Goal: Task Accomplishment & Management: Use online tool/utility

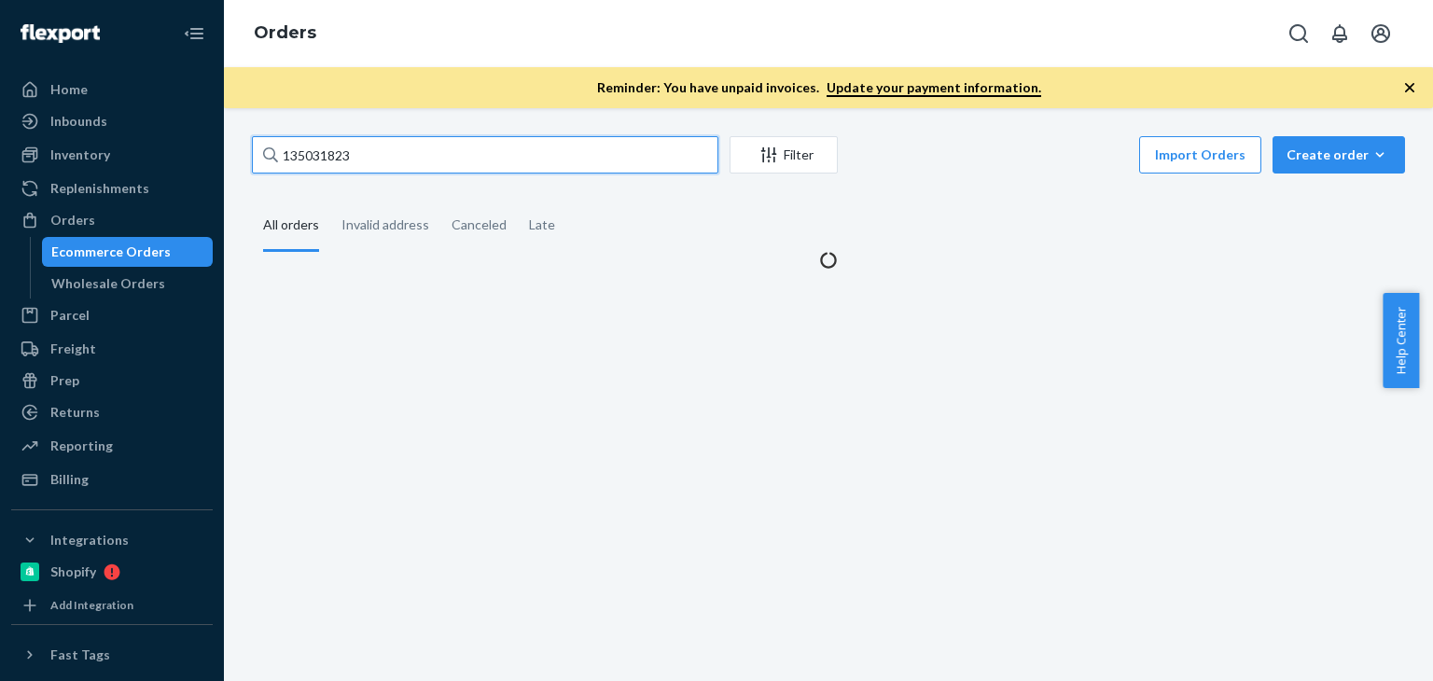
click at [415, 158] on input "135031823" at bounding box center [485, 154] width 466 height 37
type input "Steven Stern"
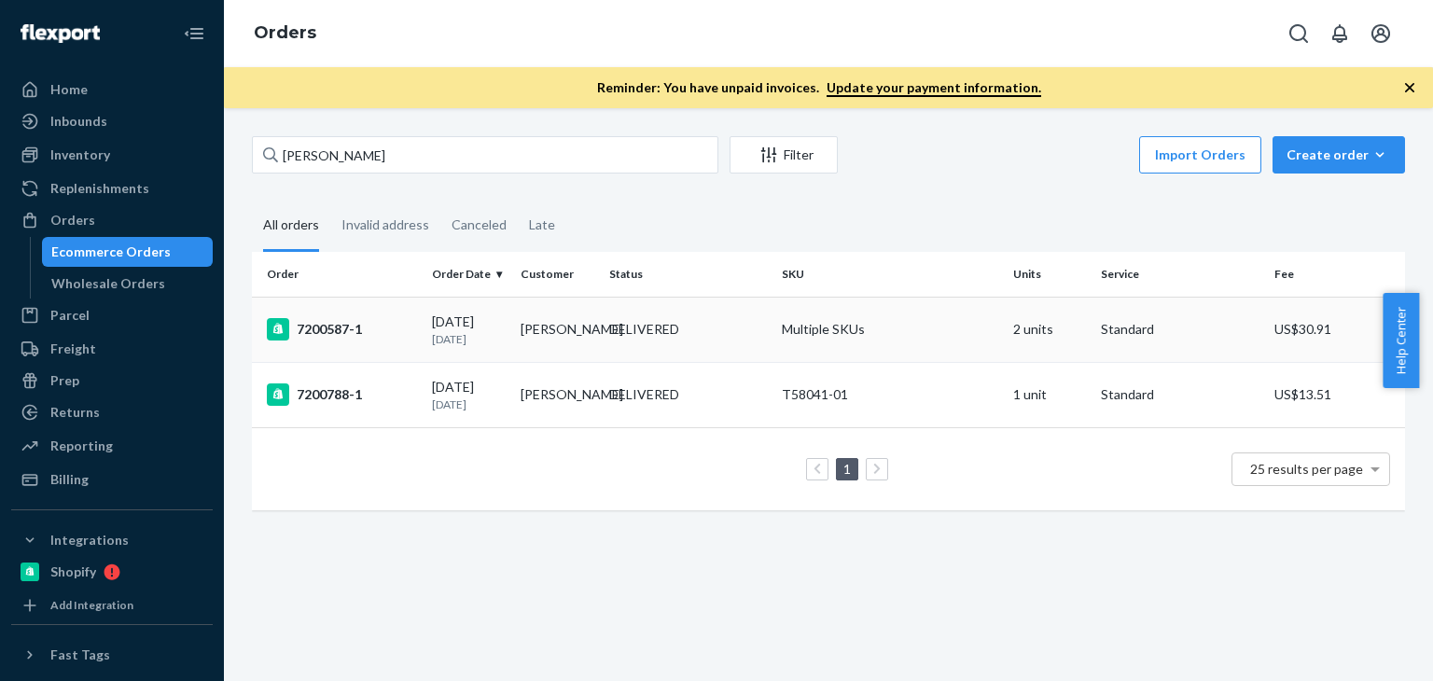
click at [389, 334] on div "7200587-1" at bounding box center [342, 329] width 150 height 22
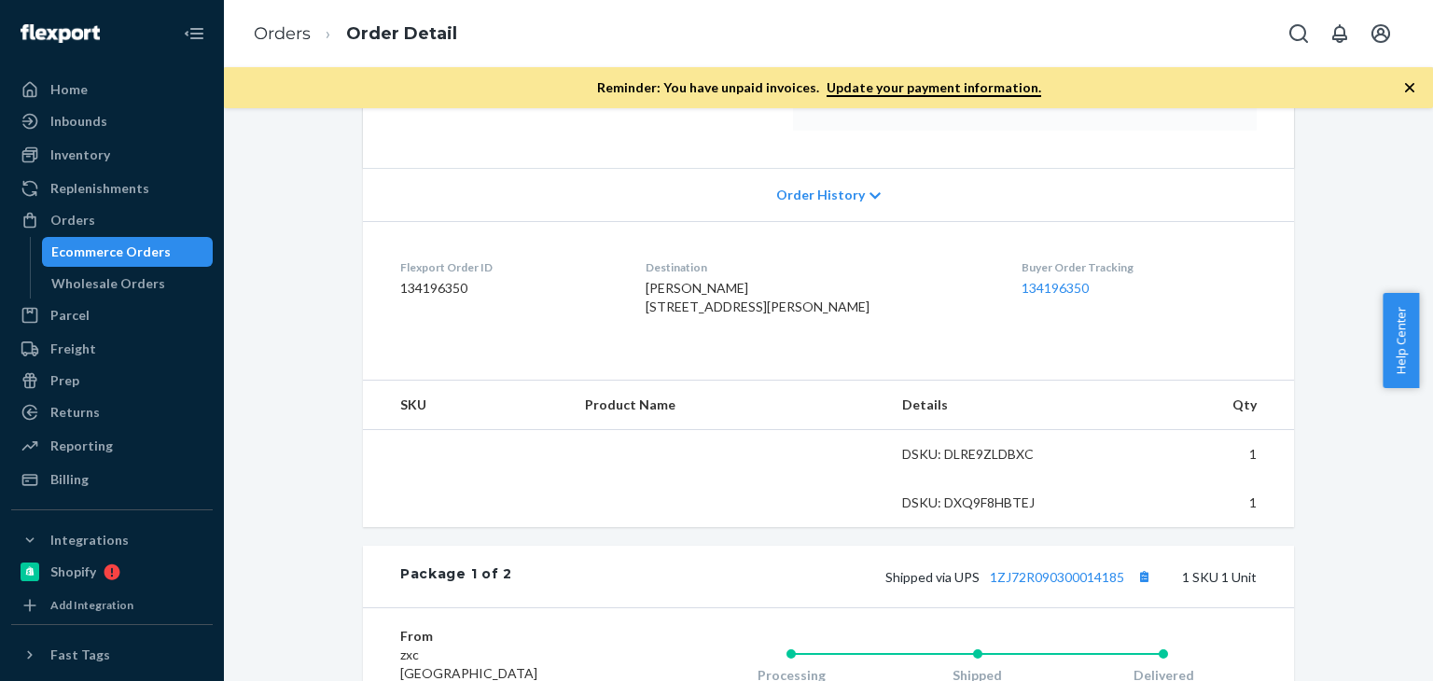
scroll to position [528, 0]
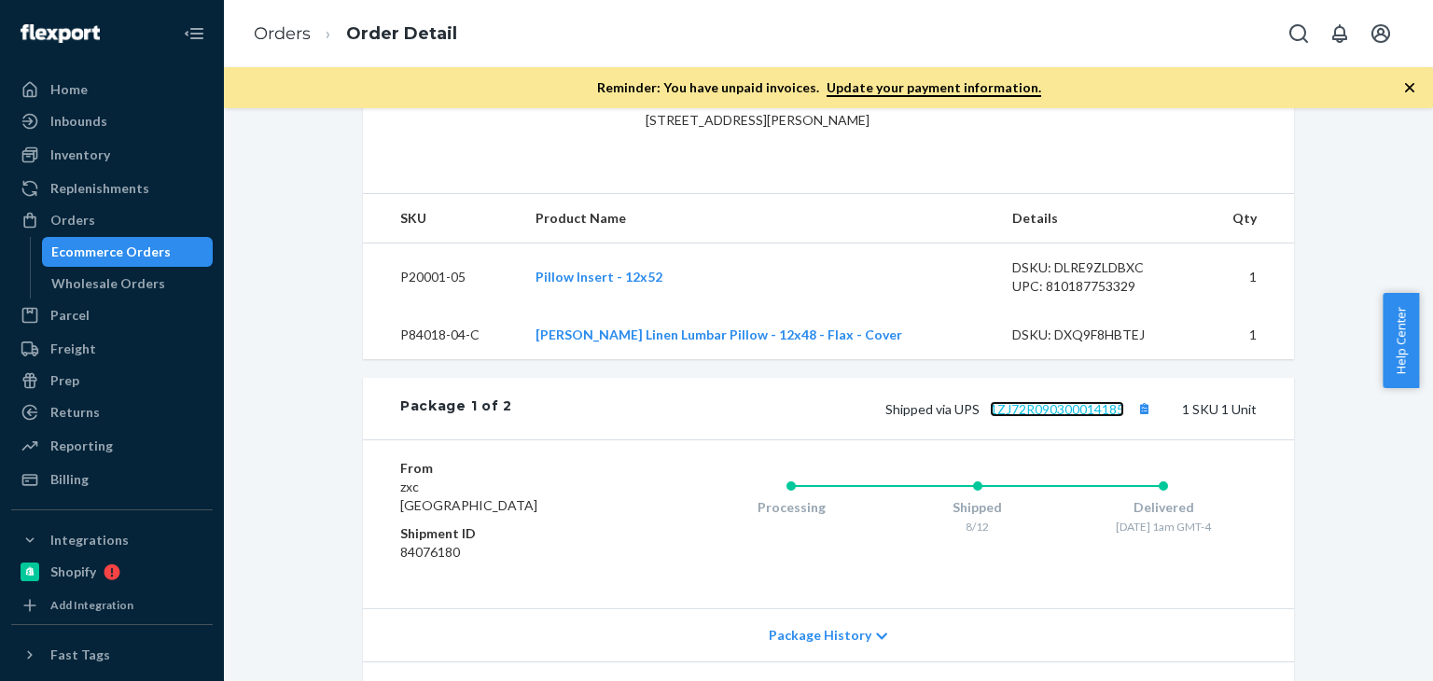
click at [1045, 417] on link "1ZJ72R090300014185" at bounding box center [1057, 409] width 134 height 16
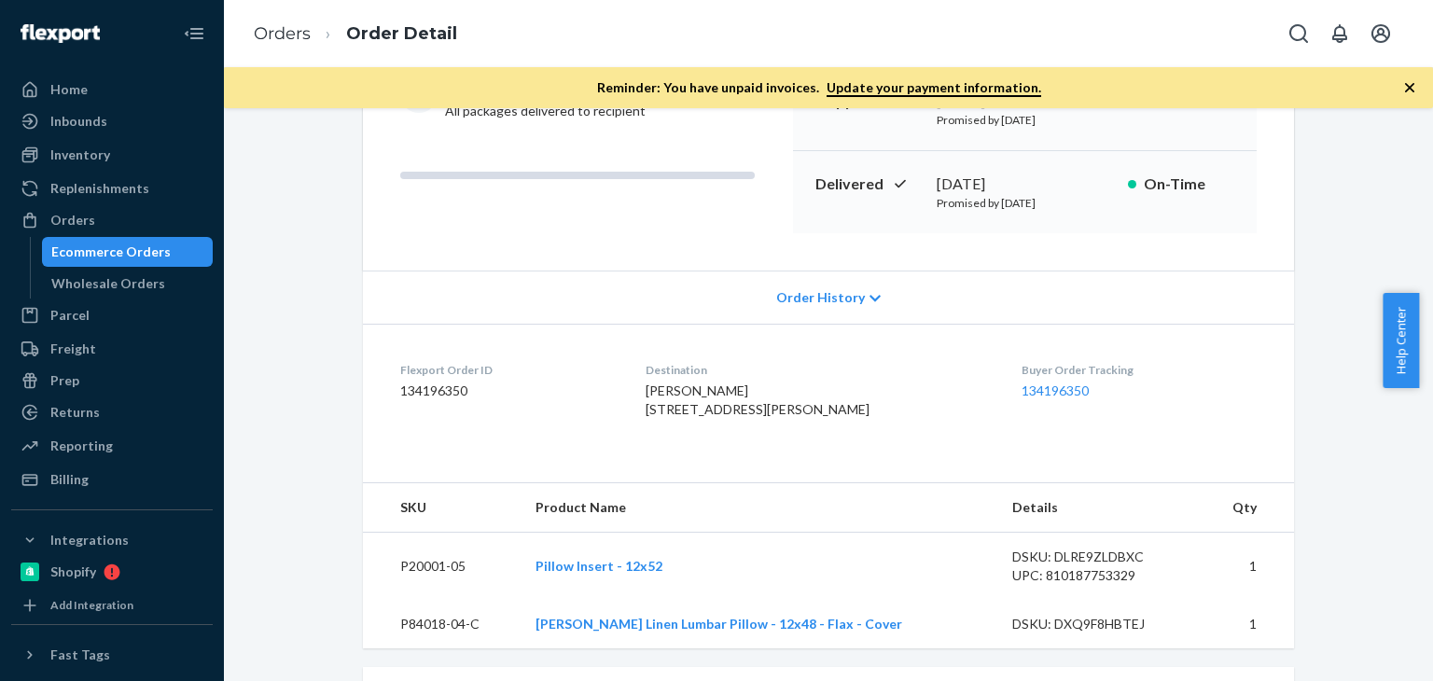
scroll to position [208, 0]
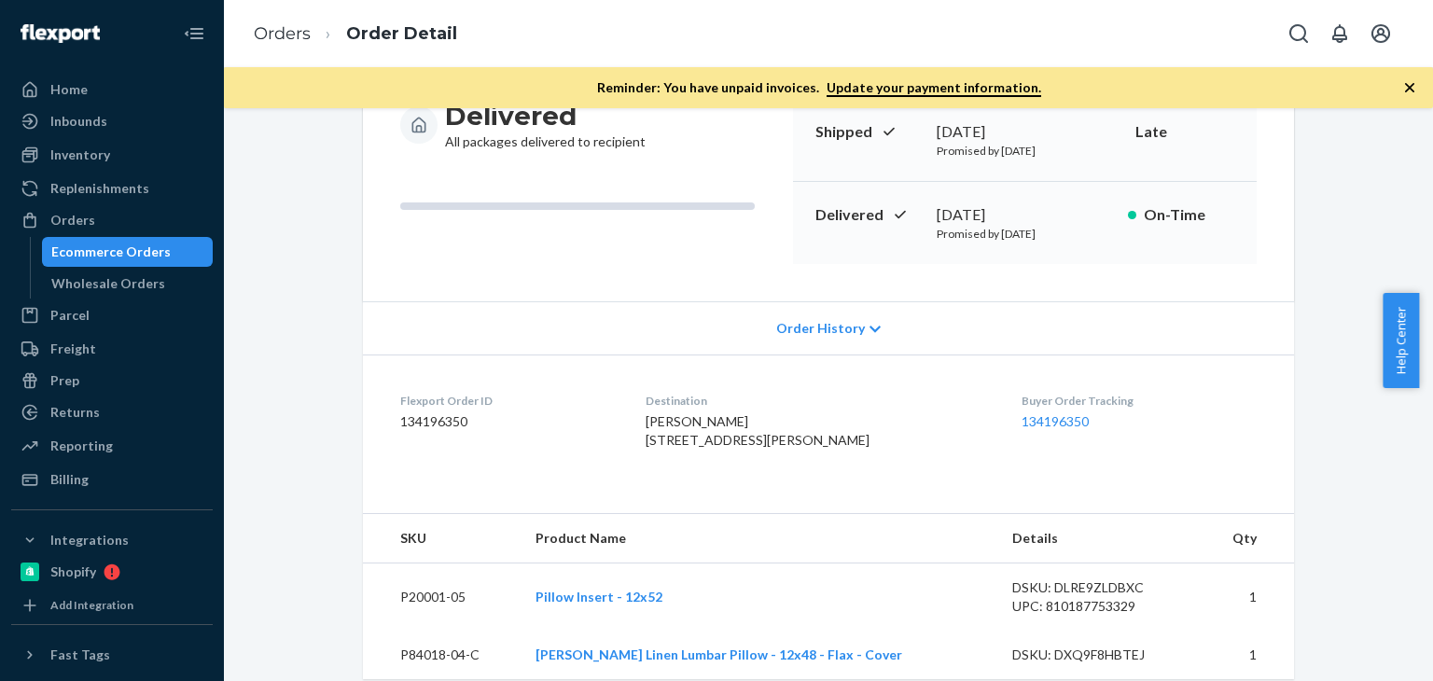
drag, startPoint x: 650, startPoint y: 438, endPoint x: 798, endPoint y: 476, distance: 152.3
click at [798, 476] on dl "Flexport Order ID 134196350 Destination Steven Stern 2114 Winton Ct Eldersburg,…" at bounding box center [828, 424] width 931 height 140
copy span "2114 Winton Ct Eldersburg, MD 21784-7164 US"
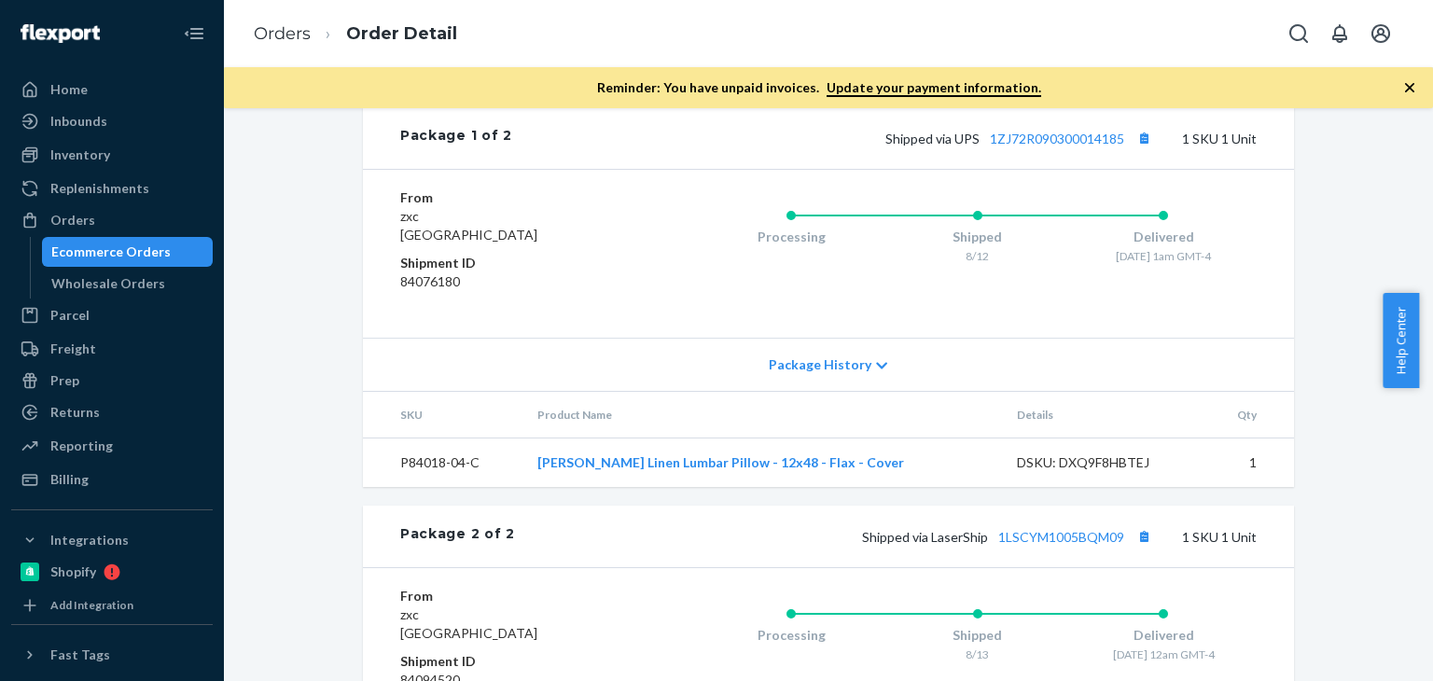
scroll to position [924, 0]
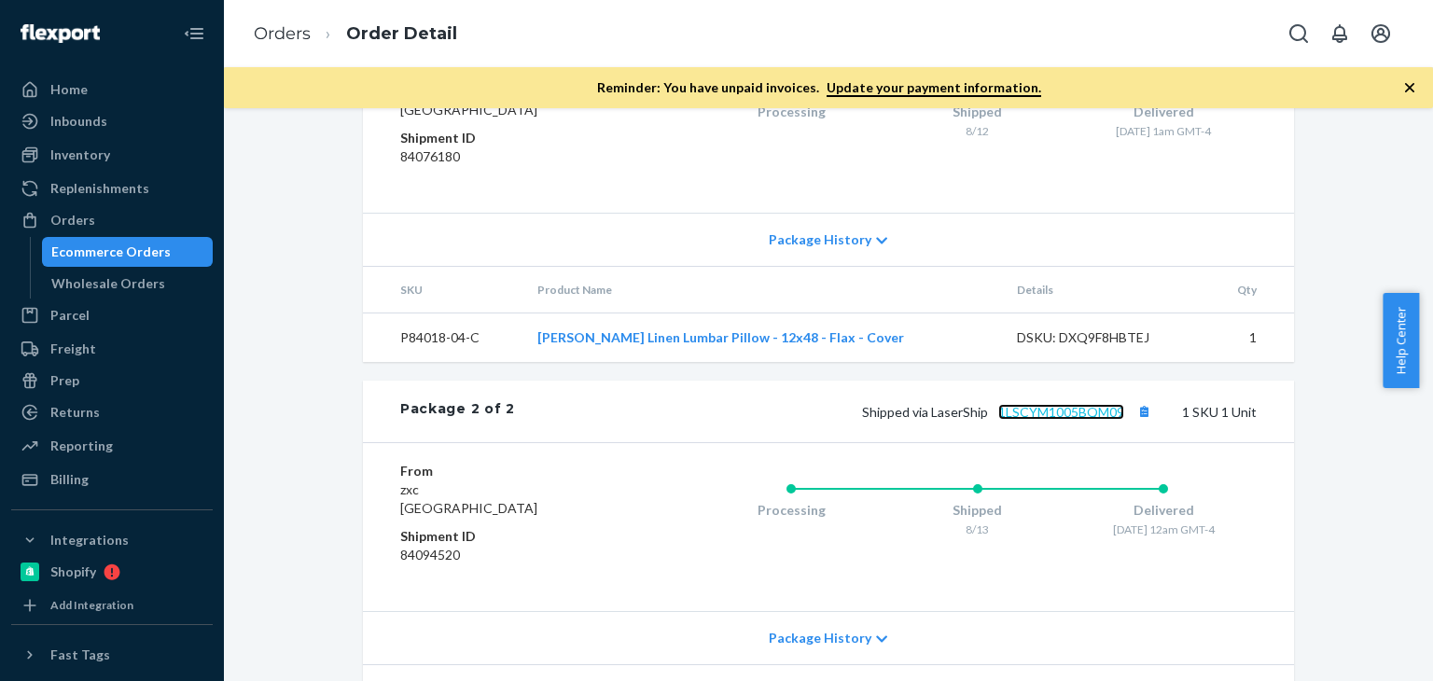
click at [1058, 420] on link "1LSCYM1005BQM09" at bounding box center [1061, 412] width 126 height 16
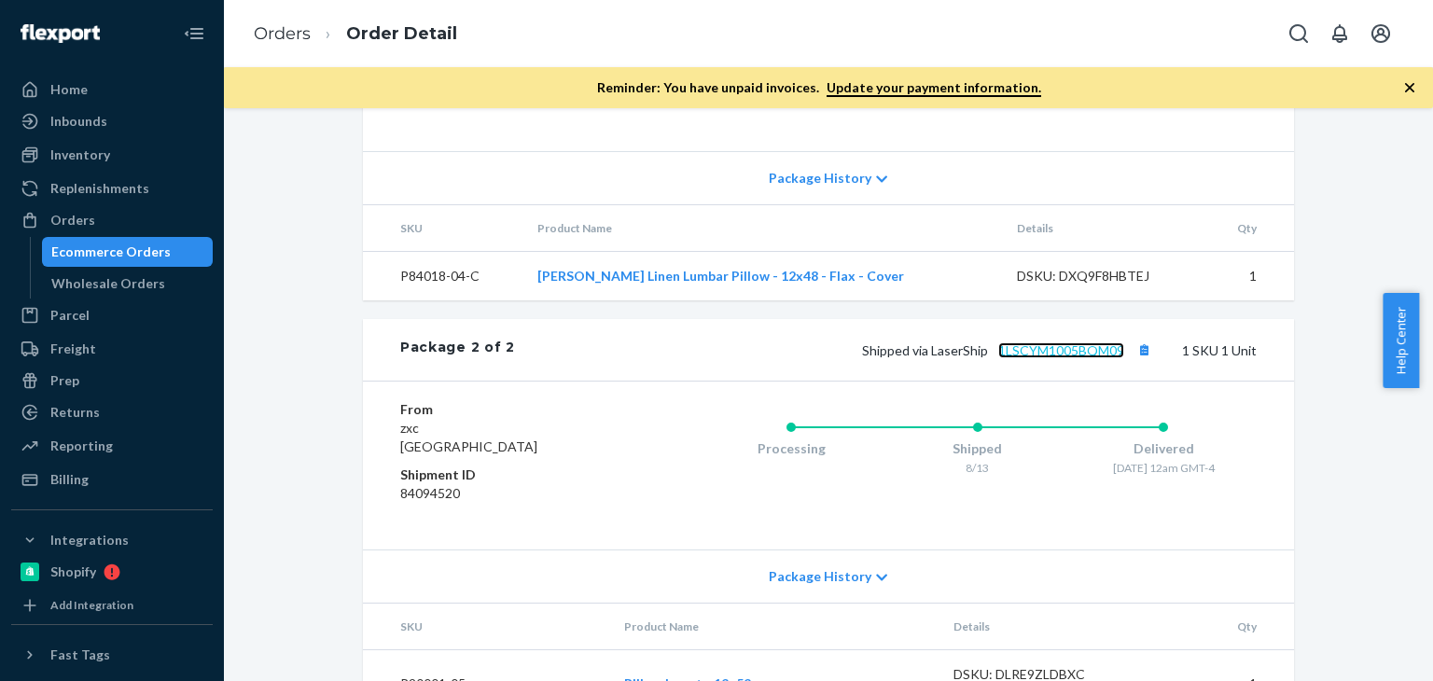
scroll to position [1078, 0]
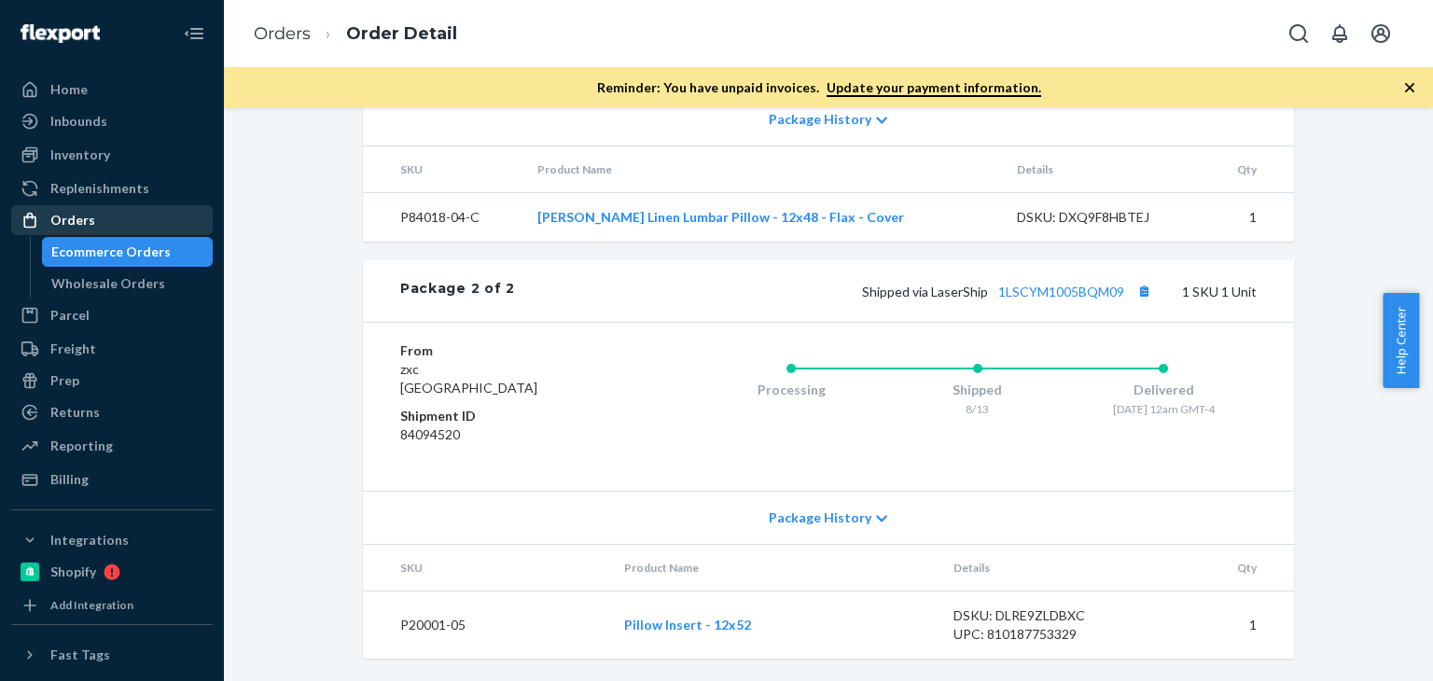
click at [109, 209] on div "Orders" at bounding box center [112, 220] width 198 height 26
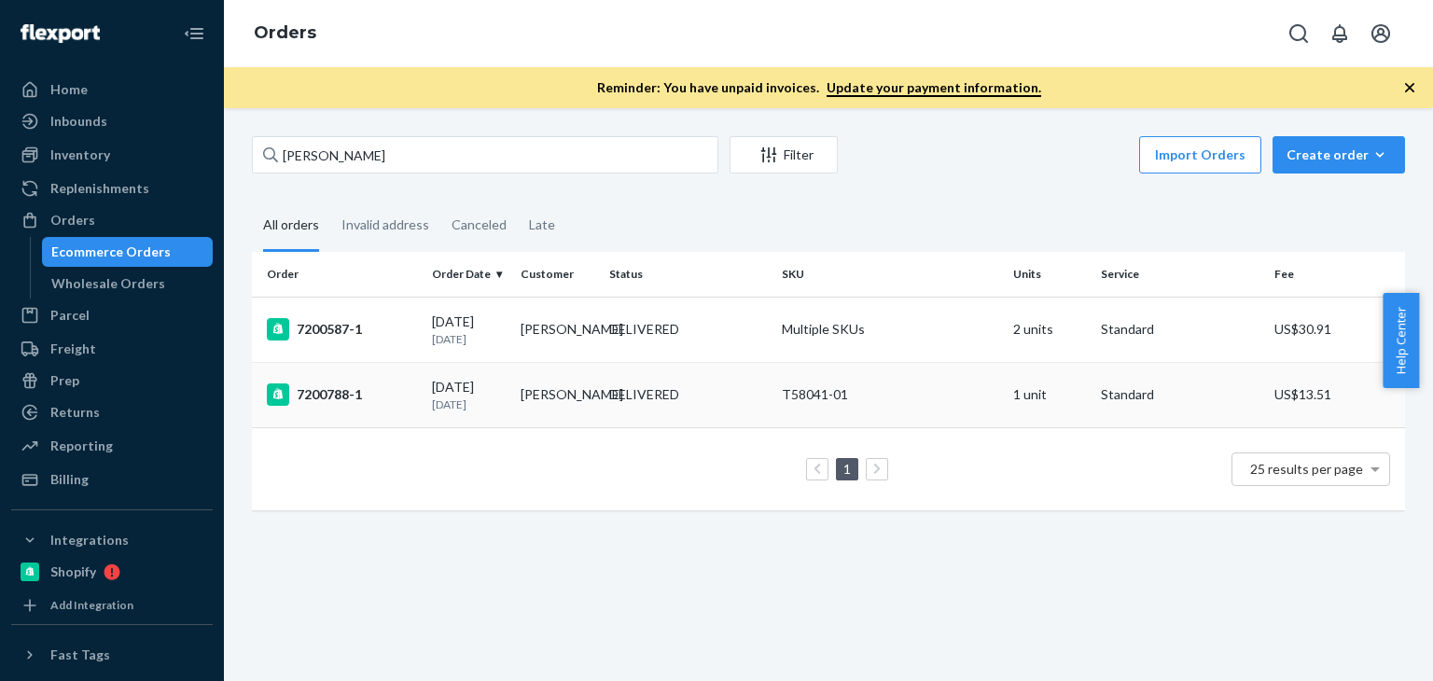
click at [759, 404] on div "DELIVERED" at bounding box center [687, 394] width 165 height 19
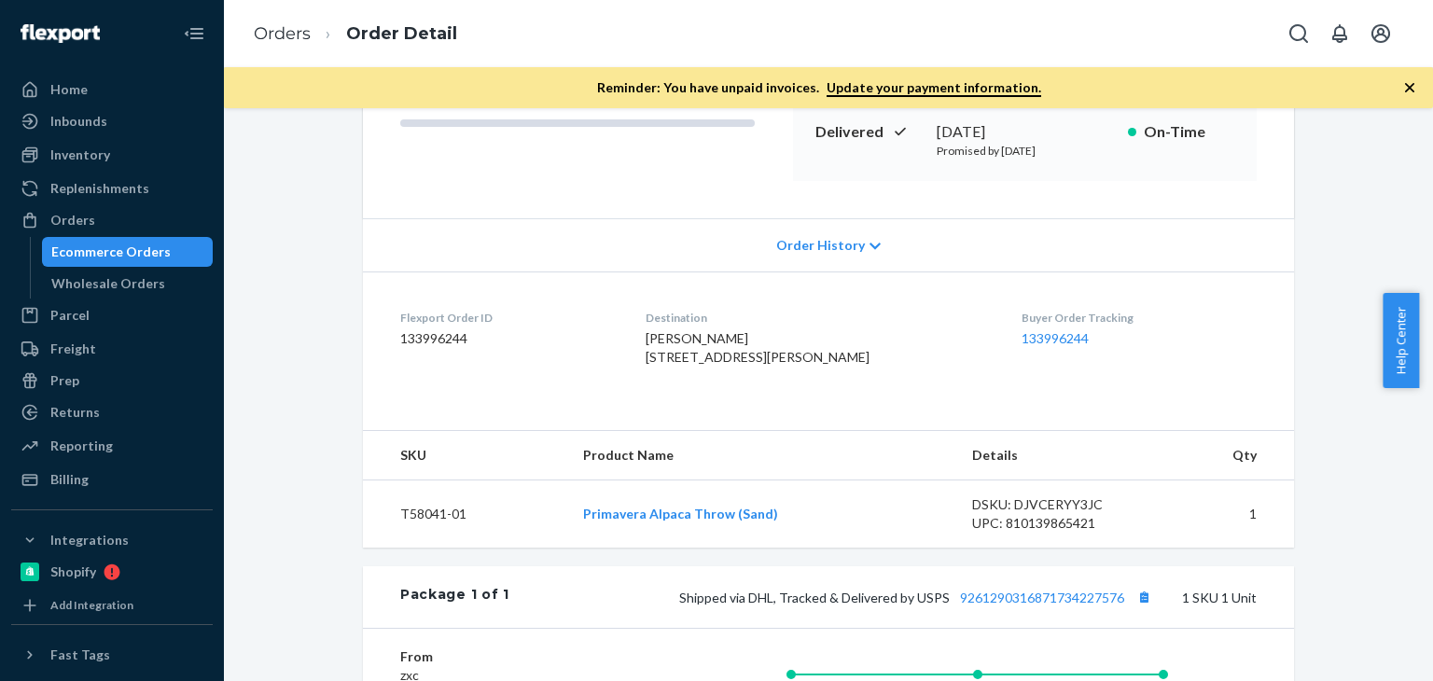
scroll to position [414, 0]
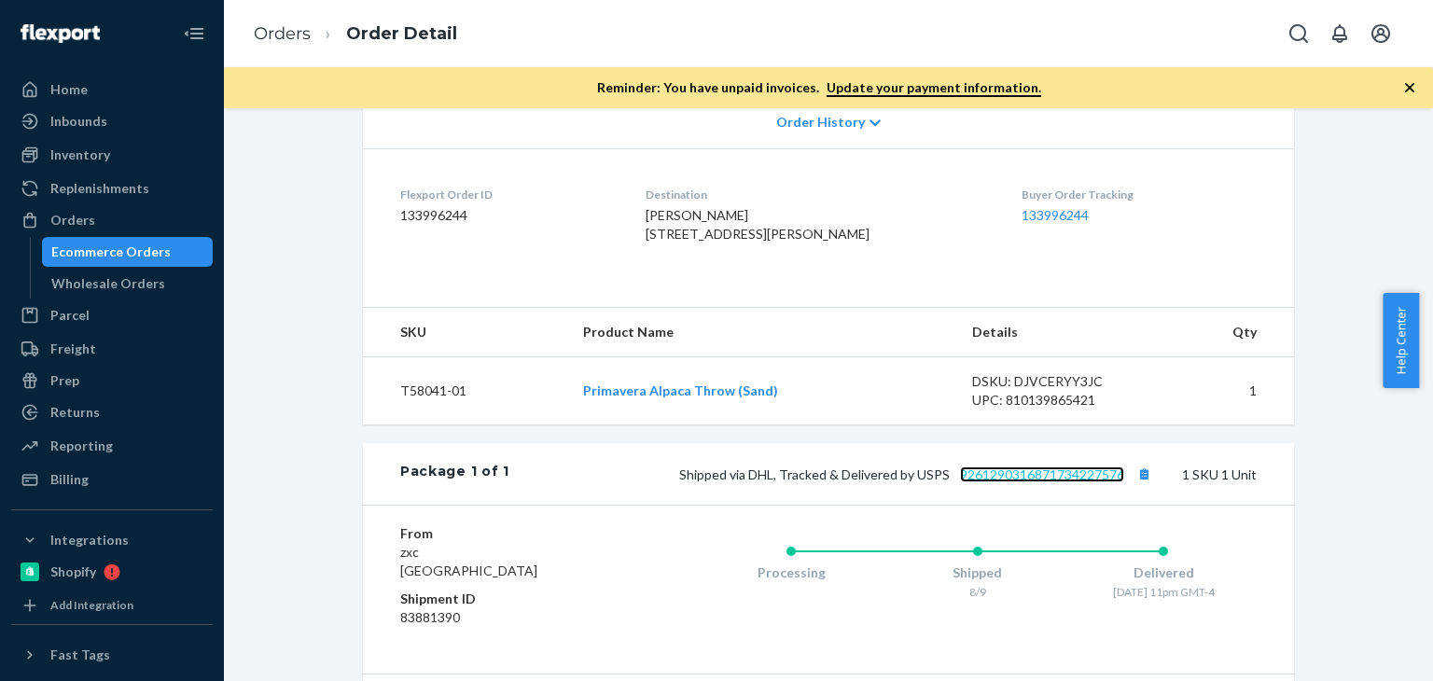
click at [1041, 482] on link "9261290316871734227576" at bounding box center [1042, 474] width 164 height 16
drag, startPoint x: 63, startPoint y: 218, endPoint x: 161, endPoint y: 236, distance: 99.5
click at [63, 218] on div "Orders" at bounding box center [72, 220] width 45 height 19
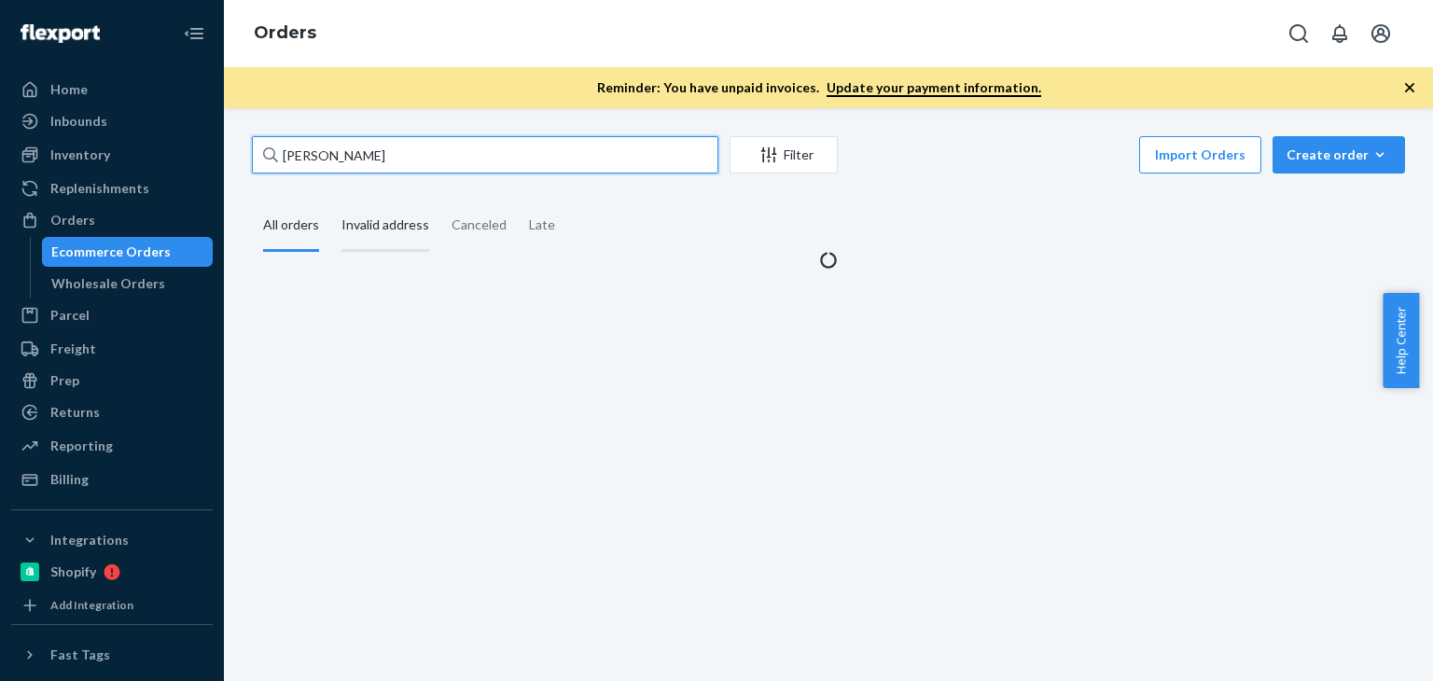
drag, startPoint x: 387, startPoint y: 161, endPoint x: 391, endPoint y: 201, distance: 39.4
click at [258, 158] on input "Steven Stern" at bounding box center [485, 154] width 466 height 37
paste input "Fareen E Elias"
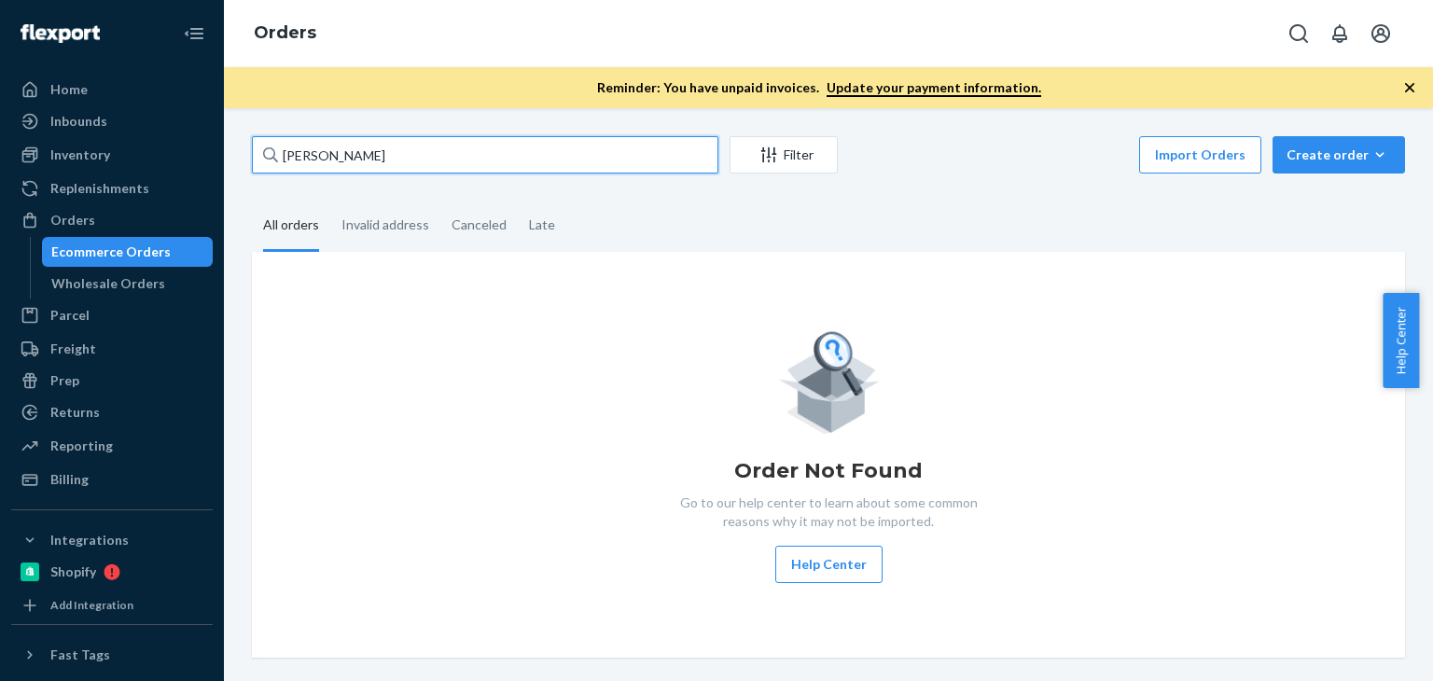
drag, startPoint x: 276, startPoint y: 155, endPoint x: 439, endPoint y: 167, distance: 163.7
click at [188, 149] on div "Home Inbounds Shipping Plans Problems Inventory Products Branded Packaging Repl…" at bounding box center [716, 340] width 1433 height 681
paste input "[PERSON_NAME]"
type input "[PERSON_NAME]"
click at [411, 164] on input "[PERSON_NAME]" at bounding box center [485, 154] width 466 height 37
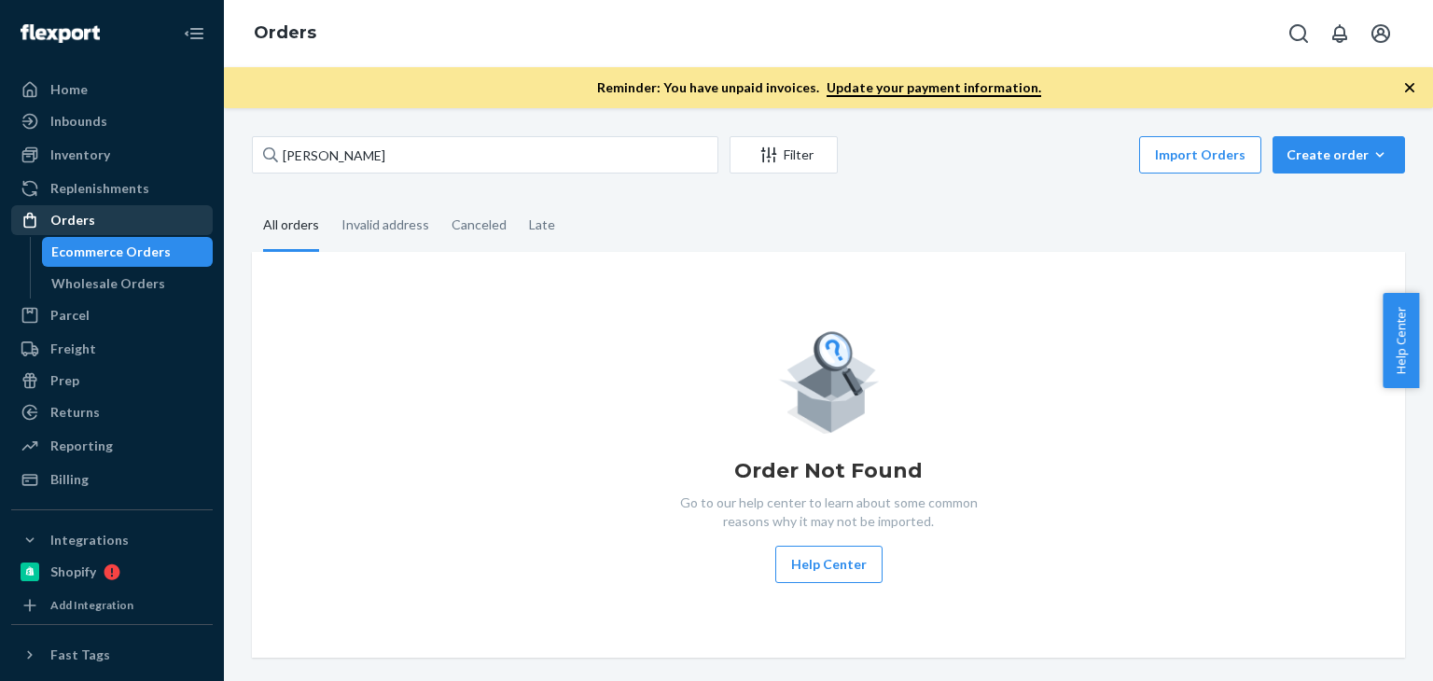
click at [85, 225] on div "Orders" at bounding box center [72, 220] width 45 height 19
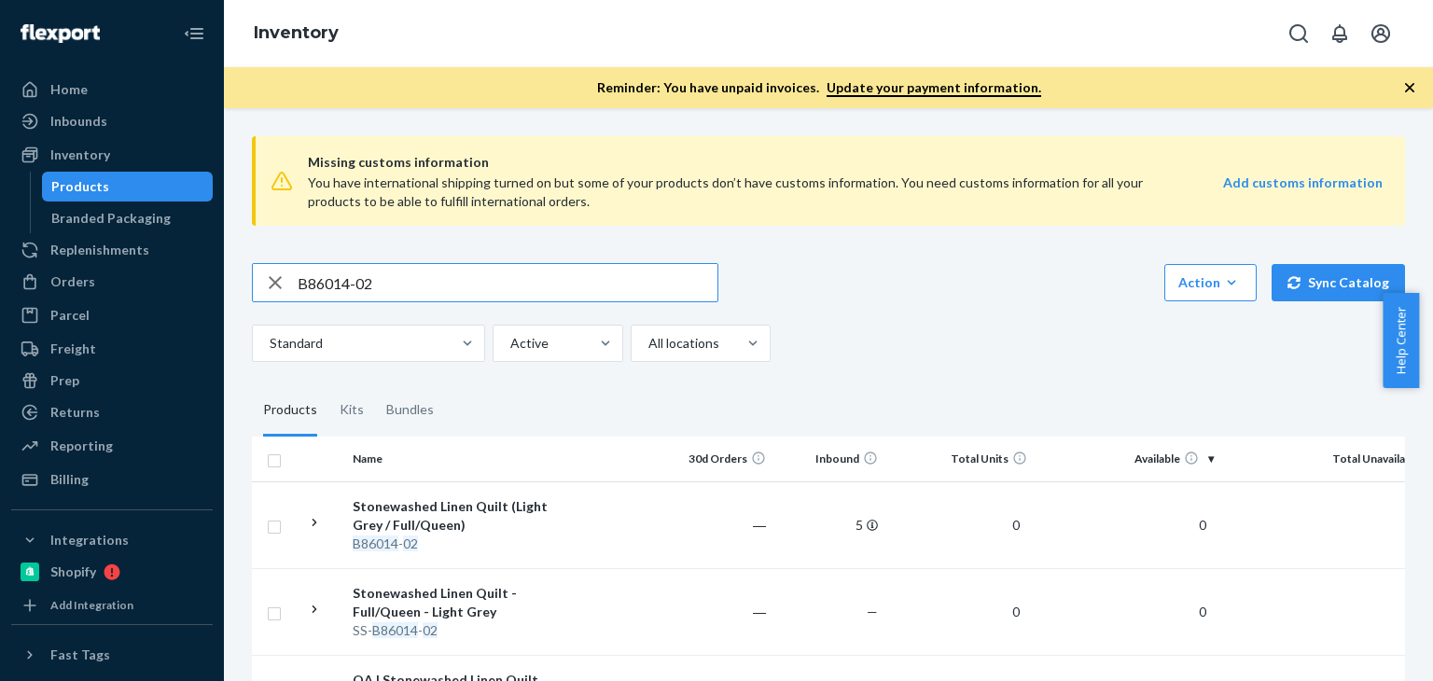
drag, startPoint x: 437, startPoint y: 285, endPoint x: 270, endPoint y: 285, distance: 167.0
click at [270, 285] on div "B86014-02" at bounding box center [485, 282] width 465 height 37
paste input "SKU R93004-03"
drag, startPoint x: 328, startPoint y: 280, endPoint x: 247, endPoint y: 280, distance: 81.2
click at [247, 280] on div "Missing customs information You have international shipping turned on but some …" at bounding box center [828, 482] width 1181 height 722
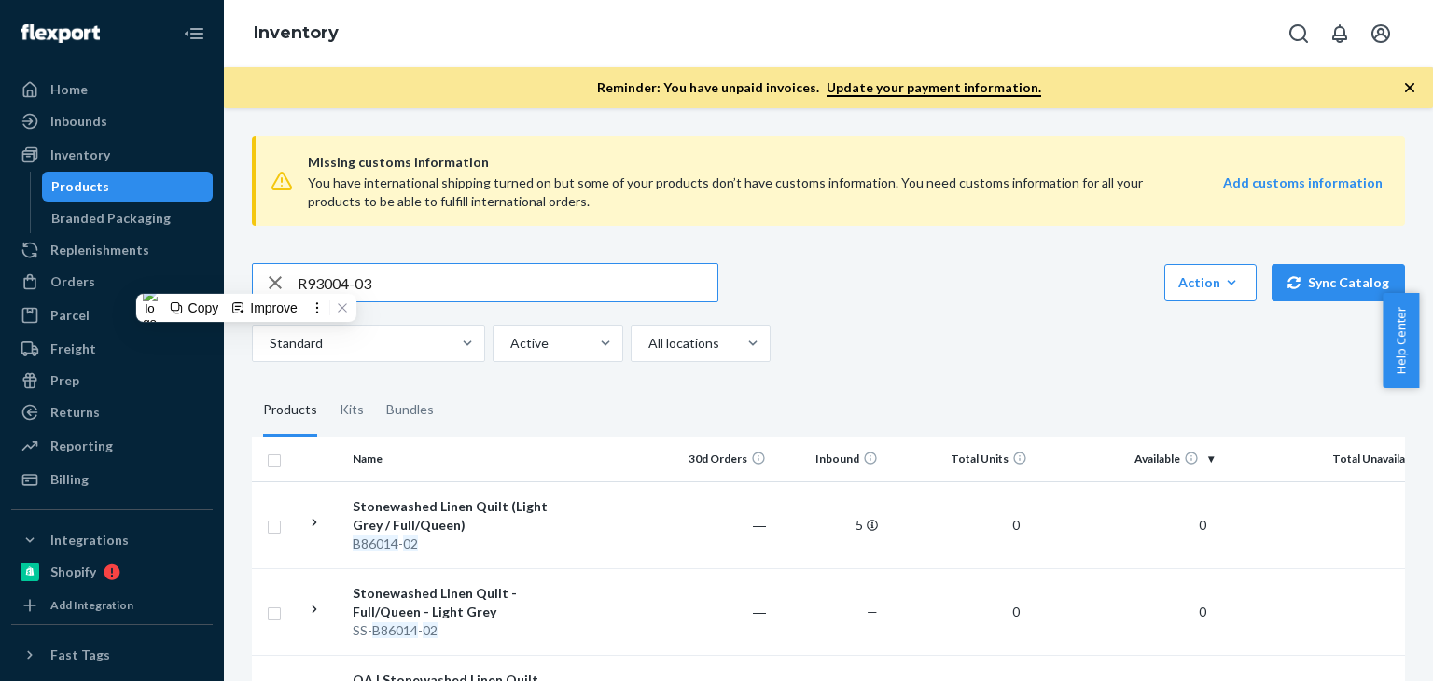
type input "R93004-03"
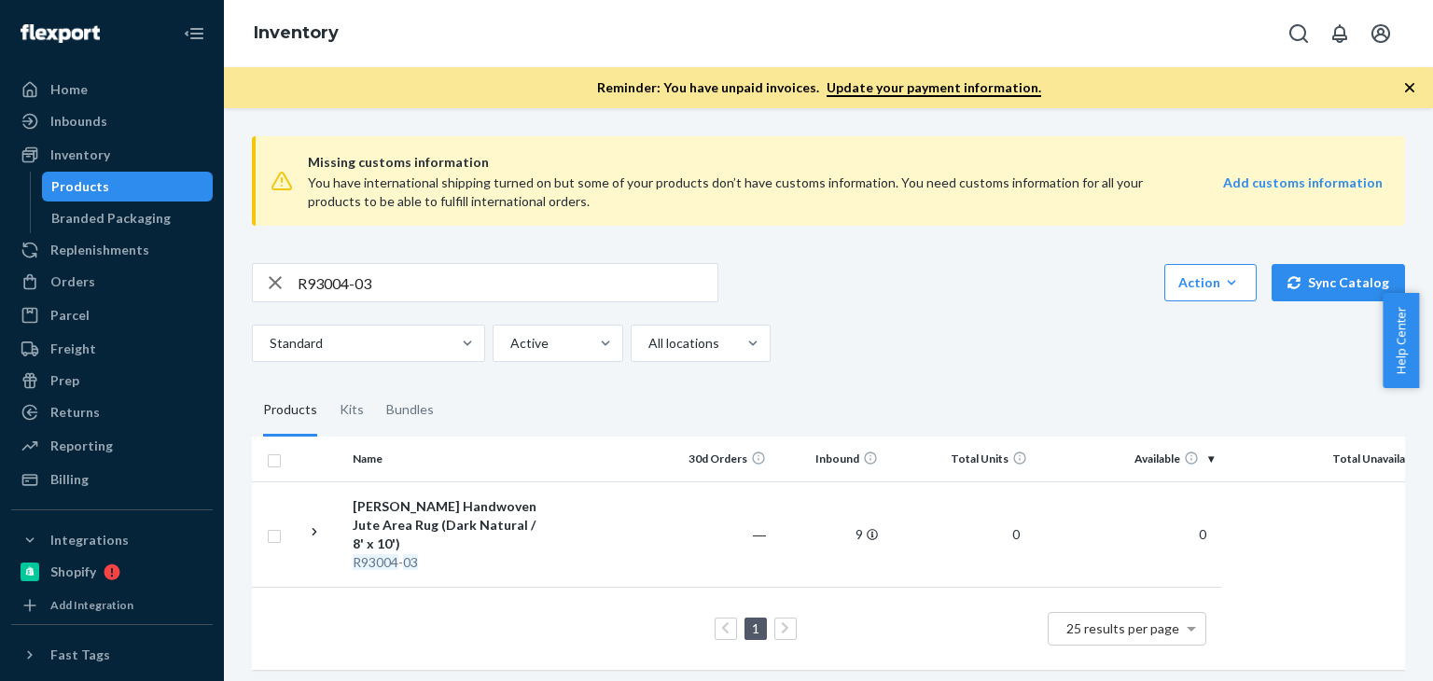
scroll to position [2, 0]
click at [395, 511] on div "Urvi Handwoven Jute Area Rug (Dark Natural / 8' x 10')" at bounding box center [450, 523] width 195 height 56
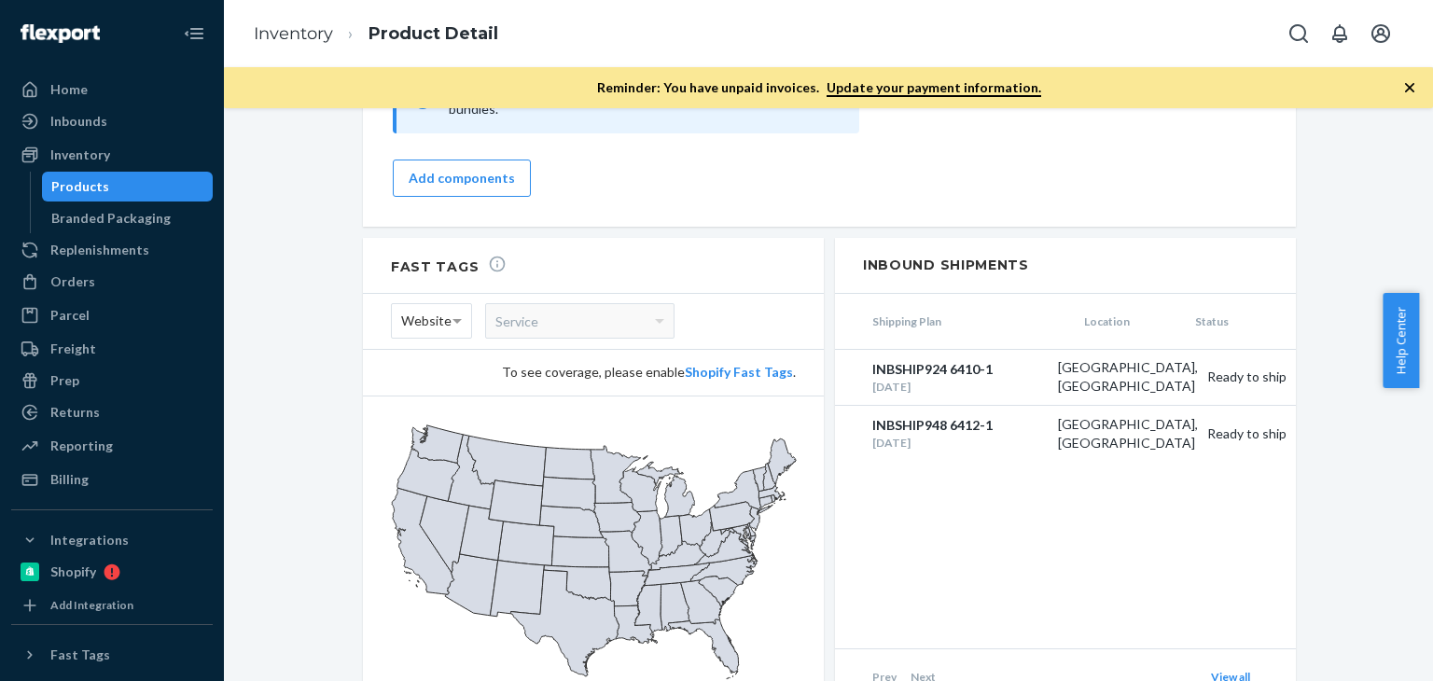
scroll to position [1756, 0]
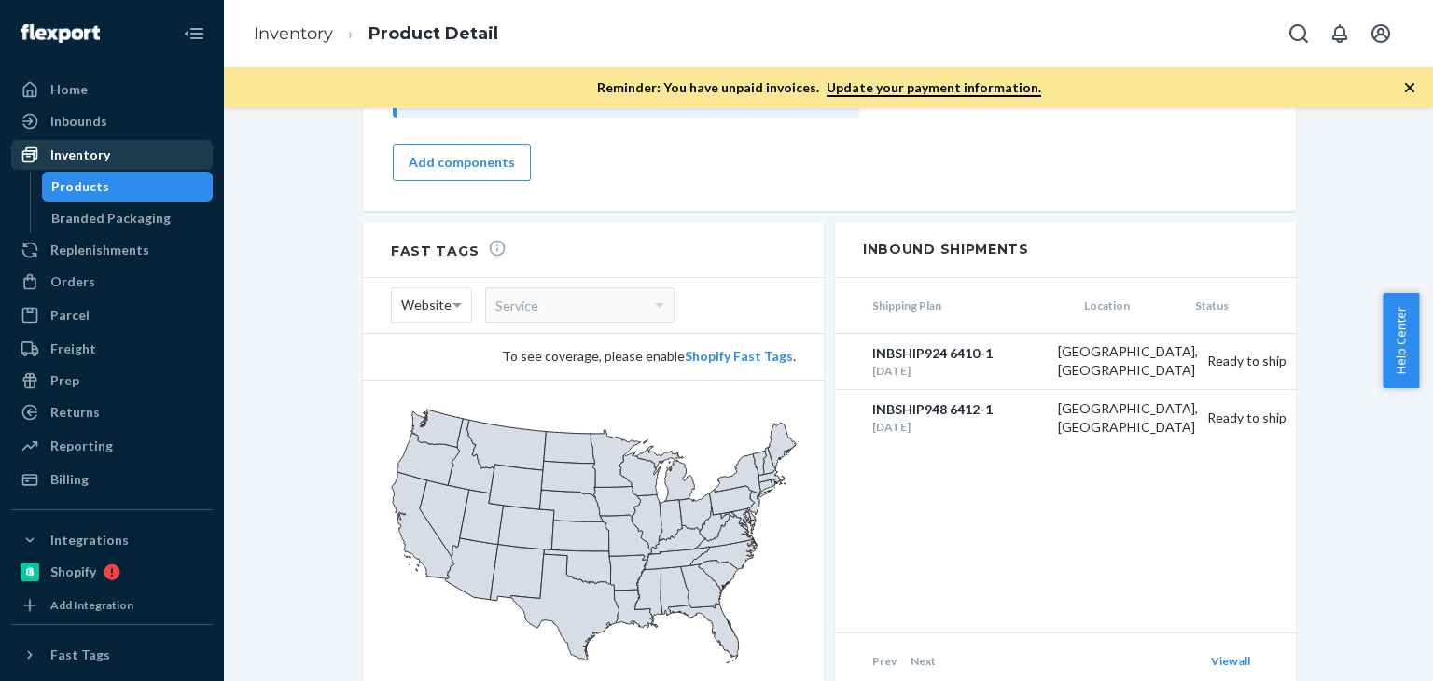
click at [130, 154] on div "Inventory" at bounding box center [112, 155] width 198 height 26
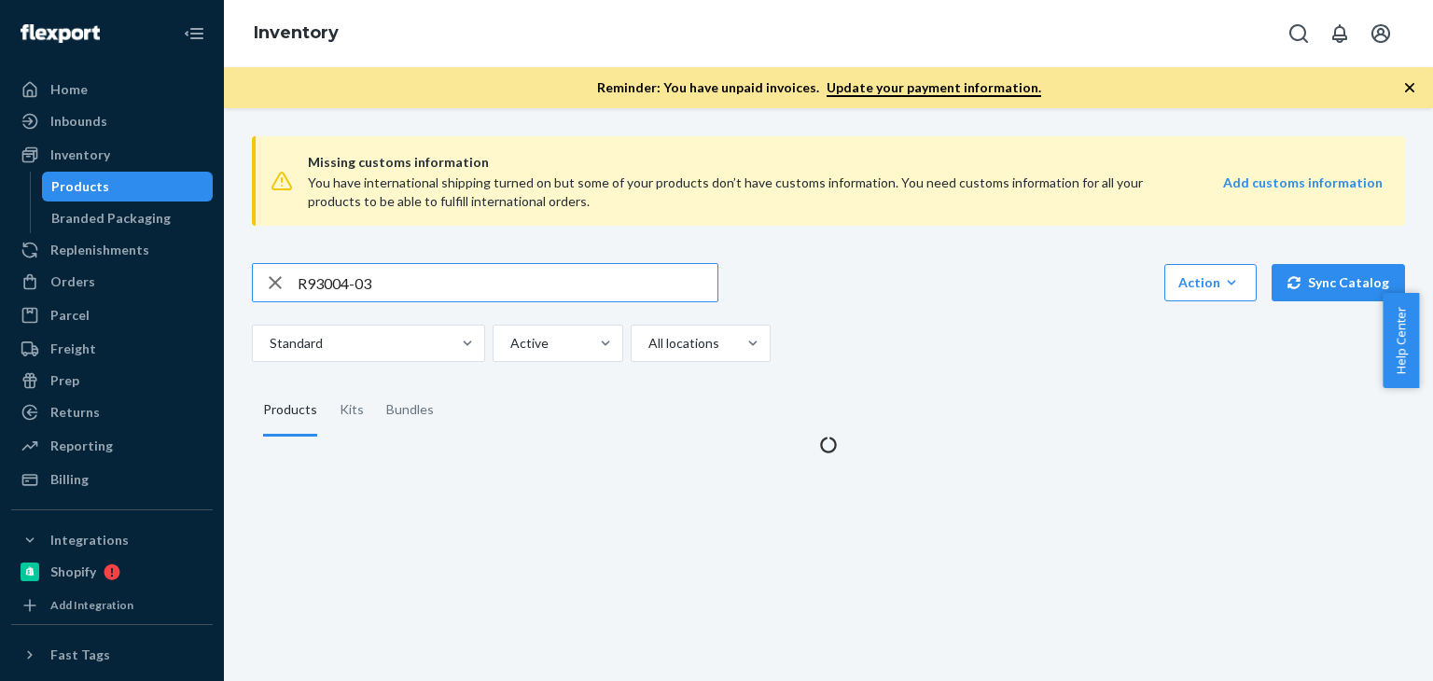
drag, startPoint x: 408, startPoint y: 288, endPoint x: 205, endPoint y: 279, distance: 202.6
click at [206, 279] on div "Home Inbounds Shipping Plans Problems Inventory Products Branded Packaging Repl…" at bounding box center [716, 340] width 1433 height 681
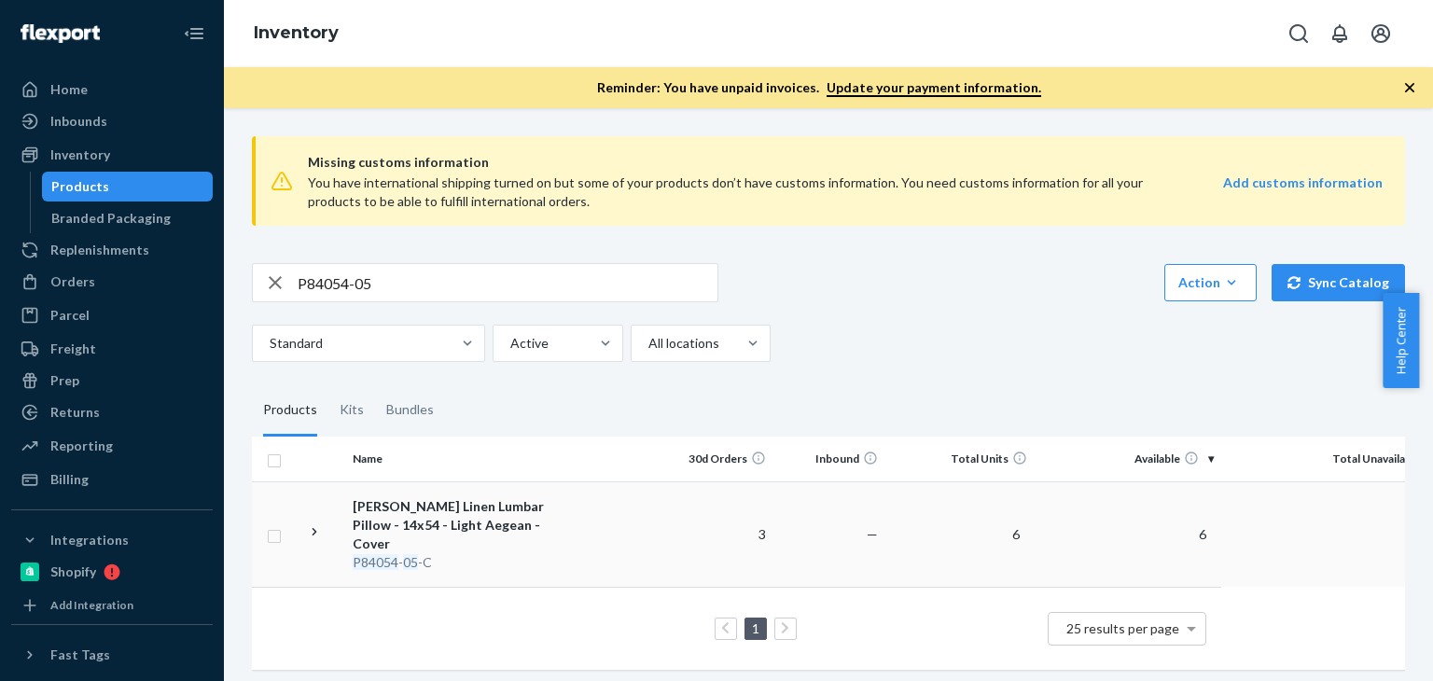
scroll to position [2, 0]
click at [430, 408] on div "Bundles" at bounding box center [410, 408] width 70 height 52
click at [375, 382] on input "Bundles" at bounding box center [375, 382] width 0 height 0
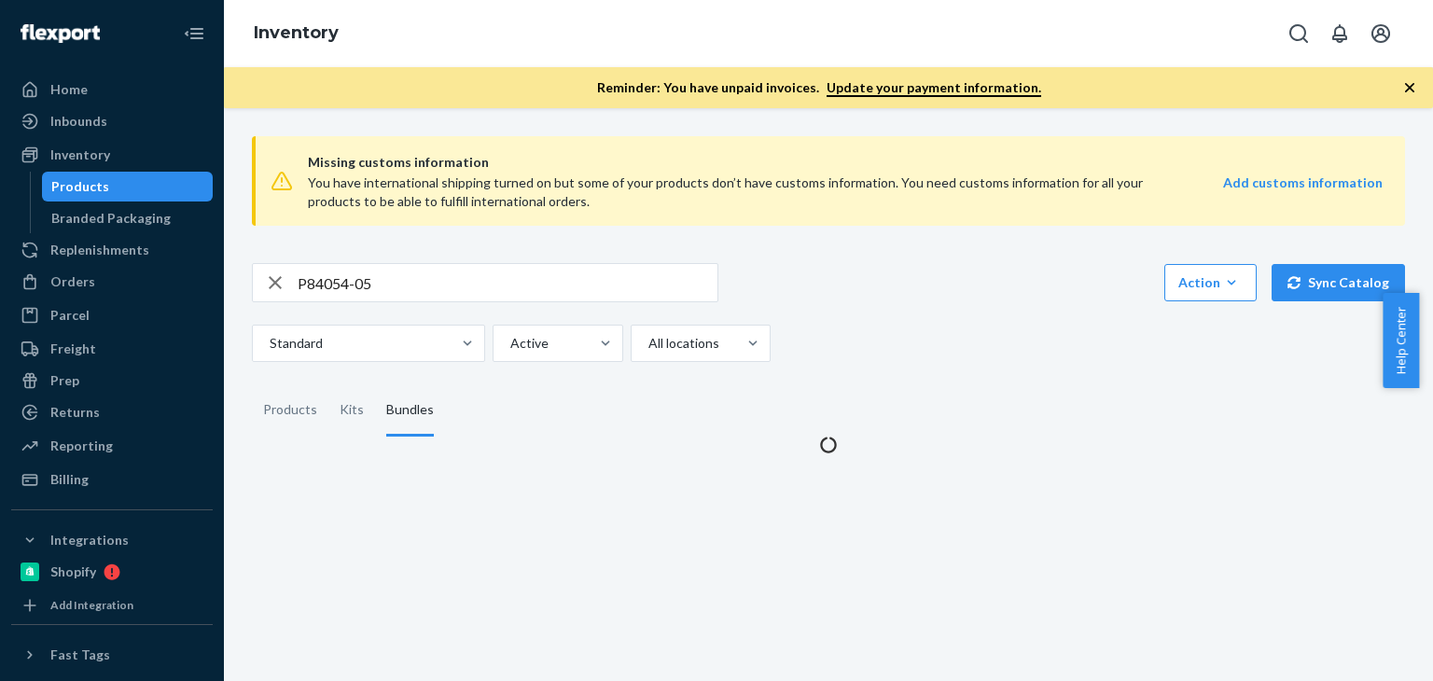
scroll to position [0, 0]
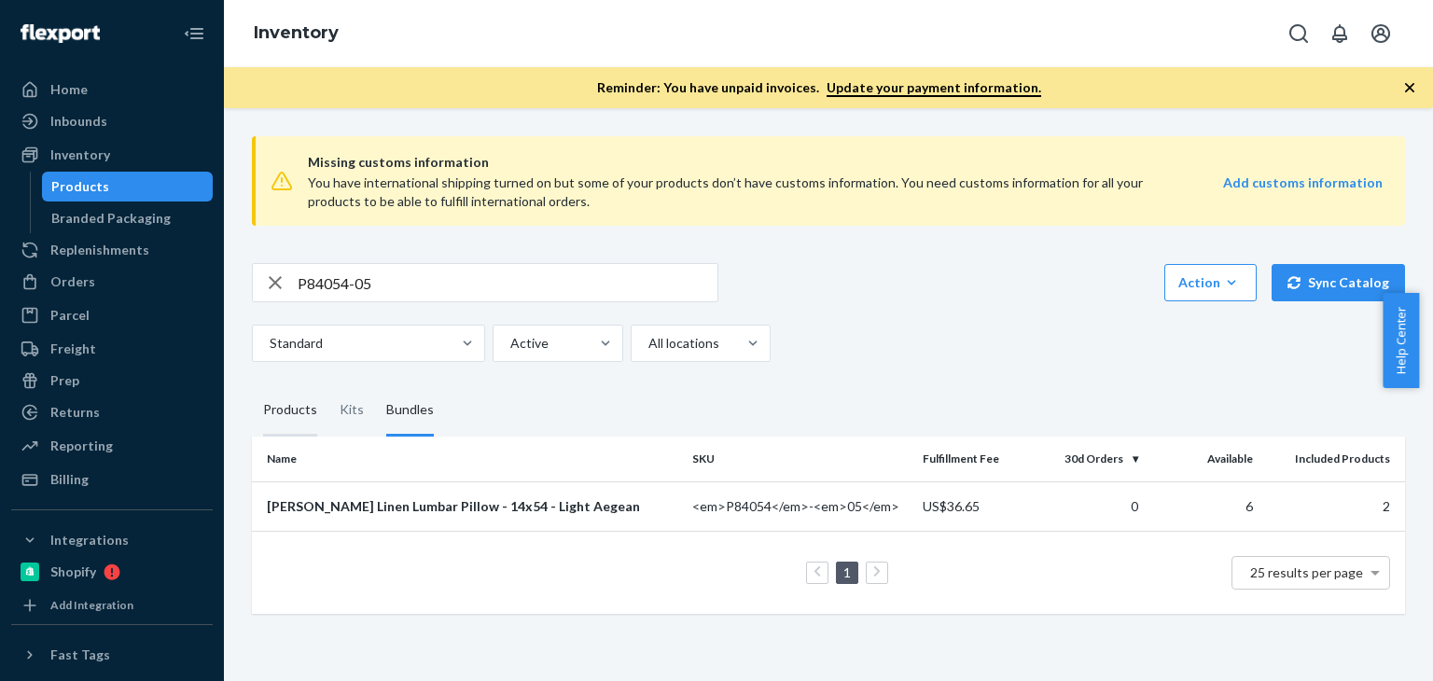
click at [295, 407] on div "Products" at bounding box center [290, 410] width 54 height 52
click at [252, 384] on input "Products" at bounding box center [252, 384] width 0 height 0
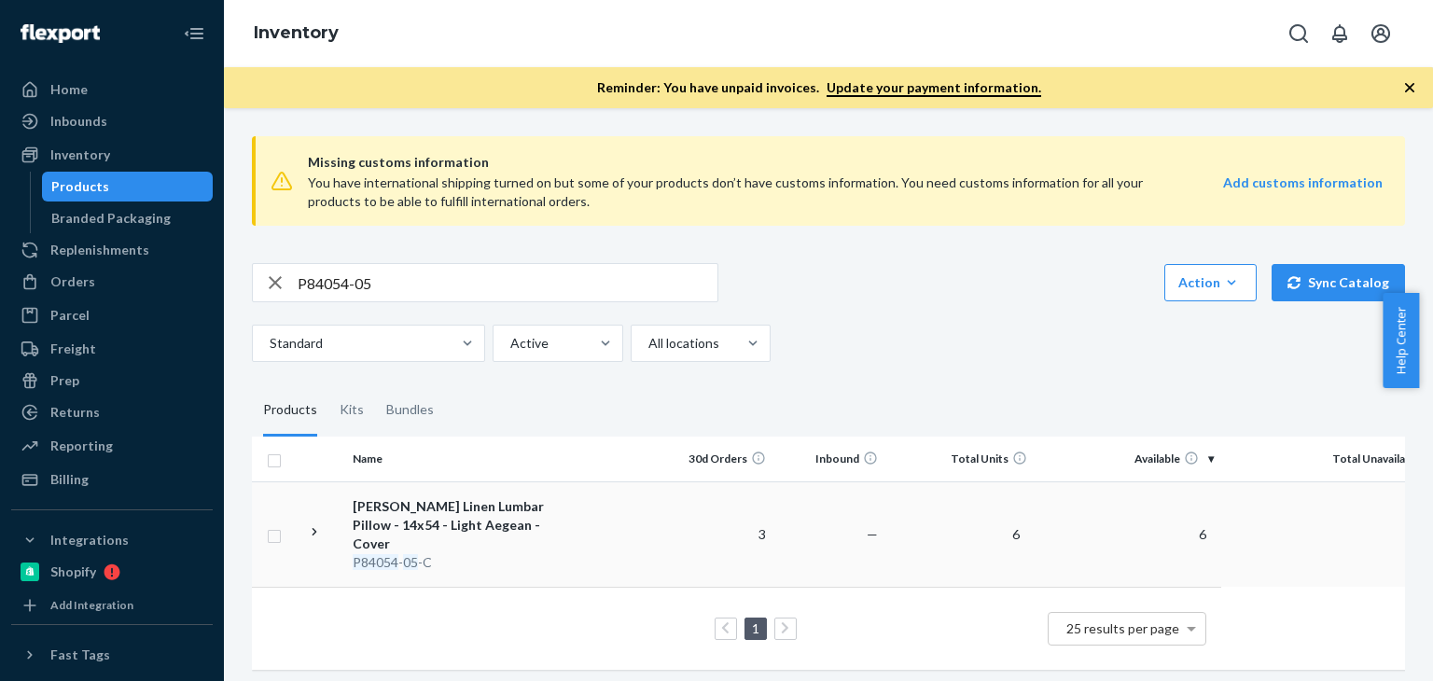
scroll to position [2, 0]
drag, startPoint x: 448, startPoint y: 288, endPoint x: 235, endPoint y: 277, distance: 213.0
click at [235, 277] on div "Missing customs information You have international shipping turned on but some …" at bounding box center [828, 394] width 1209 height 573
paste input "4"
type input "P84044-05"
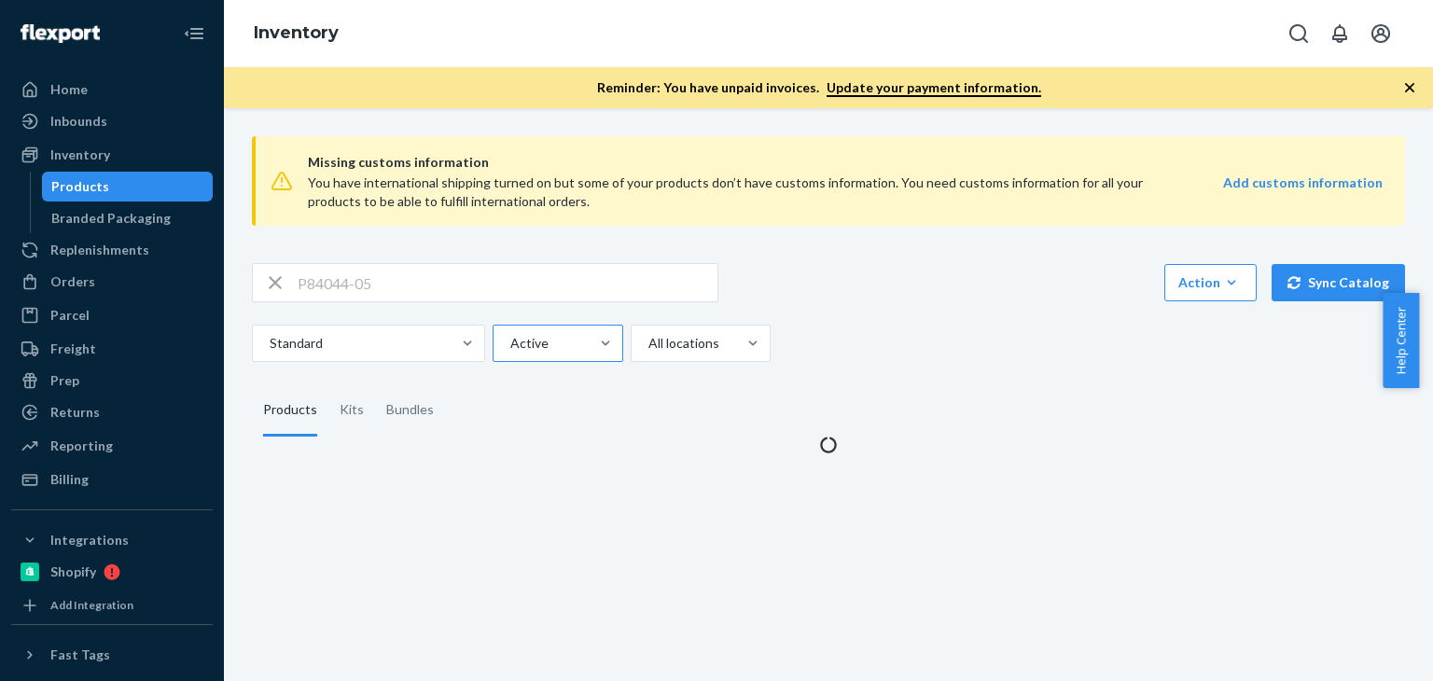
scroll to position [0, 0]
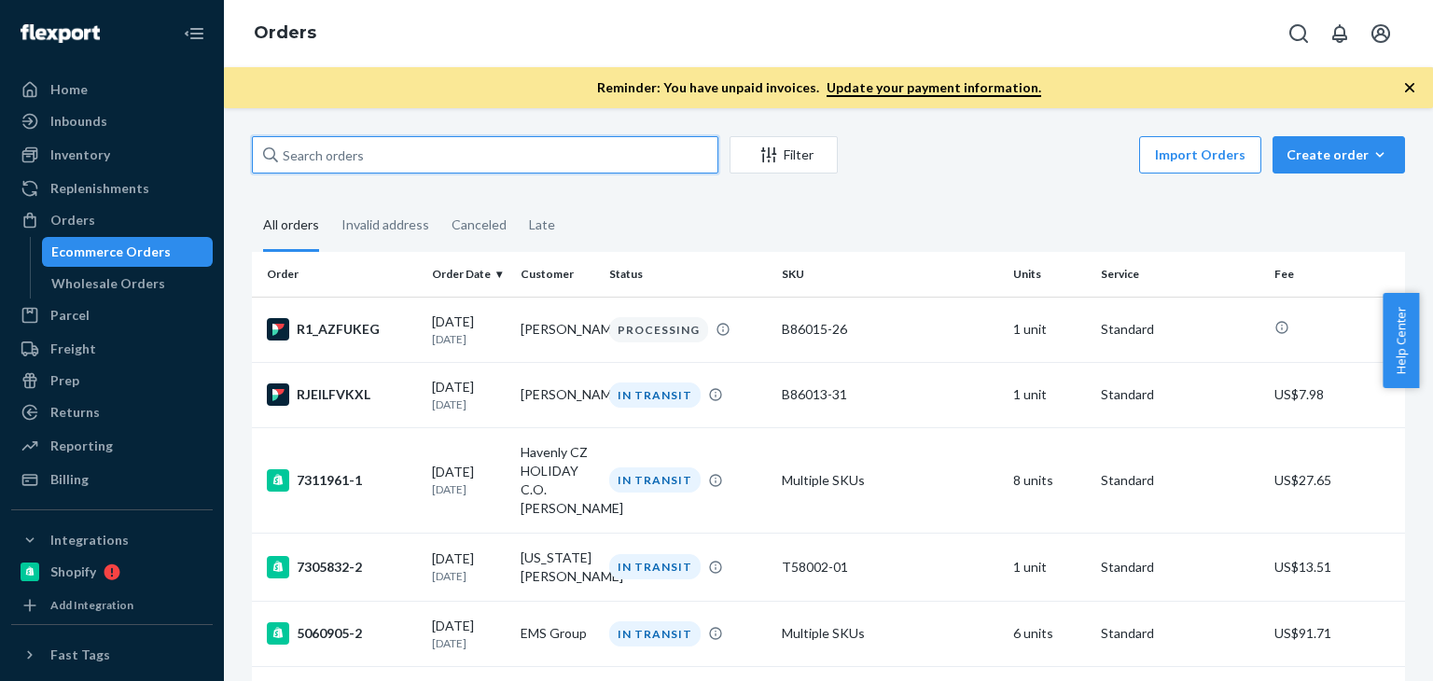
click at [376, 149] on input "text" at bounding box center [485, 154] width 466 height 37
paste input "[PERSON_NAME]"
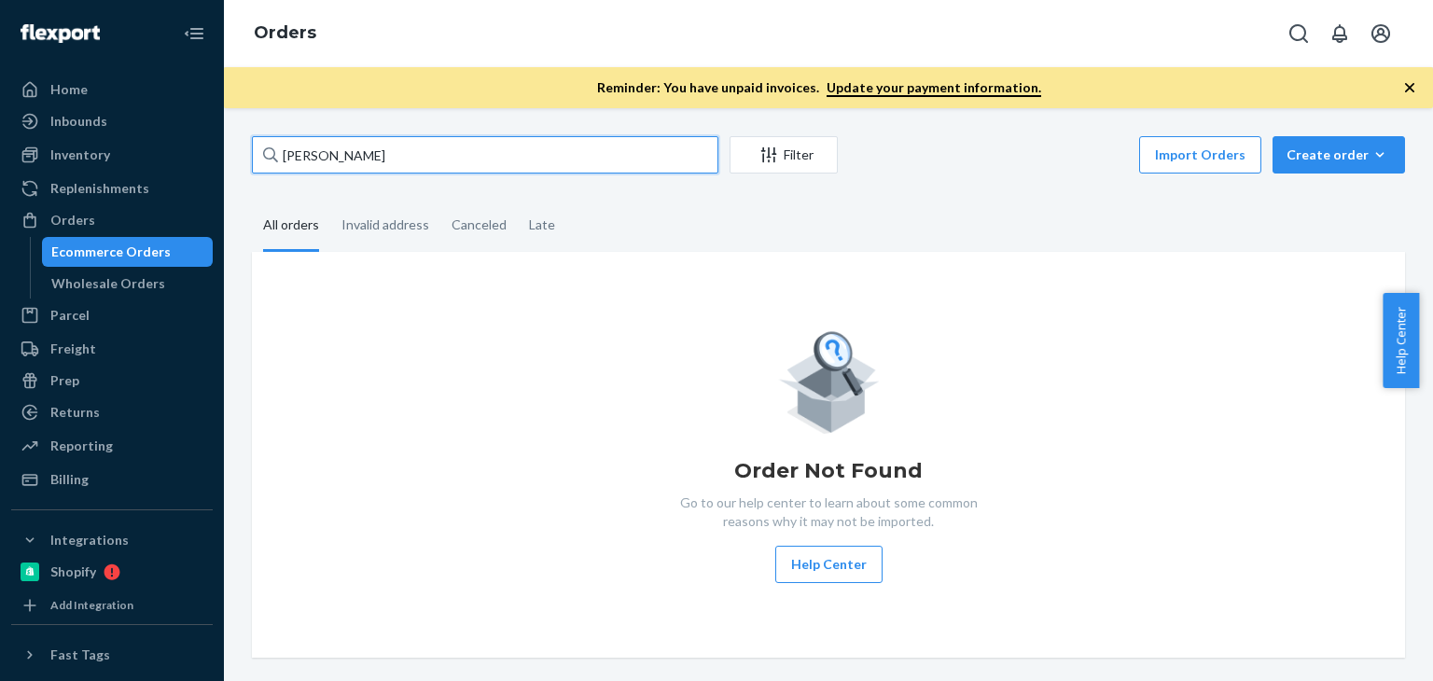
type input "[PERSON_NAME]"
click at [138, 288] on div "Wholesale Orders" at bounding box center [108, 283] width 114 height 19
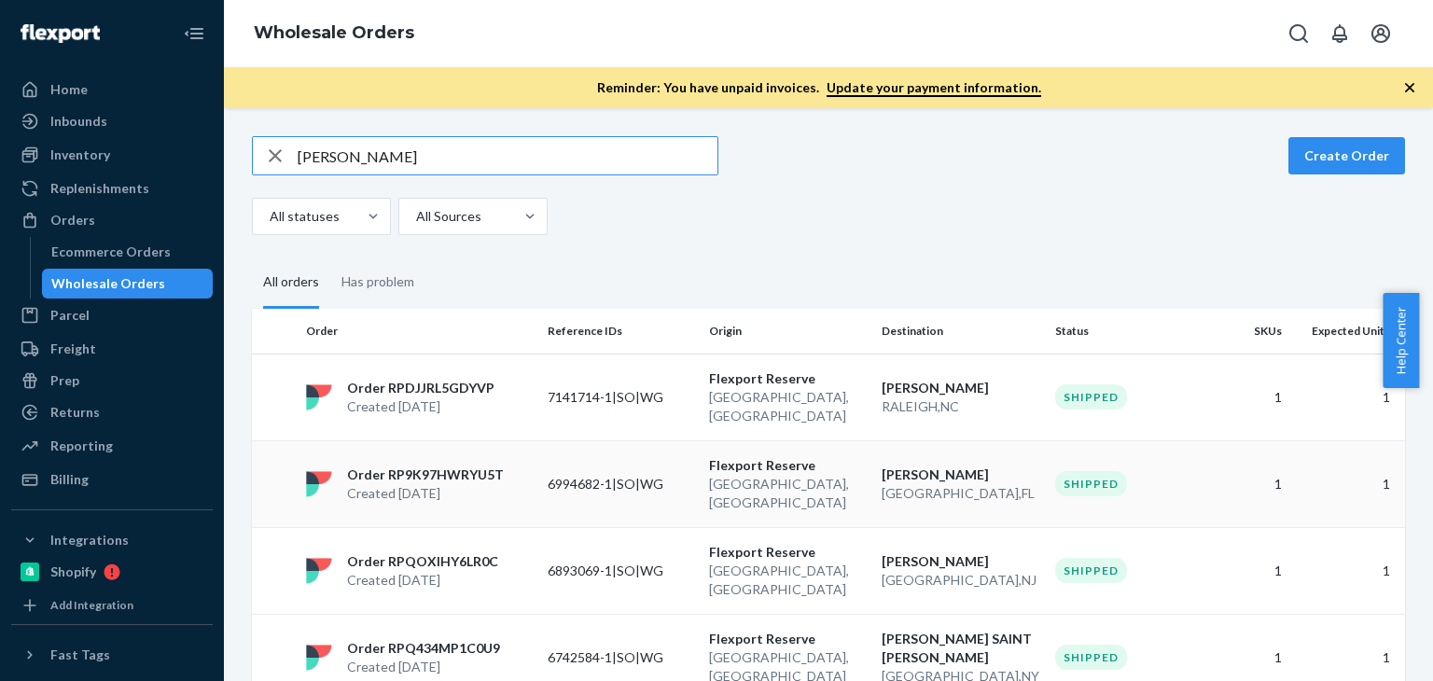
scroll to position [31, 0]
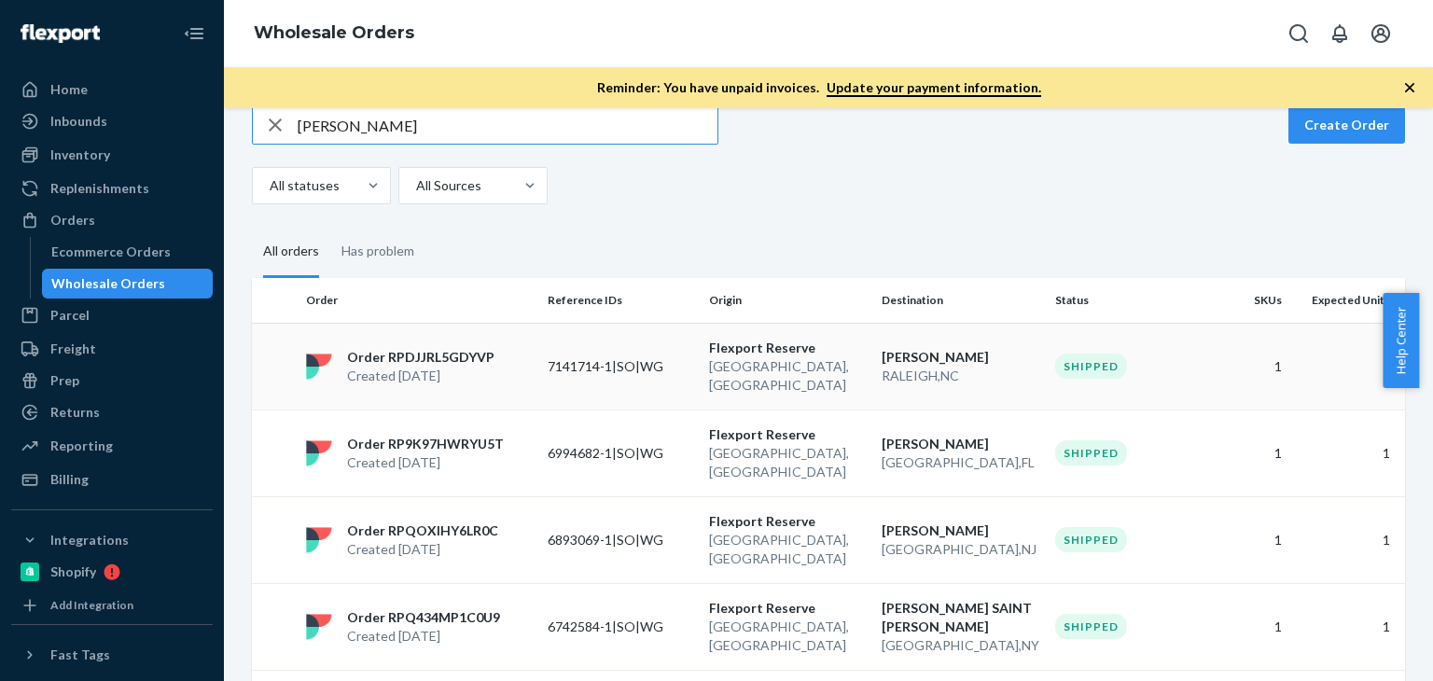
type input "[PERSON_NAME]"
click at [791, 361] on p "[GEOGRAPHIC_DATA] , [GEOGRAPHIC_DATA]" at bounding box center [788, 375] width 158 height 37
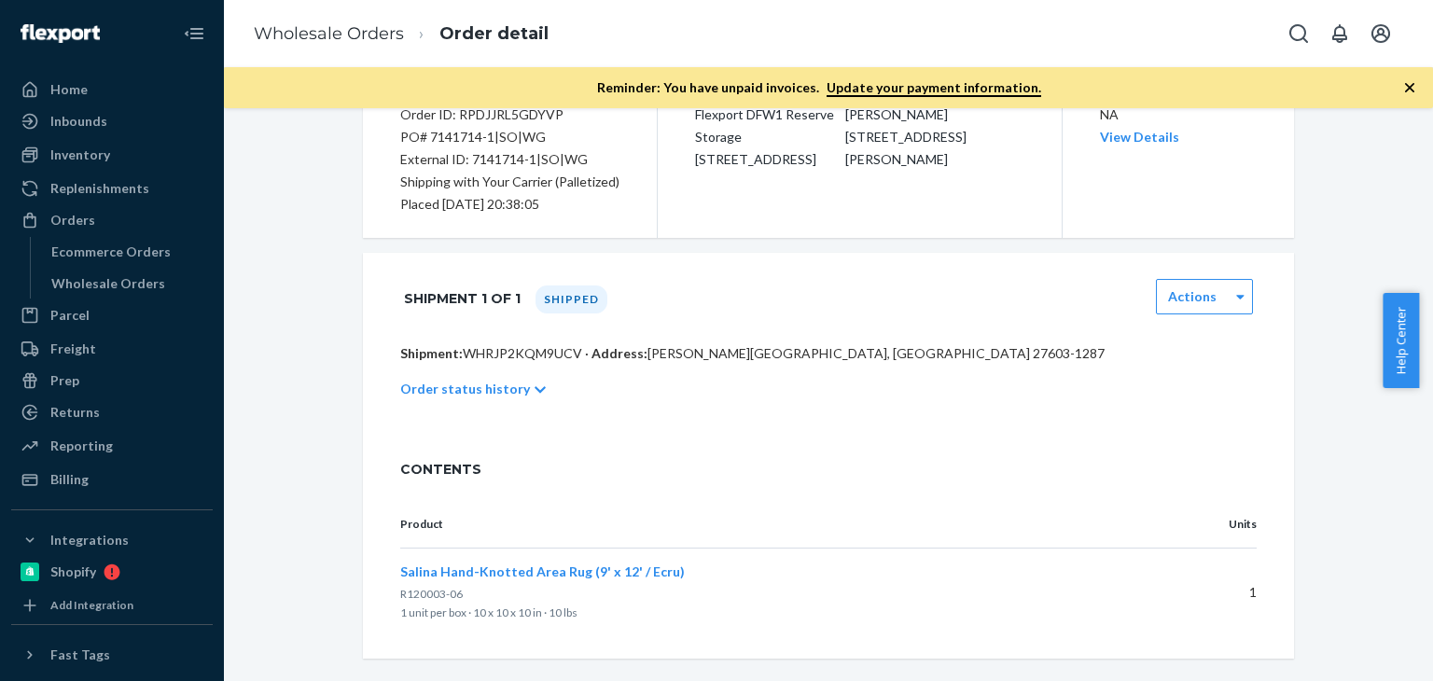
scroll to position [239, 0]
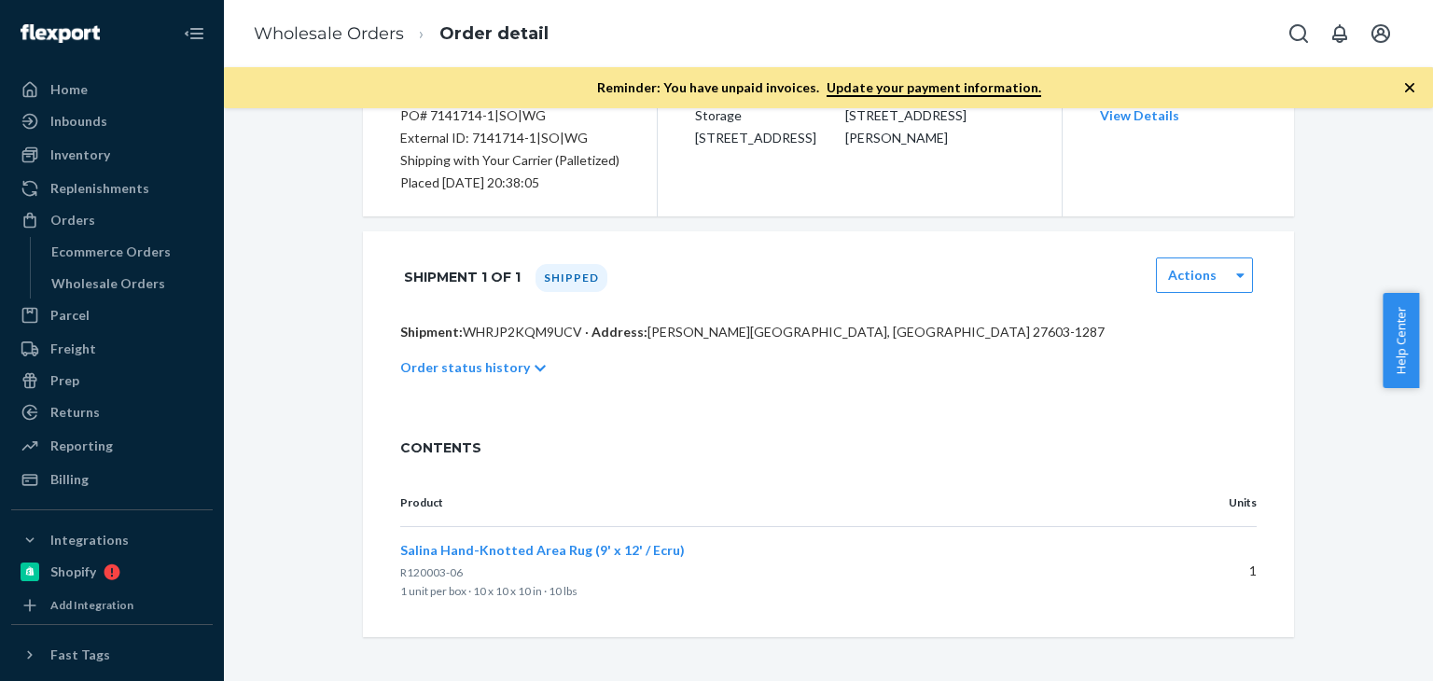
click at [535, 363] on icon at bounding box center [540, 368] width 11 height 13
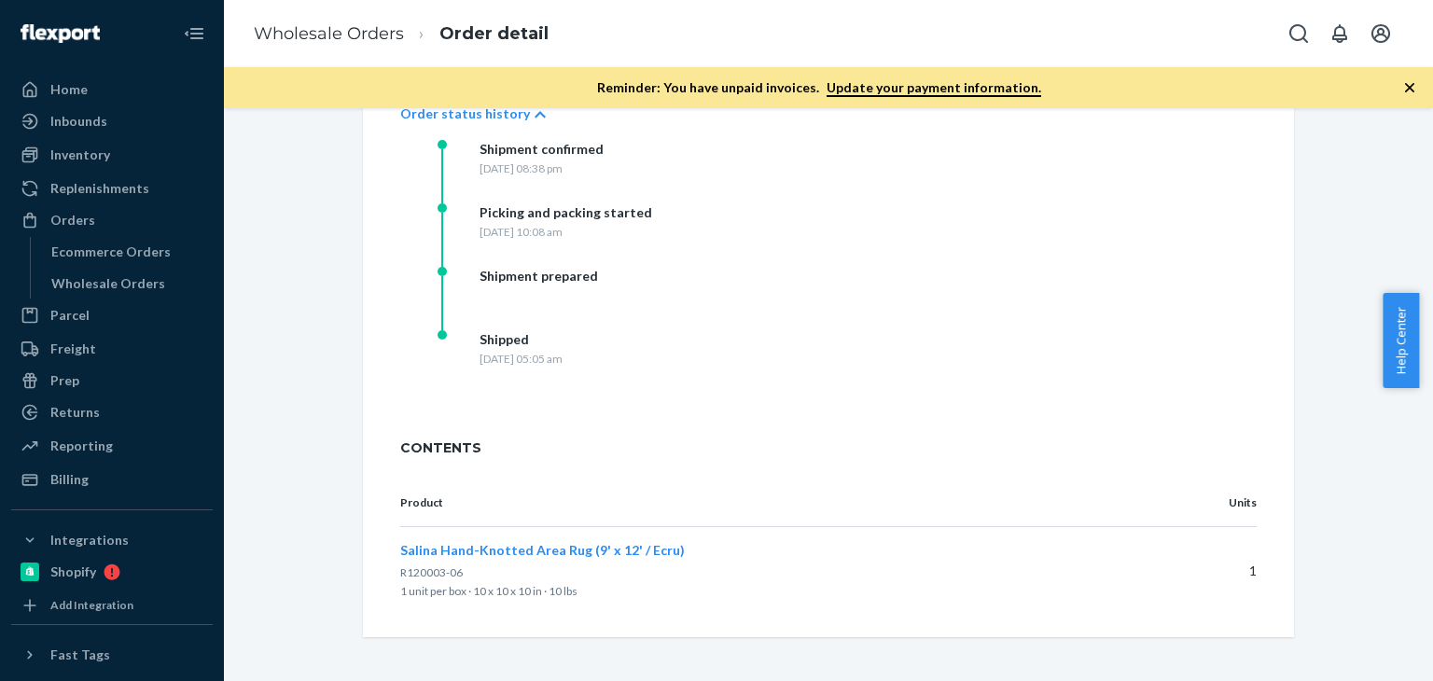
scroll to position [368, 0]
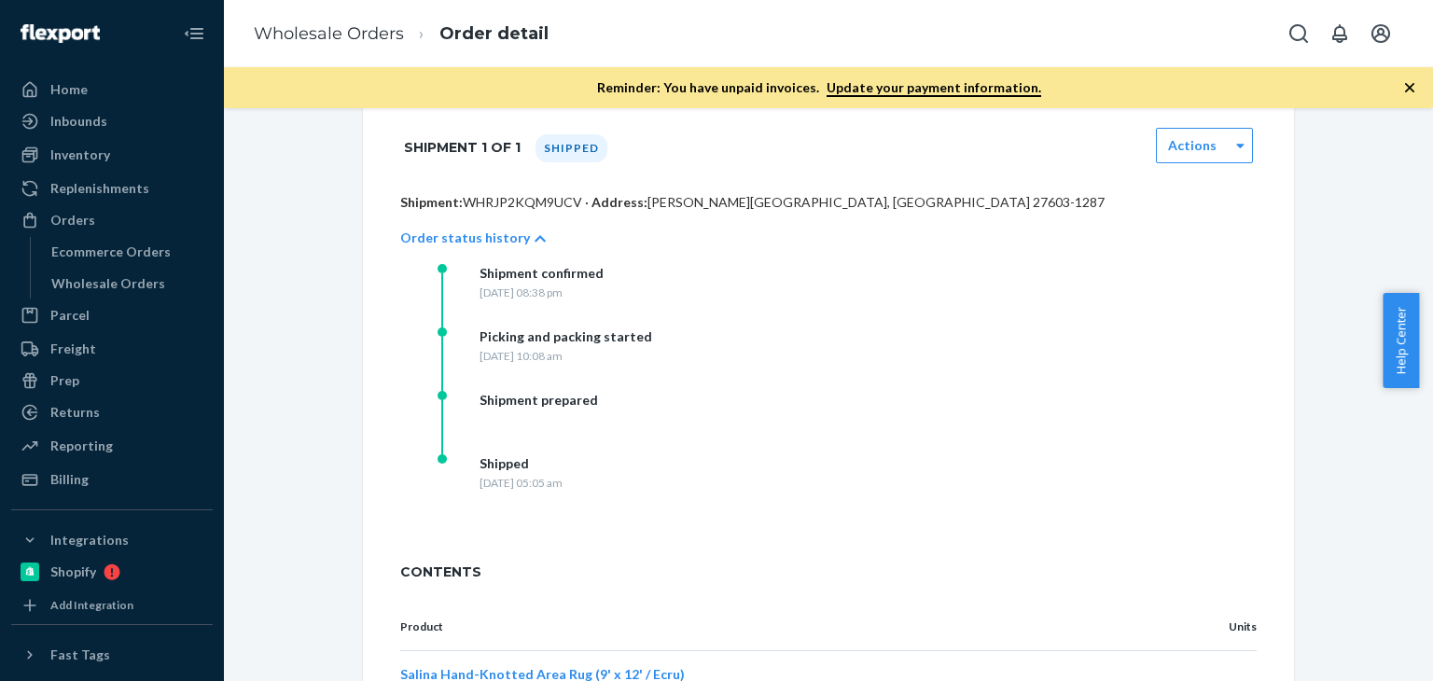
drag, startPoint x: 93, startPoint y: 220, endPoint x: 94, endPoint y: 236, distance: 15.9
click at [93, 220] on div "Orders" at bounding box center [112, 220] width 198 height 26
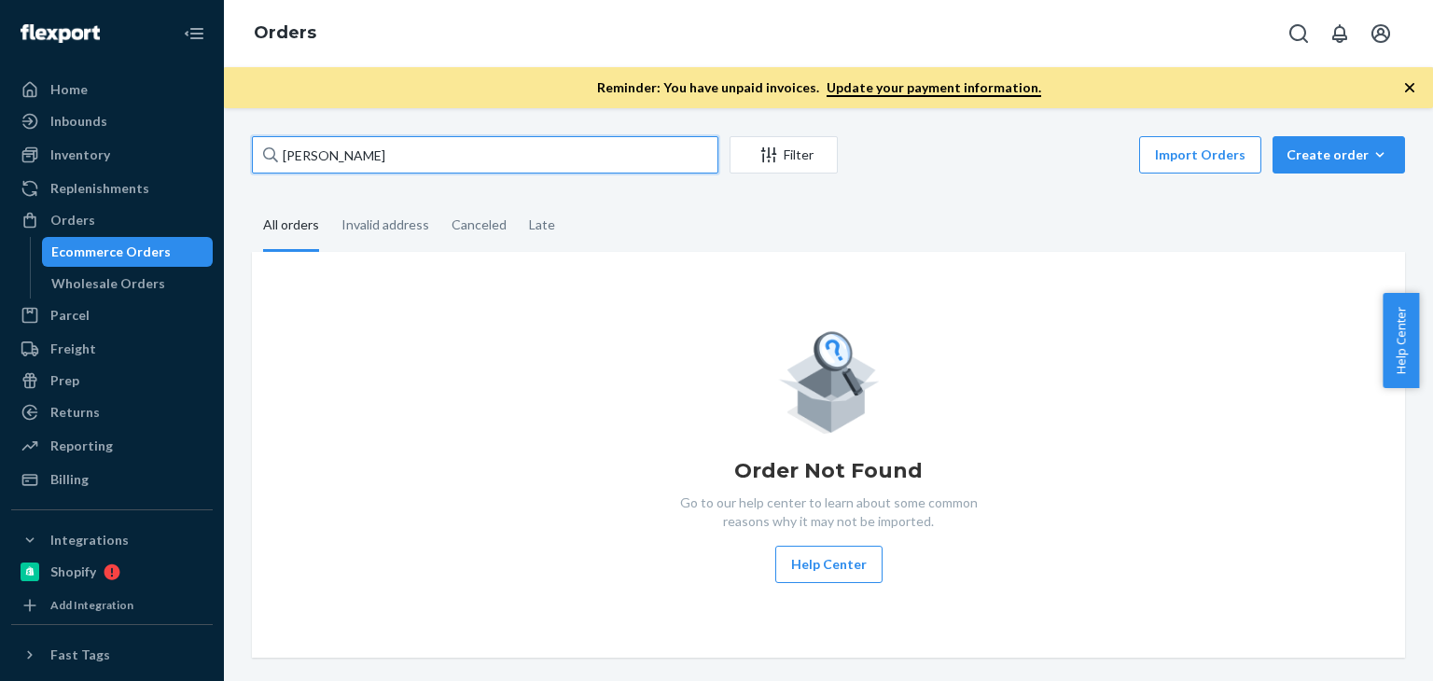
click at [433, 149] on input "[PERSON_NAME]" at bounding box center [485, 154] width 466 height 37
drag, startPoint x: 481, startPoint y: 155, endPoint x: 237, endPoint y: 150, distance: 244.5
click at [238, 150] on div "[PERSON_NAME] Filter Import Orders Create order Ecommerce order Removal order A…" at bounding box center [828, 396] width 1181 height 521
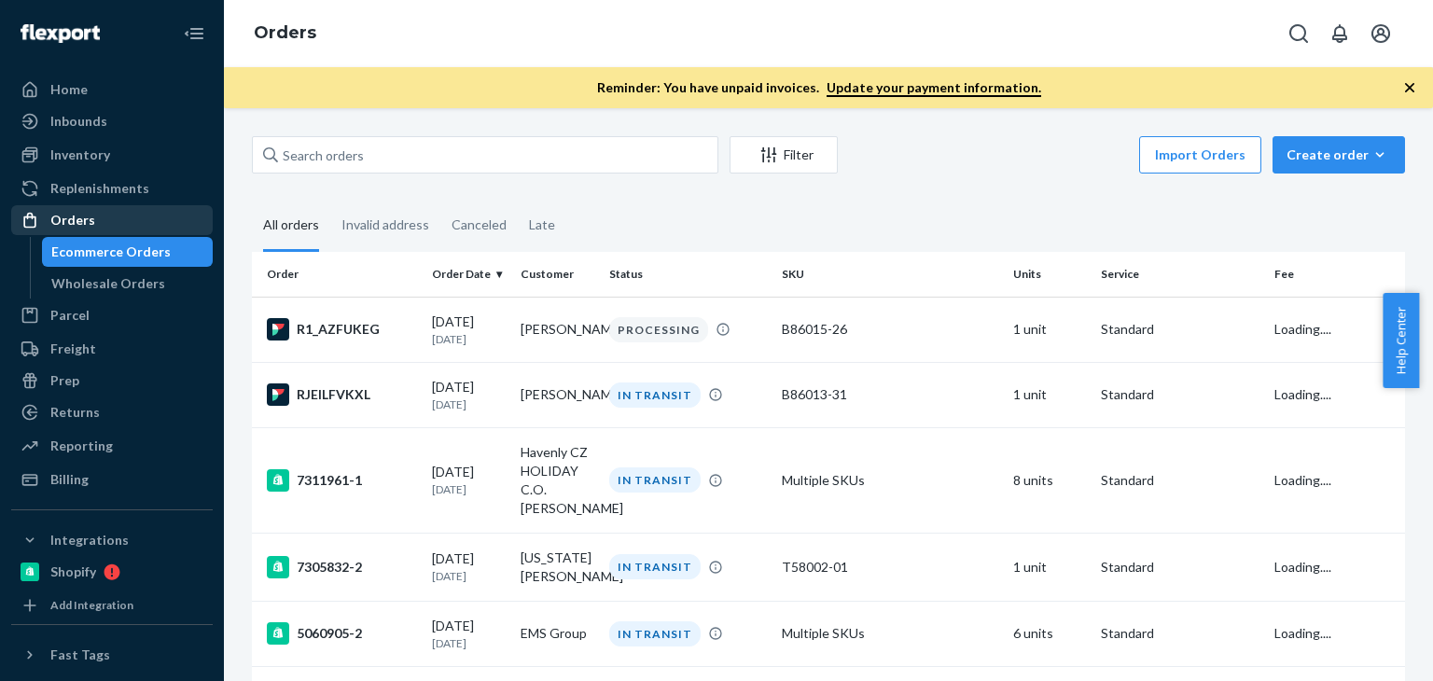
click at [75, 225] on div "Orders" at bounding box center [72, 220] width 45 height 19
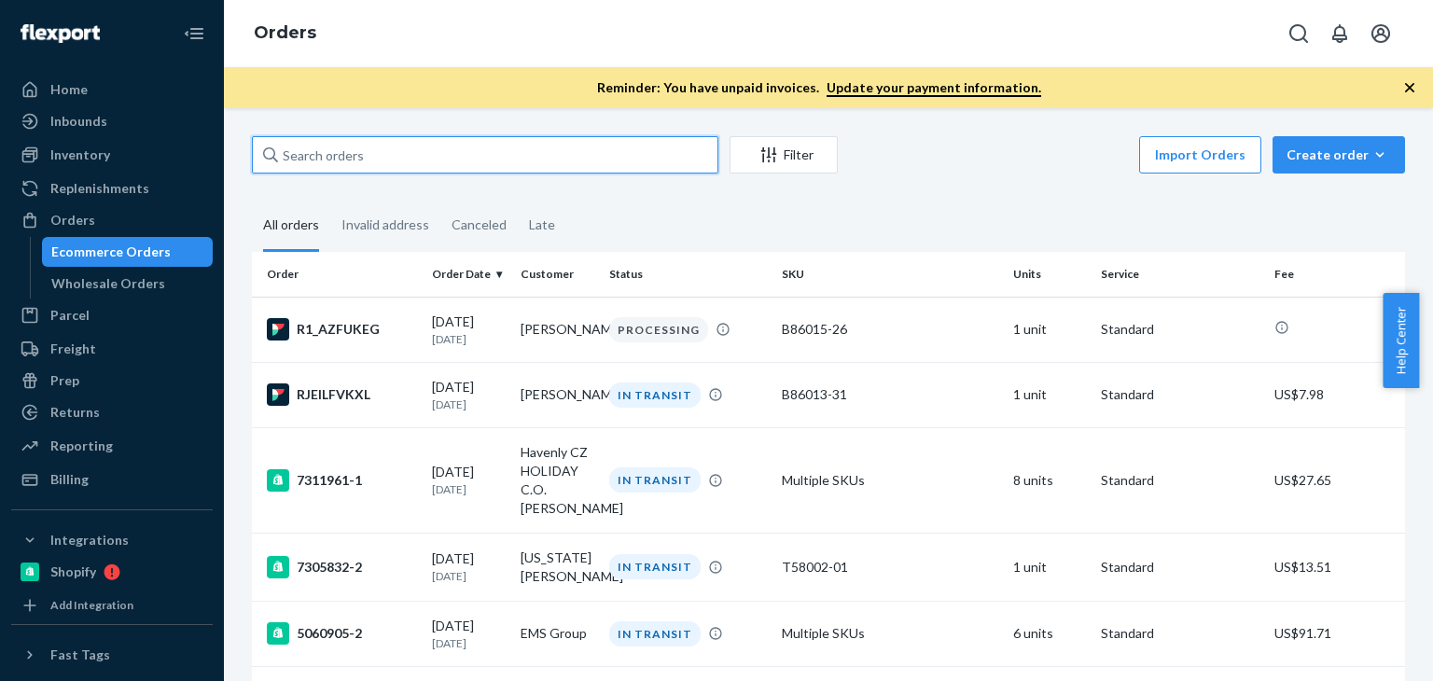
click at [535, 148] on input "text" at bounding box center [485, 154] width 466 height 37
paste input "[PERSON_NAME]"
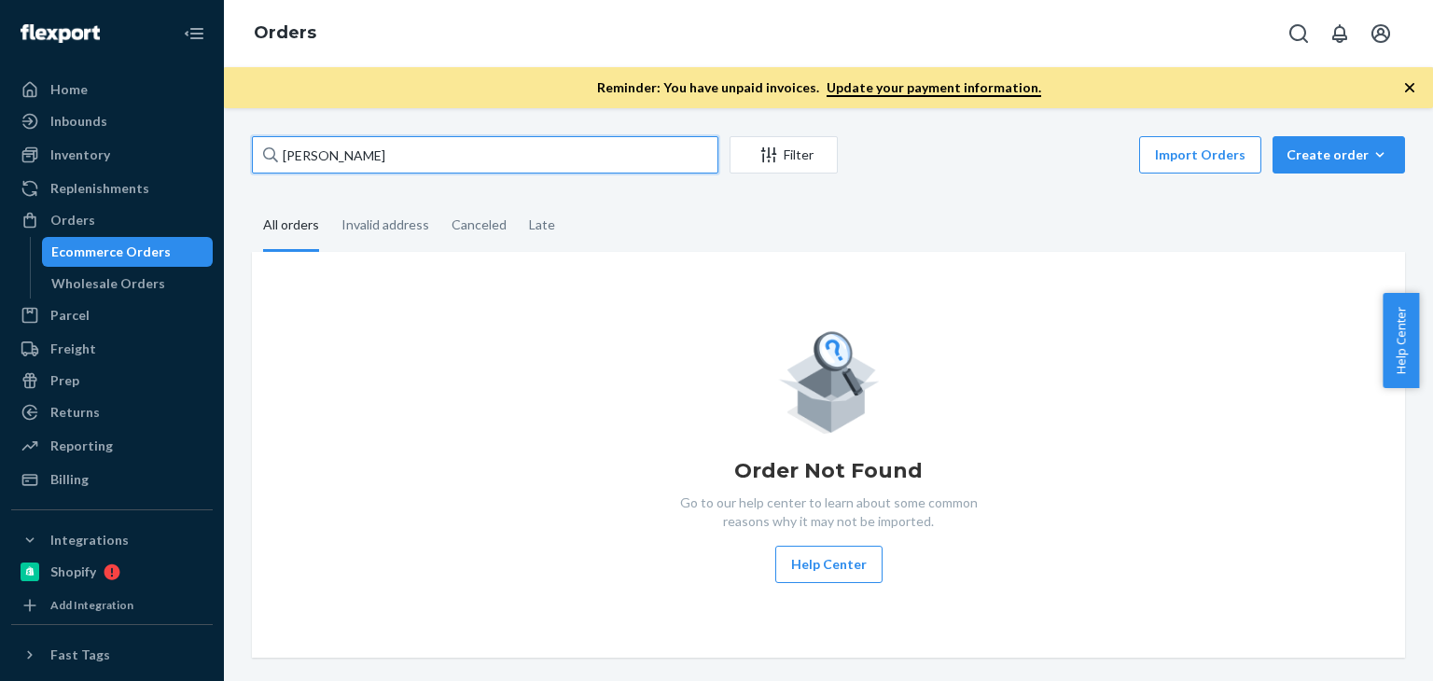
type input "[PERSON_NAME]"
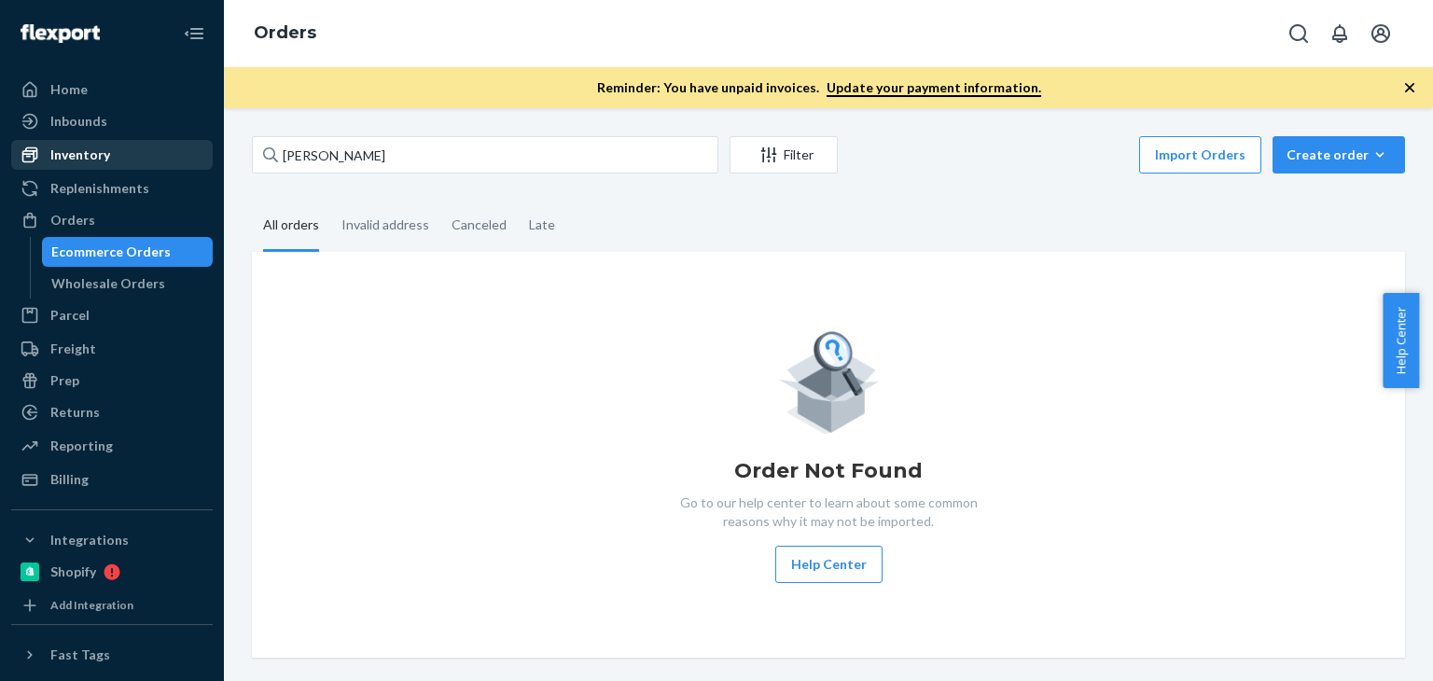
click at [107, 157] on div "Inventory" at bounding box center [112, 155] width 198 height 26
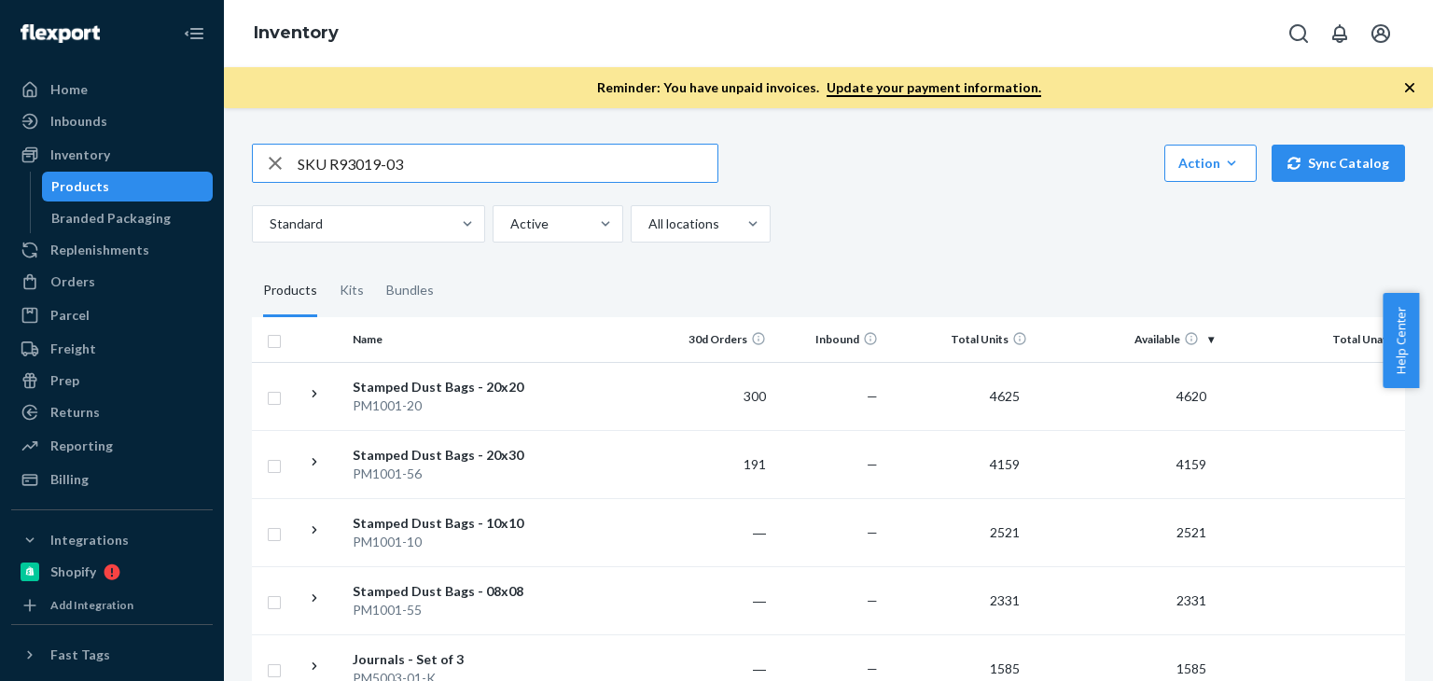
drag, startPoint x: 331, startPoint y: 158, endPoint x: 224, endPoint y: 159, distance: 107.3
click at [224, 159] on div "SKU R93019-03 Action Create product Create kit or bundle Bulk create products B…" at bounding box center [828, 394] width 1209 height 573
type input "R93019-03"
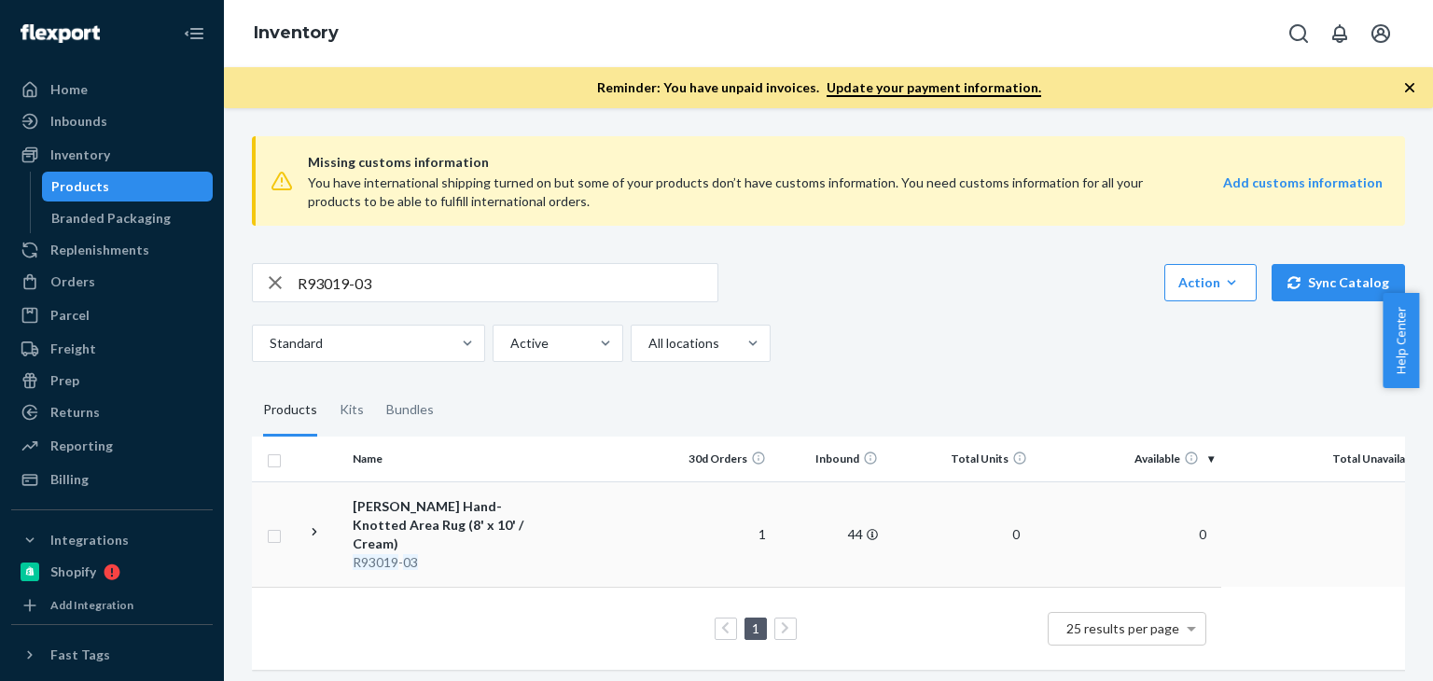
scroll to position [2, 0]
click at [422, 512] on div "[PERSON_NAME] Hand-Knotted Area Rug (8' x 10' / Cream)" at bounding box center [450, 523] width 195 height 56
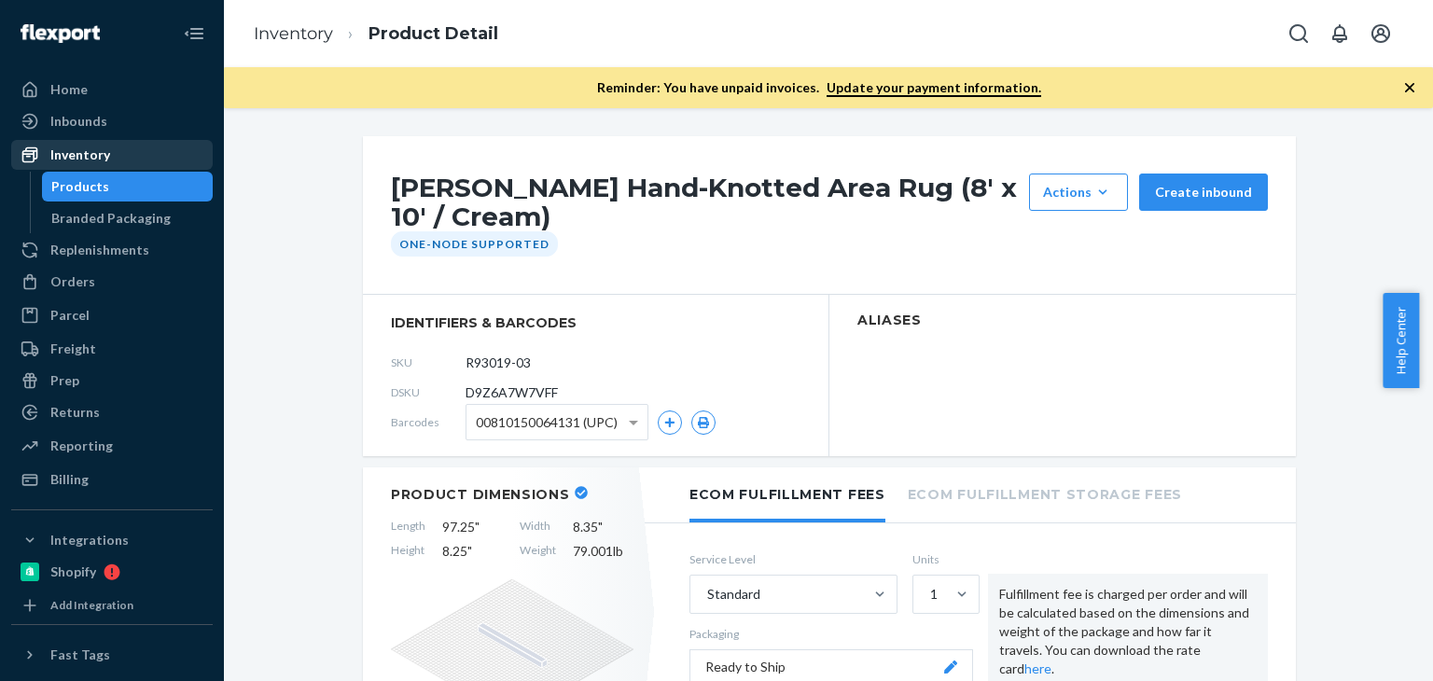
click at [92, 158] on div "Inventory" at bounding box center [80, 155] width 60 height 19
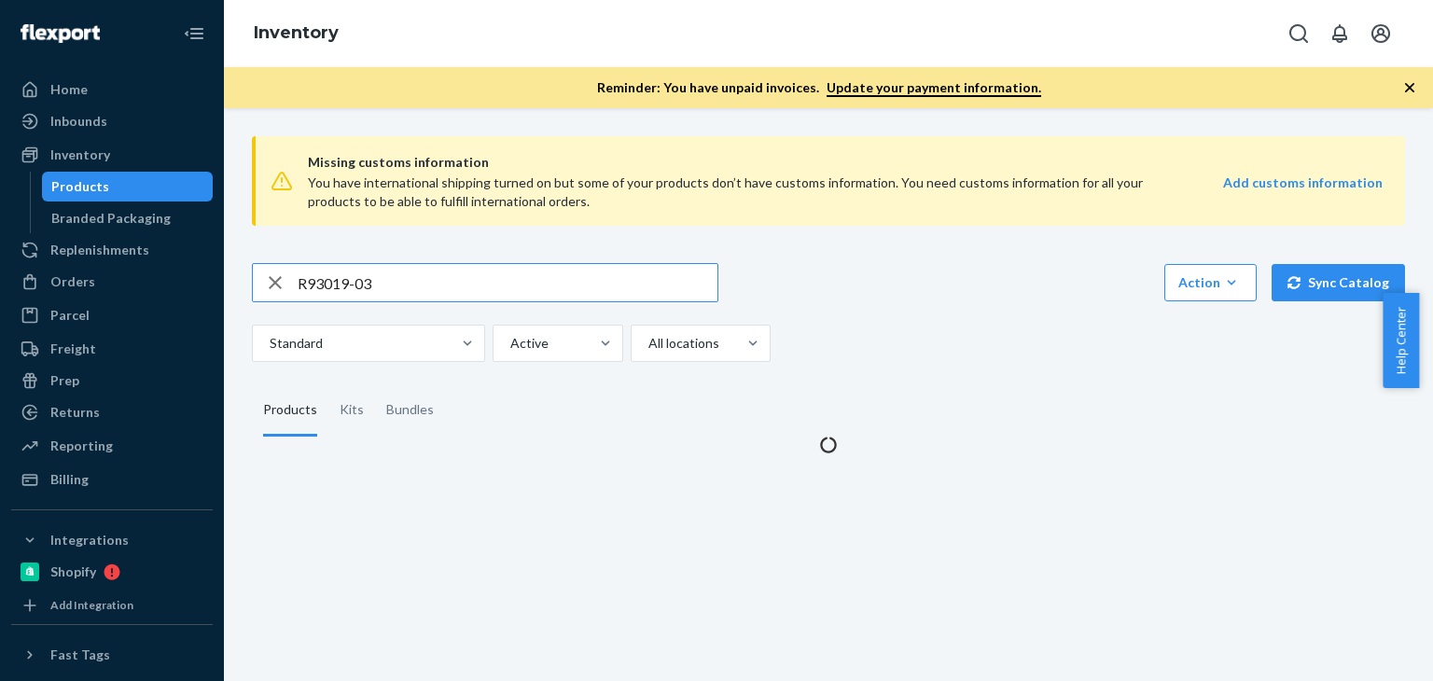
drag, startPoint x: 407, startPoint y: 282, endPoint x: 277, endPoint y: 268, distance: 130.4
click at [277, 268] on div "R93019-03" at bounding box center [485, 282] width 465 height 37
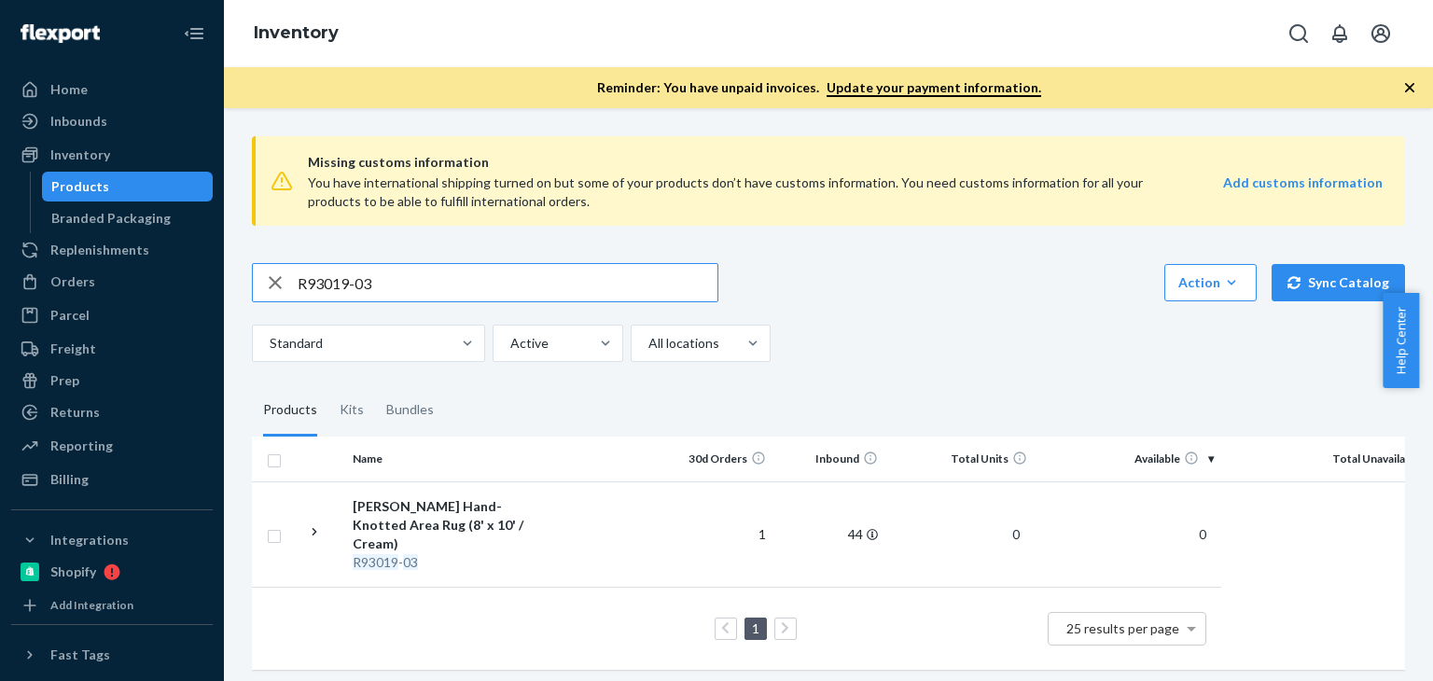
type input "R93019-03"
click at [471, 506] on div "[PERSON_NAME] Hand-Knotted Area Rug (8' x 10' / Cream)" at bounding box center [450, 525] width 195 height 56
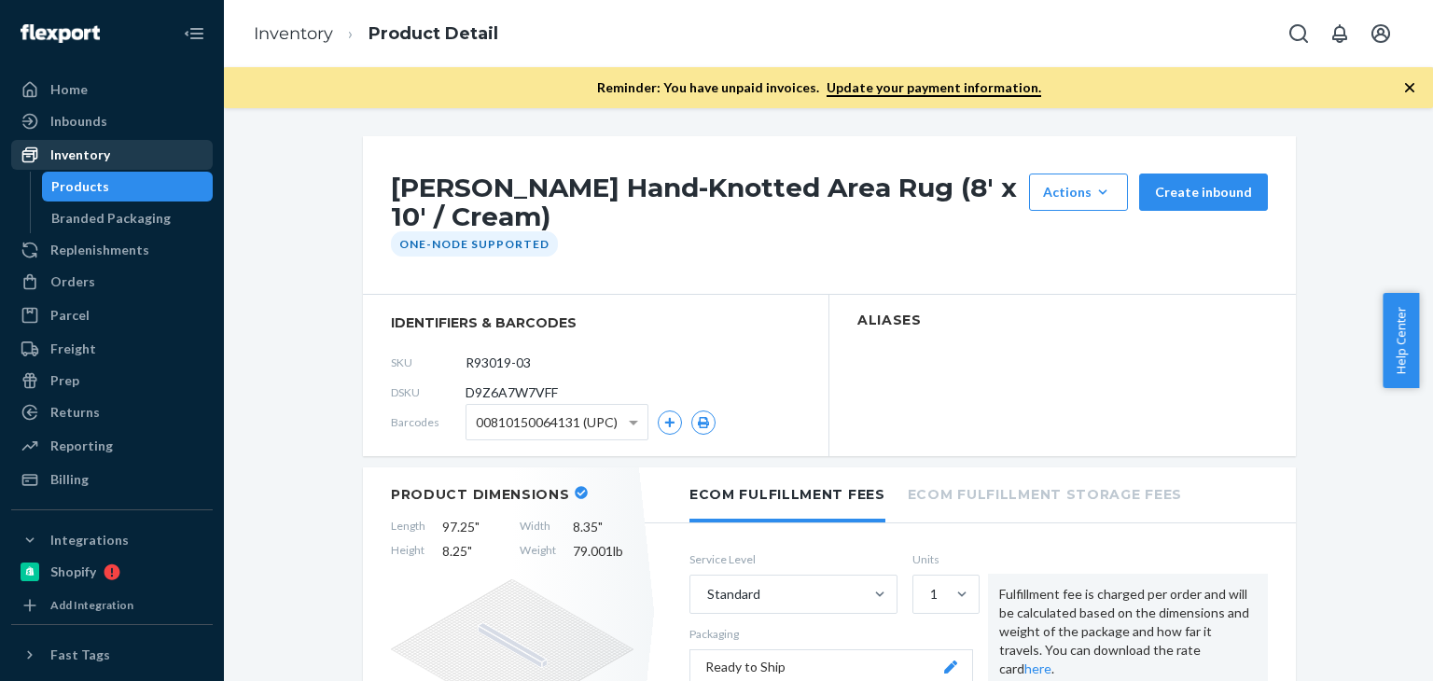
click at [88, 152] on div "Inventory" at bounding box center [80, 155] width 60 height 19
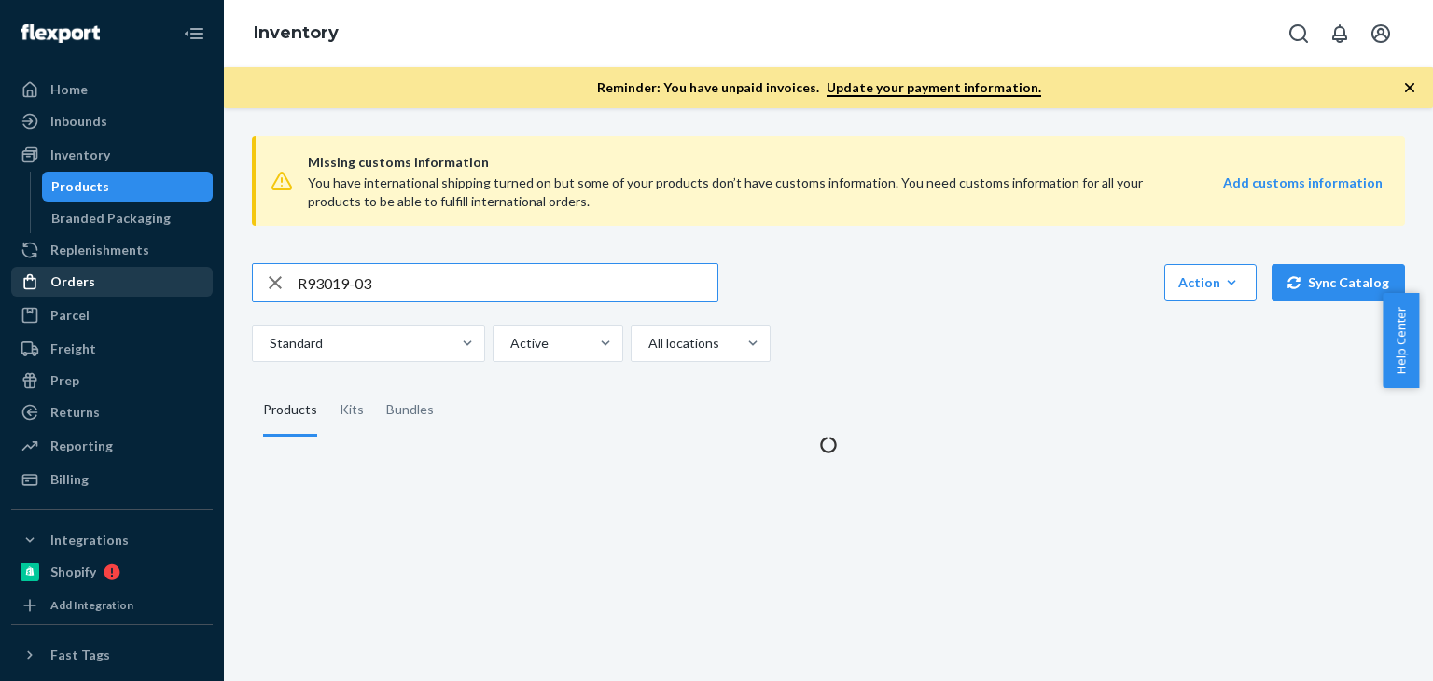
click at [83, 285] on div "Orders" at bounding box center [72, 281] width 45 height 19
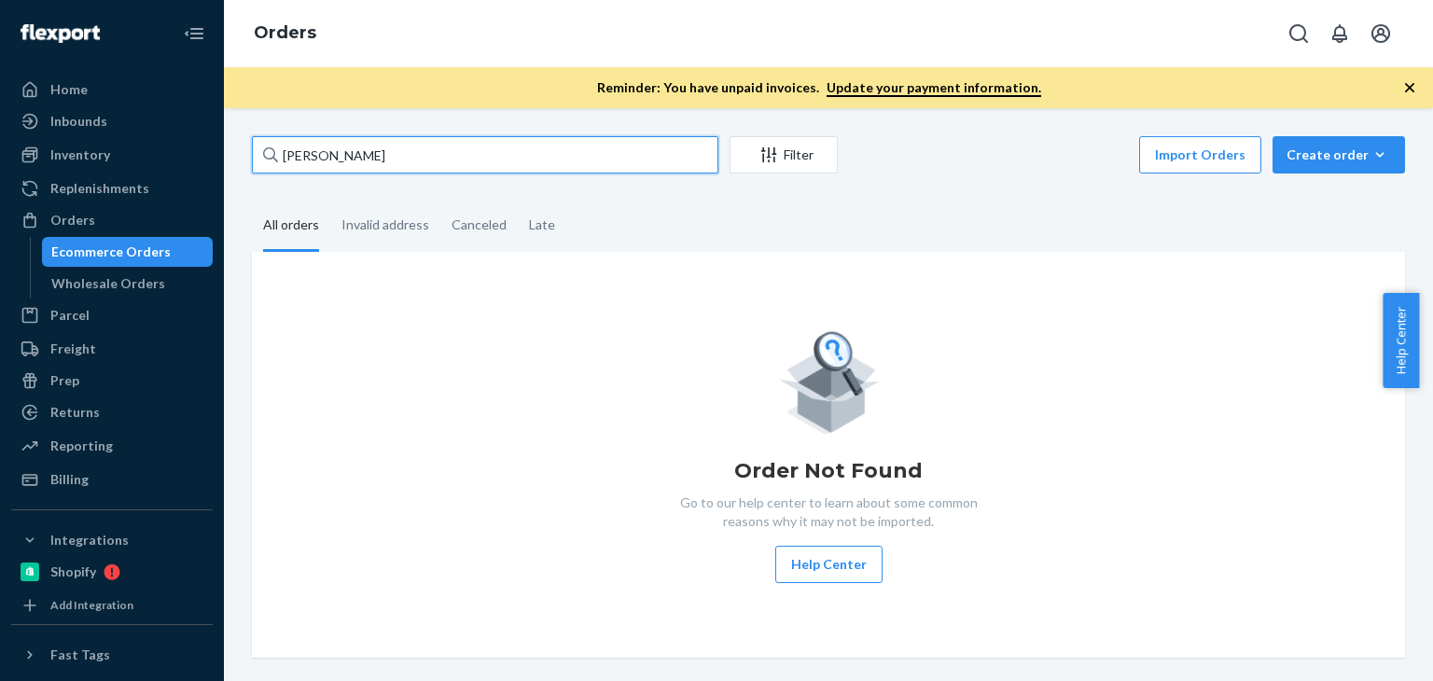
drag, startPoint x: 429, startPoint y: 150, endPoint x: 204, endPoint y: 157, distance: 224.9
click at [204, 157] on div "Home Inbounds Shipping Plans Problems Inventory Products Branded Packaging Repl…" at bounding box center [716, 340] width 1433 height 681
paste input "[PERSON_NAME]"
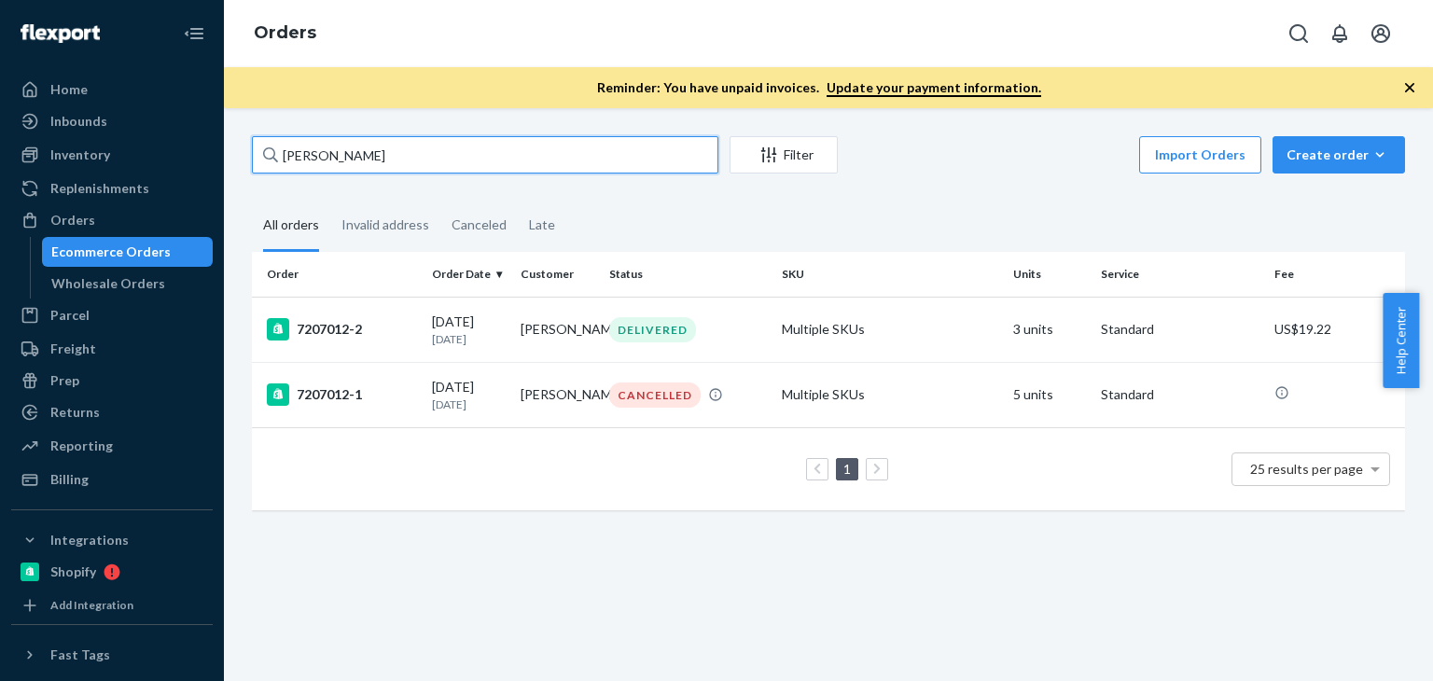
drag, startPoint x: 490, startPoint y: 161, endPoint x: 224, endPoint y: 148, distance: 266.2
click at [187, 148] on div "Home Inbounds Shipping Plans Problems Inventory Products Branded Packaging Repl…" at bounding box center [716, 340] width 1433 height 681
paste input "[PERSON_NAME]"
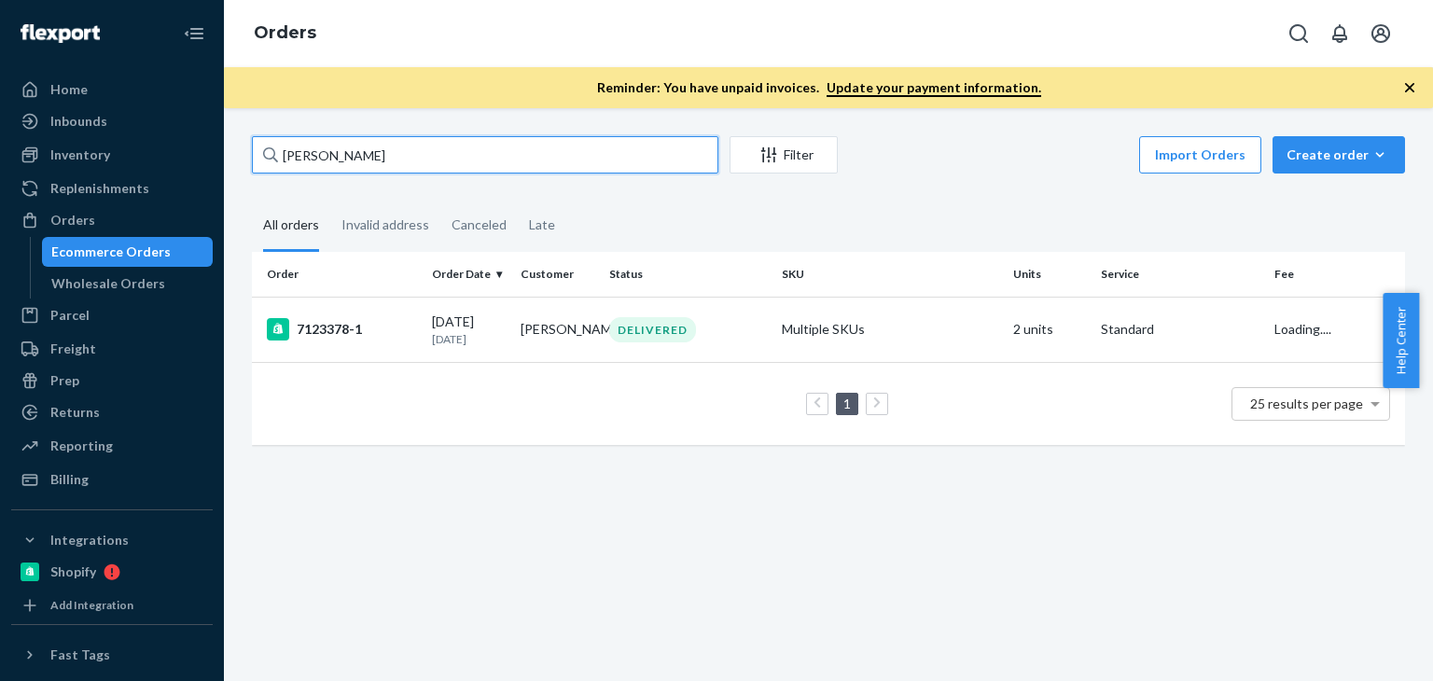
type input "[PERSON_NAME]"
click at [935, 217] on fieldset "All orders Invalid address Canceled Late" at bounding box center [828, 226] width 1153 height 51
click at [563, 342] on td "[PERSON_NAME]" at bounding box center [557, 329] width 89 height 65
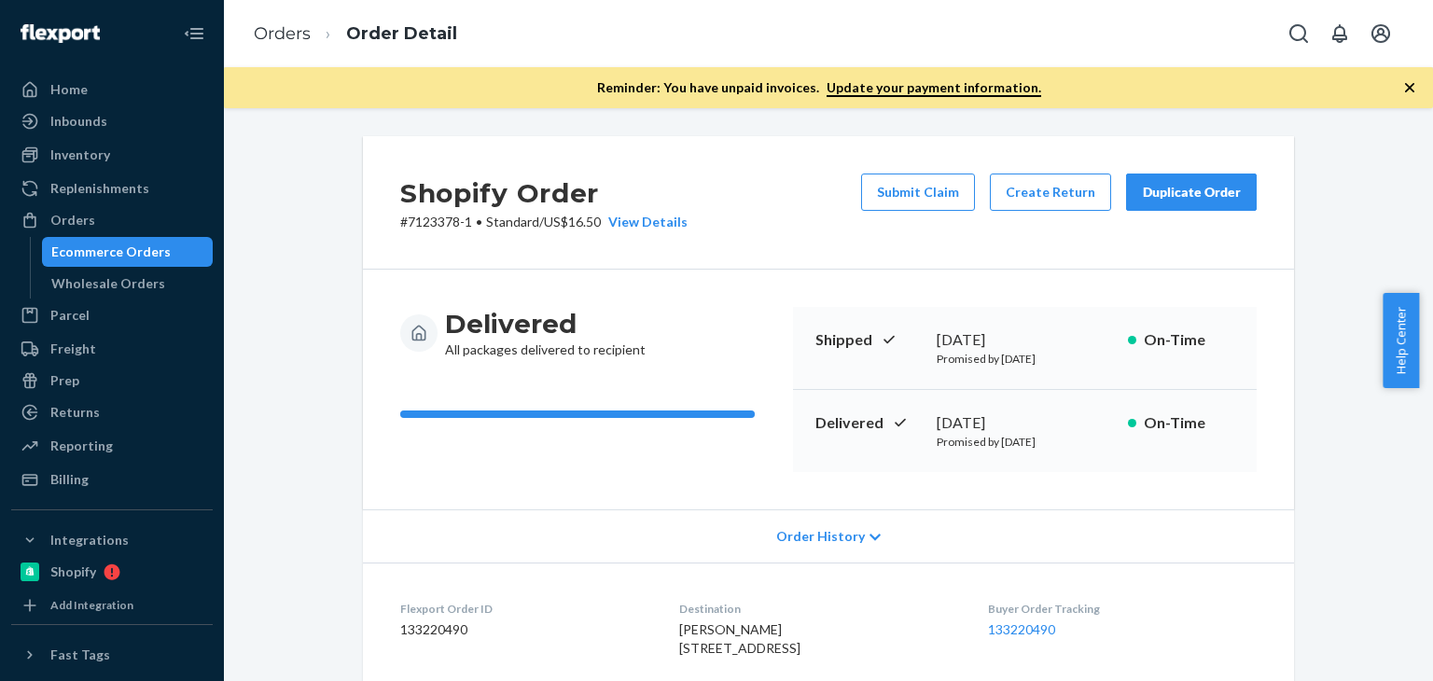
click at [1209, 202] on button "Duplicate Order" at bounding box center [1191, 192] width 131 height 37
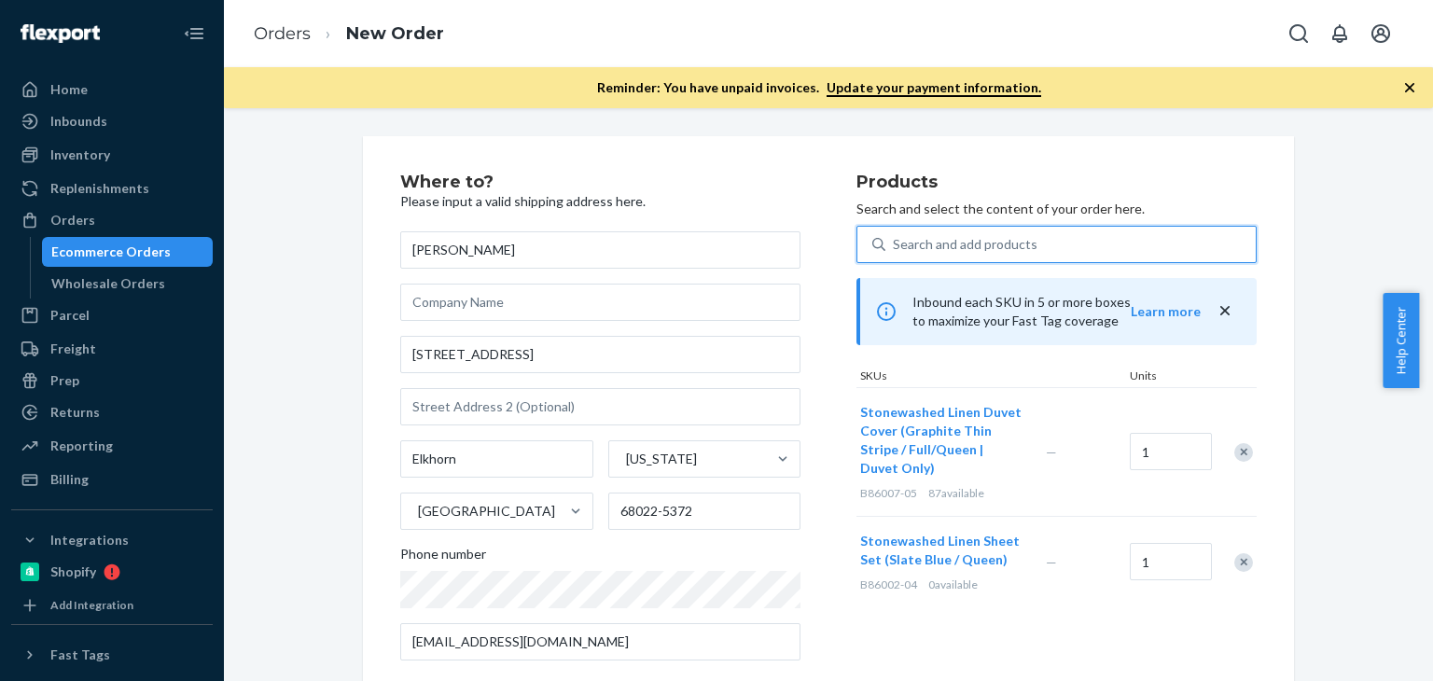
click at [1014, 240] on div "Search and add products" at bounding box center [965, 244] width 145 height 19
click at [895, 240] on input "0 results available. Use Up and Down to choose options, press Enter to select t…" at bounding box center [894, 244] width 2 height 19
paste input "SKU B86012-05"
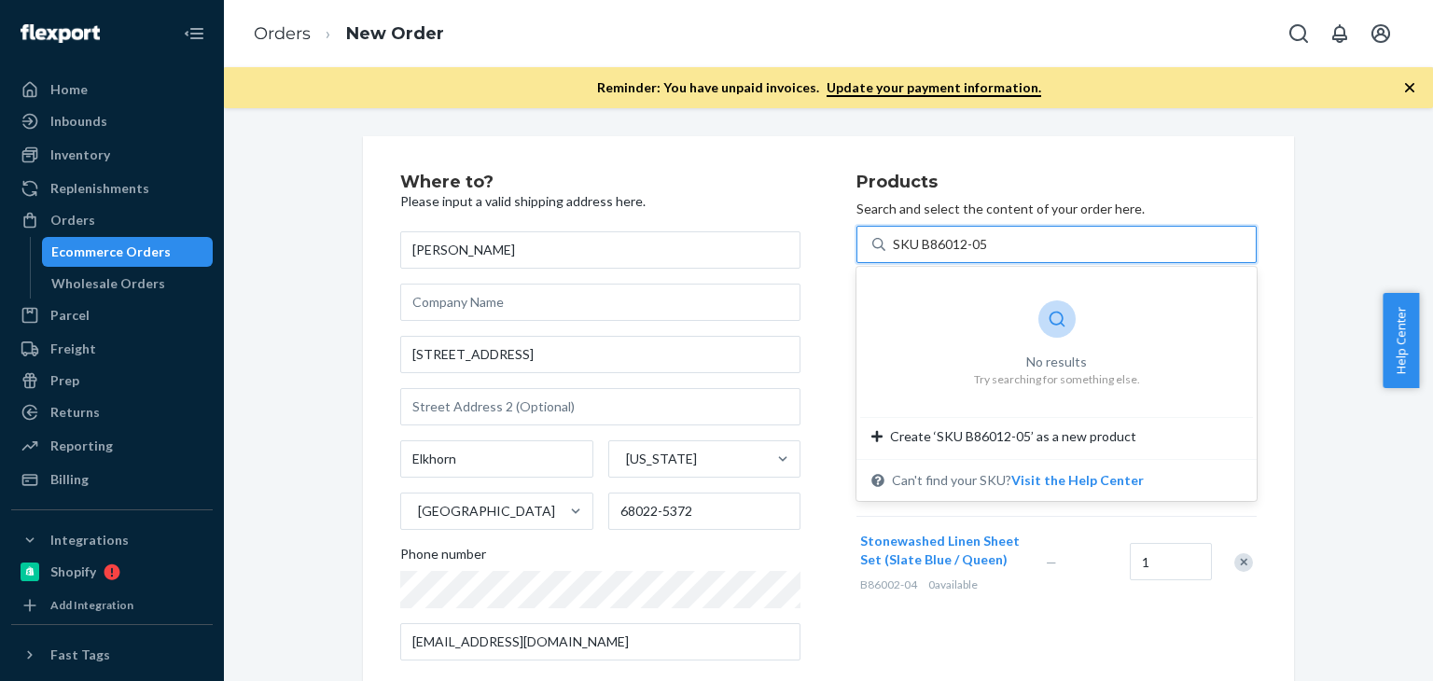
drag, startPoint x: 916, startPoint y: 244, endPoint x: 806, endPoint y: 245, distance: 110.1
click at [813, 244] on div "Where to? Please input a valid shipping address here. [PERSON_NAME] [STREET_ADD…" at bounding box center [828, 425] width 856 height 502
type input "B86012-05"
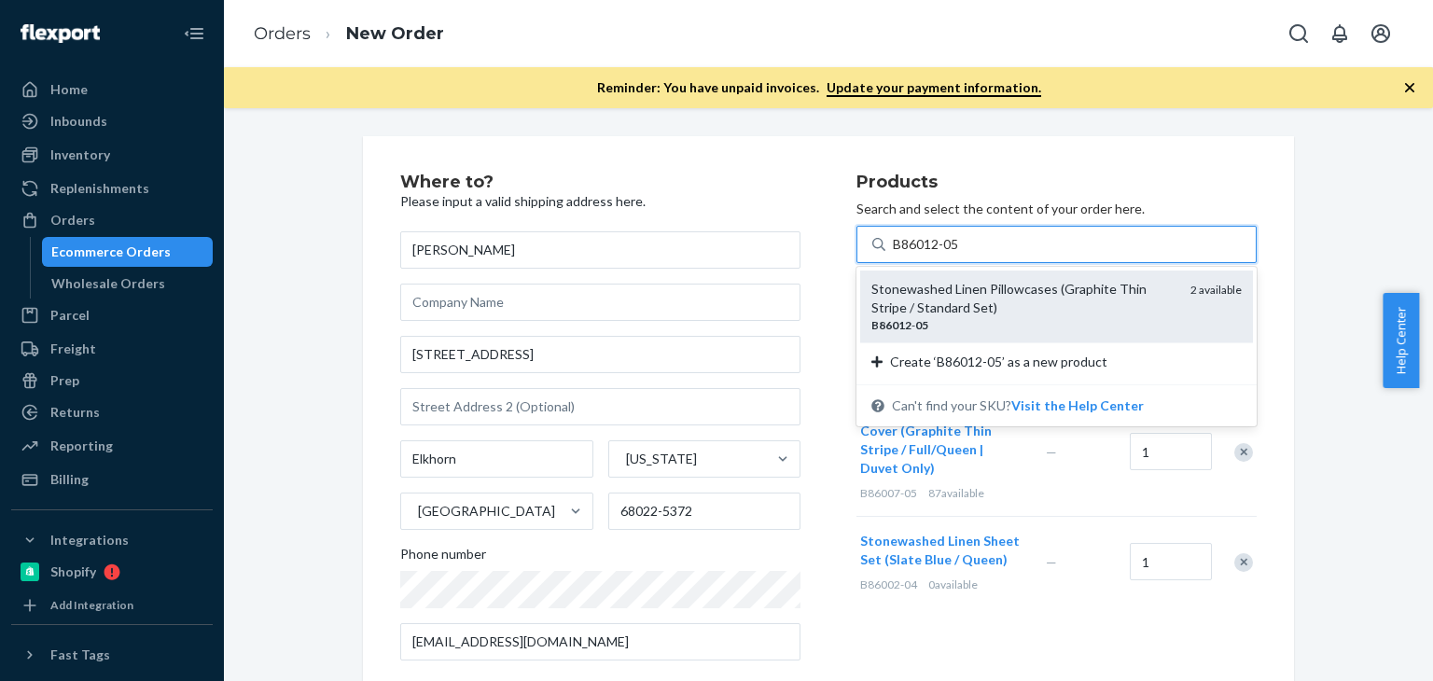
click at [1052, 304] on div "Stonewashed Linen Pillowcases (Graphite Thin Stripe / Standard Set)" at bounding box center [1023, 298] width 304 height 37
click at [961, 254] on input "B86012-05" at bounding box center [927, 244] width 68 height 19
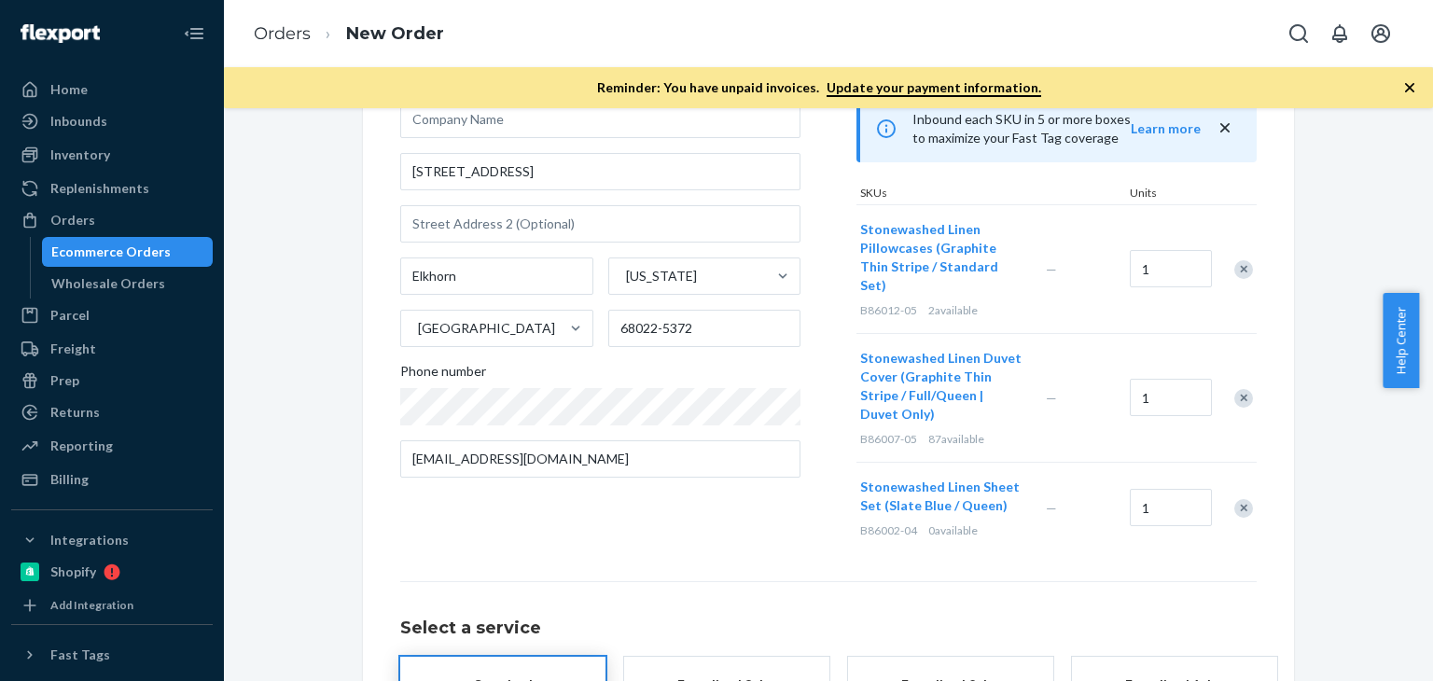
scroll to position [152, 0]
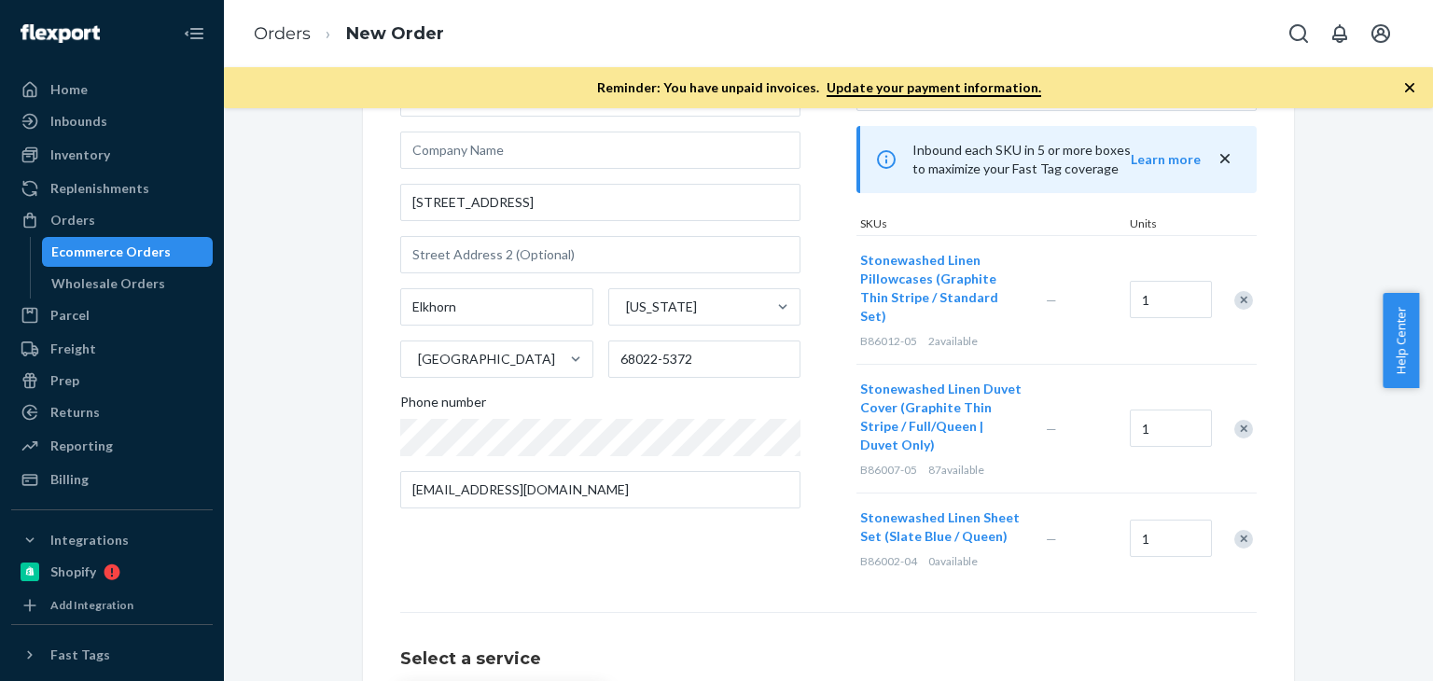
click at [1236, 530] on div "Remove Item" at bounding box center [1243, 539] width 19 height 19
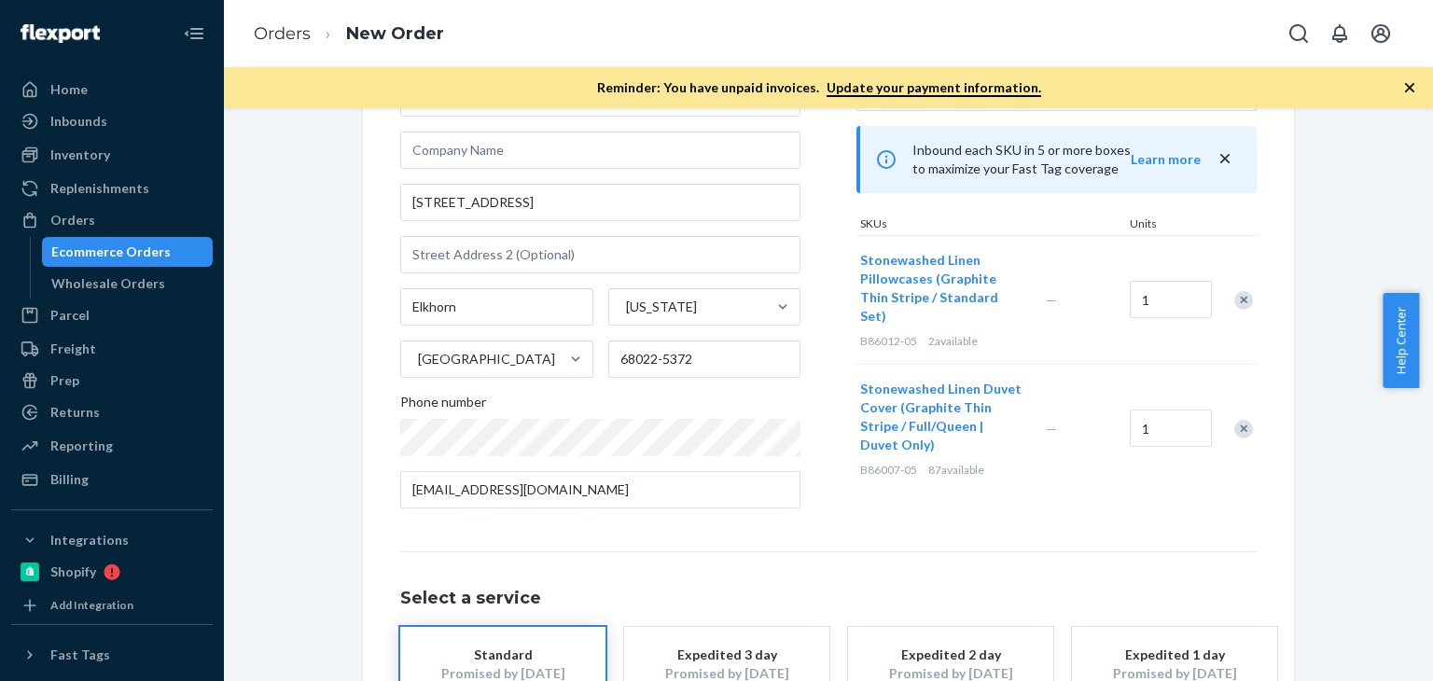
click at [1234, 420] on div "Remove Item" at bounding box center [1243, 429] width 19 height 19
click at [1258, 438] on div "Where to? Please input a valid shipping address here. [PERSON_NAME] [STREET_ADD…" at bounding box center [828, 398] width 931 height 829
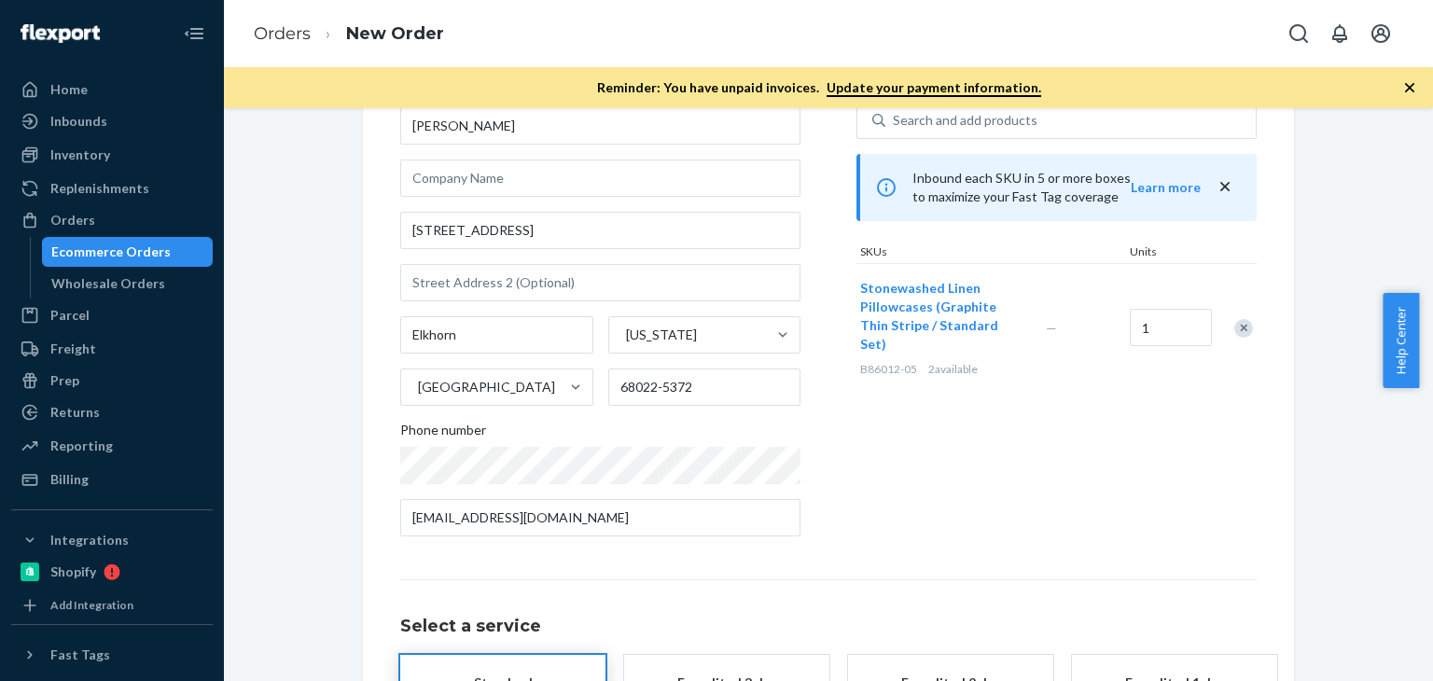
scroll to position [0, 0]
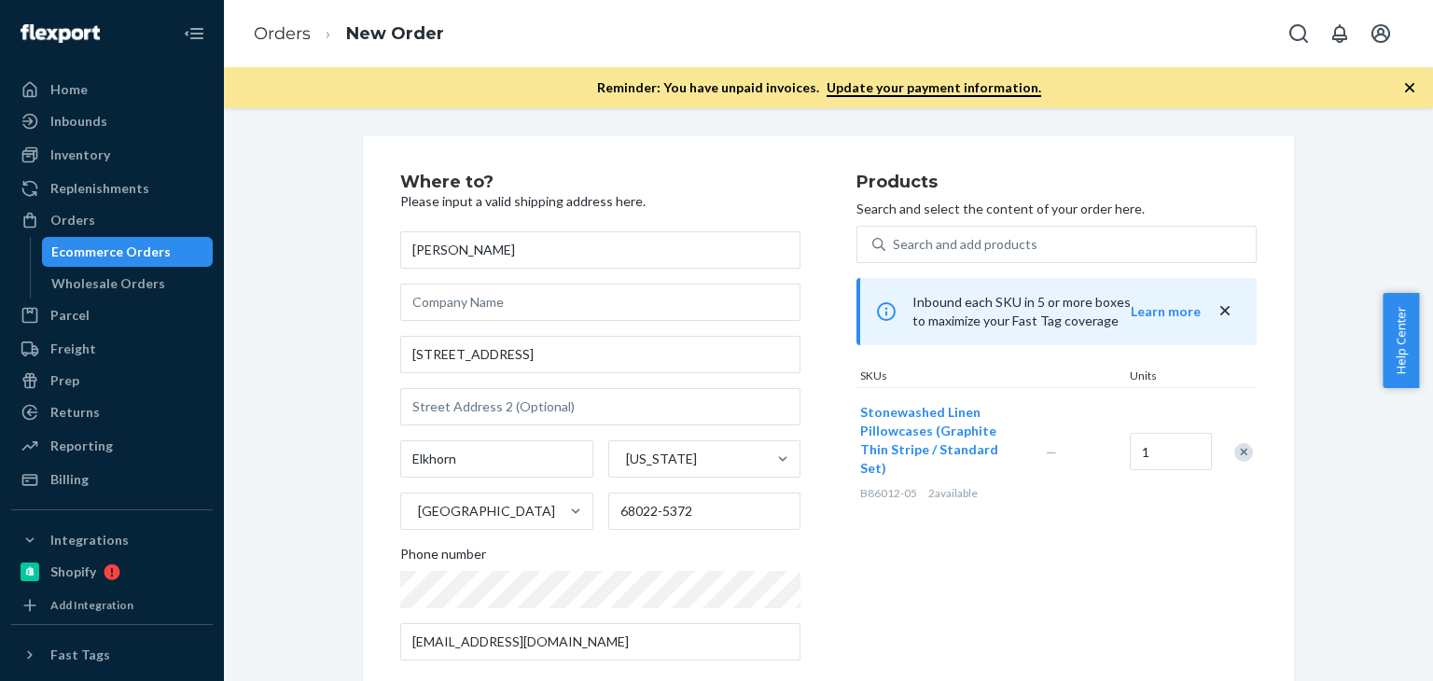
click at [1072, 594] on div "Products Search and select the content of your order here. Search and add produ…" at bounding box center [1056, 425] width 400 height 502
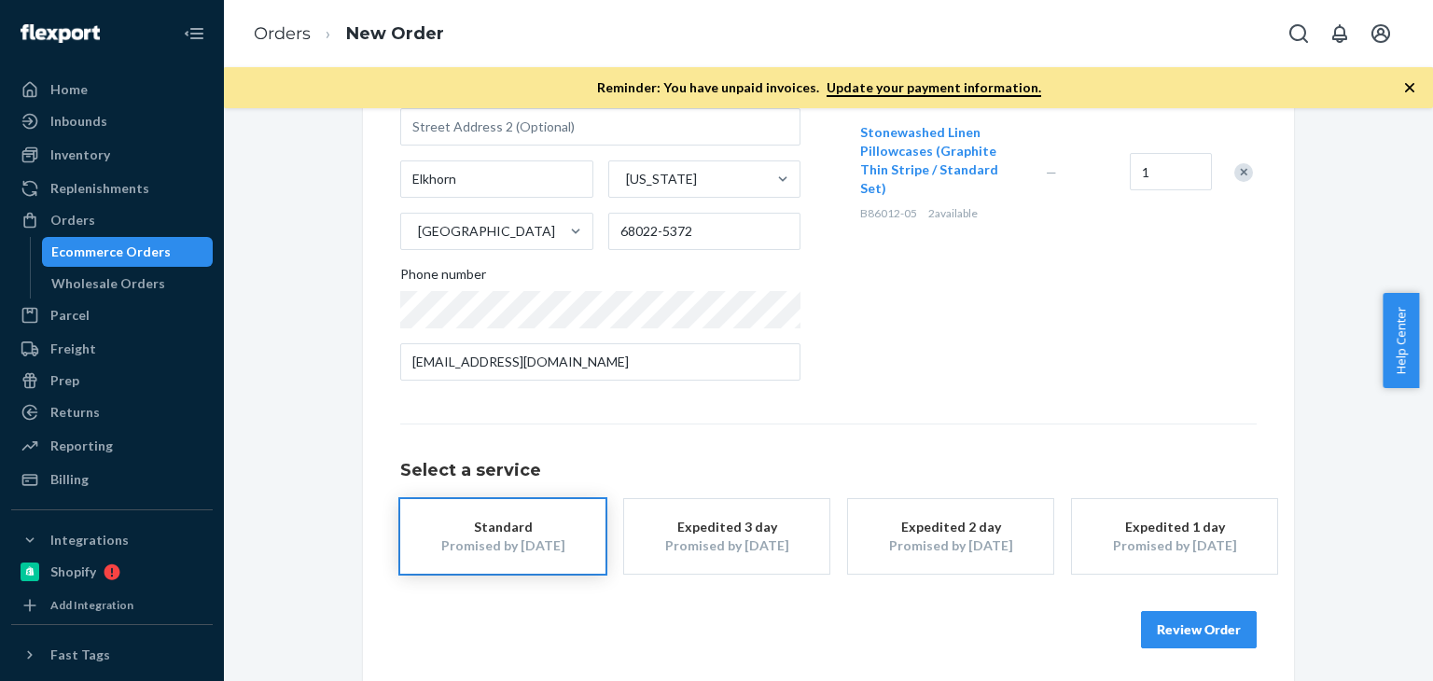
scroll to position [124, 0]
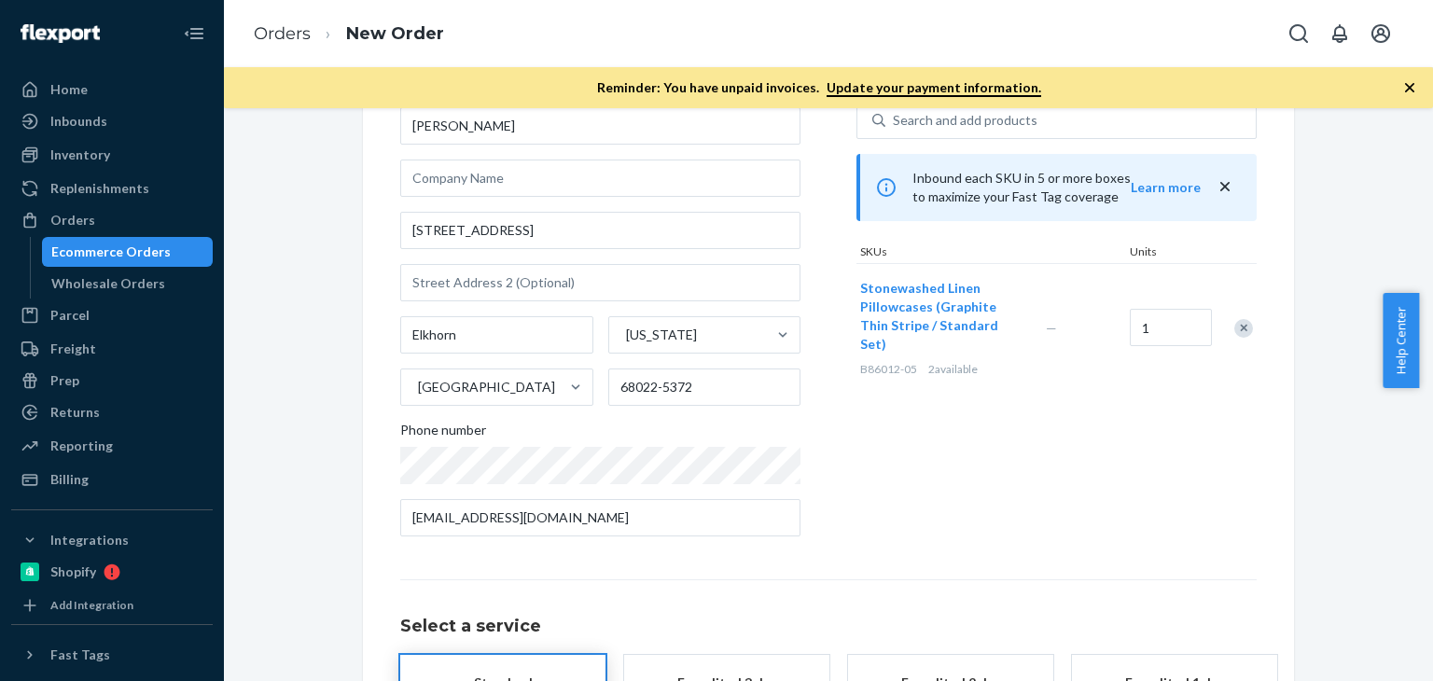
click at [1027, 431] on div "Products Search and select the content of your order here. Search and add produ…" at bounding box center [1056, 300] width 400 height 502
click at [1004, 467] on div "Products Search and select the content of your order here. Search and add produ…" at bounding box center [1056, 300] width 400 height 502
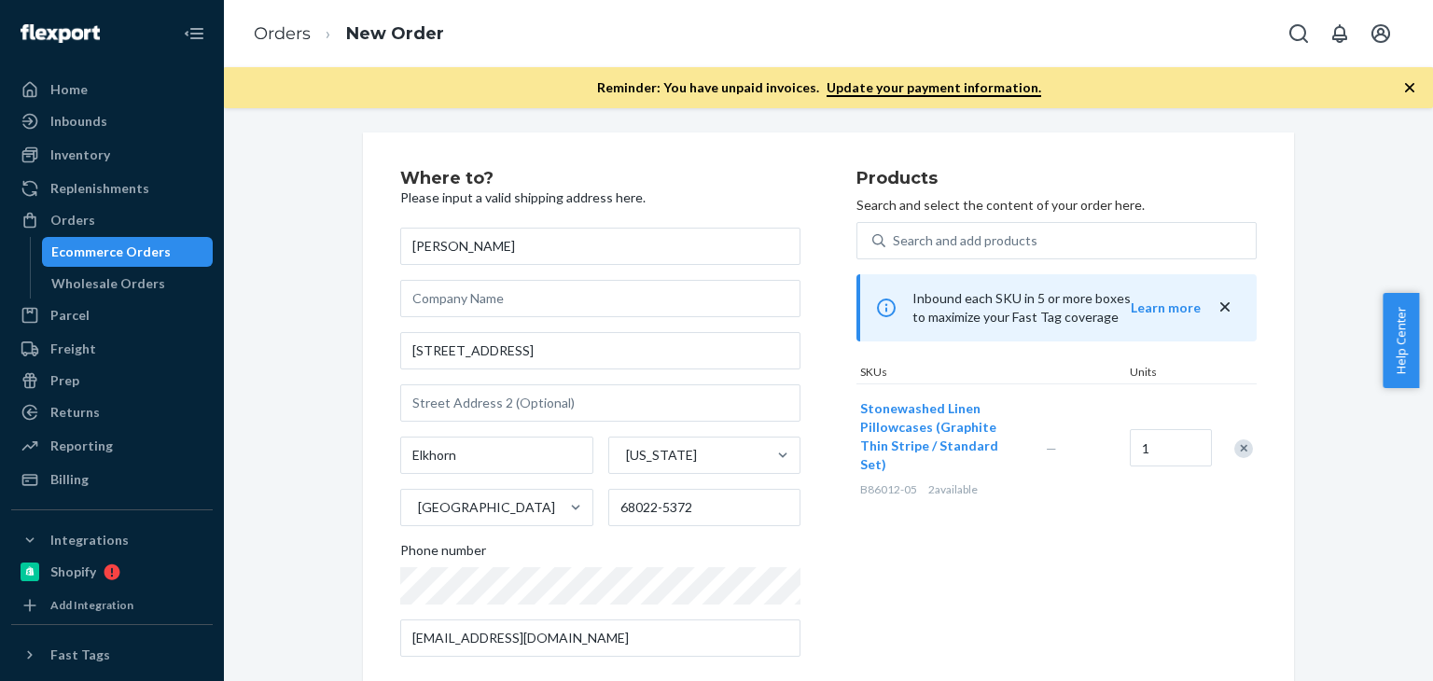
scroll to position [0, 0]
click at [685, 171] on div "Where to? Please input a valid shipping address here. [PERSON_NAME] [STREET_ADD…" at bounding box center [828, 550] width 931 height 829
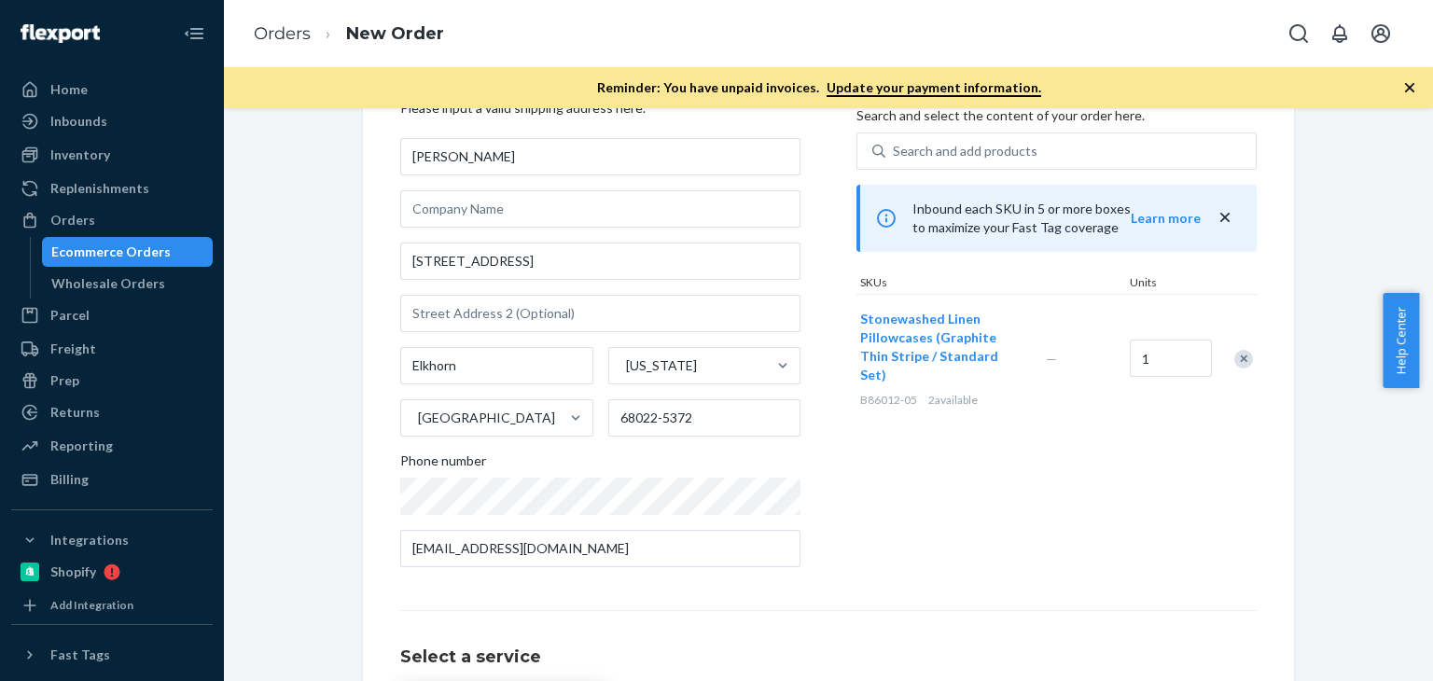
scroll to position [124, 0]
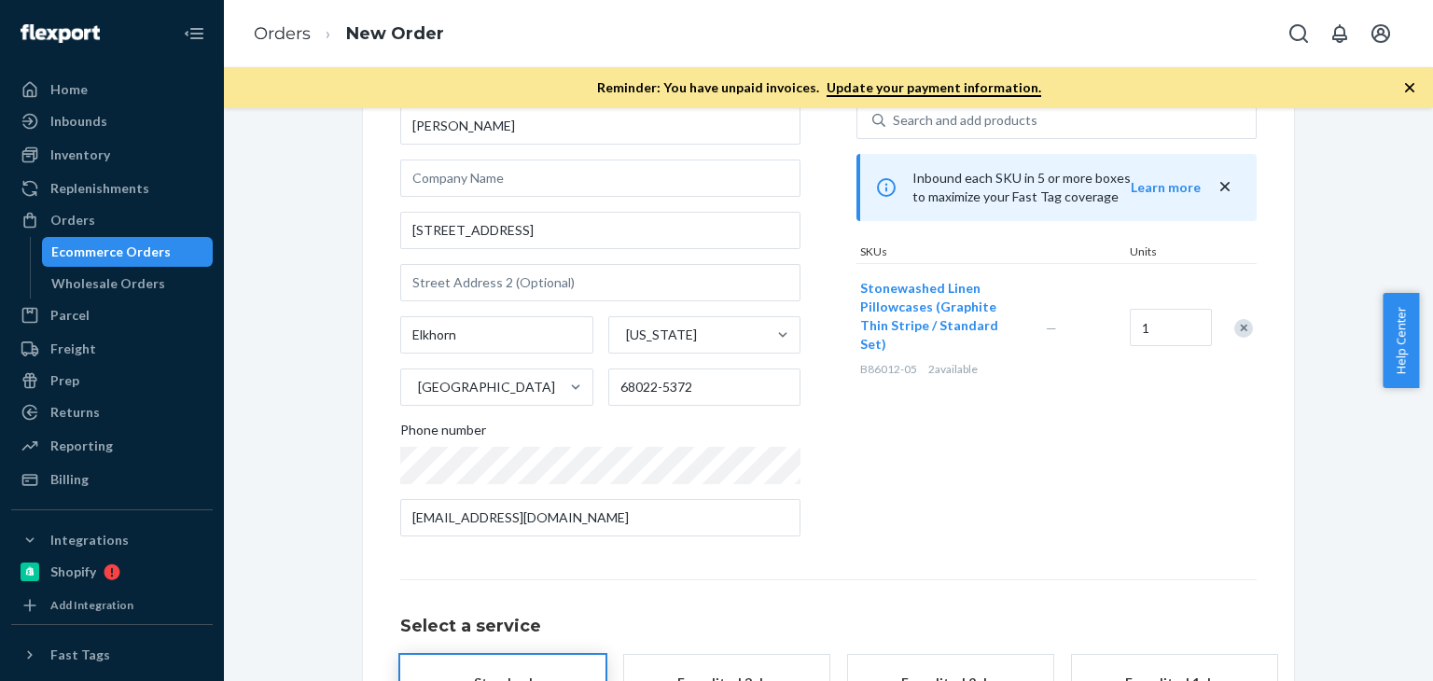
click at [846, 455] on div "Where to? Please input a valid shipping address here. [PERSON_NAME] [STREET_ADD…" at bounding box center [628, 300] width 456 height 502
click at [1109, 539] on div "Products Search and select the content of your order here. Search and add produ…" at bounding box center [1056, 300] width 400 height 502
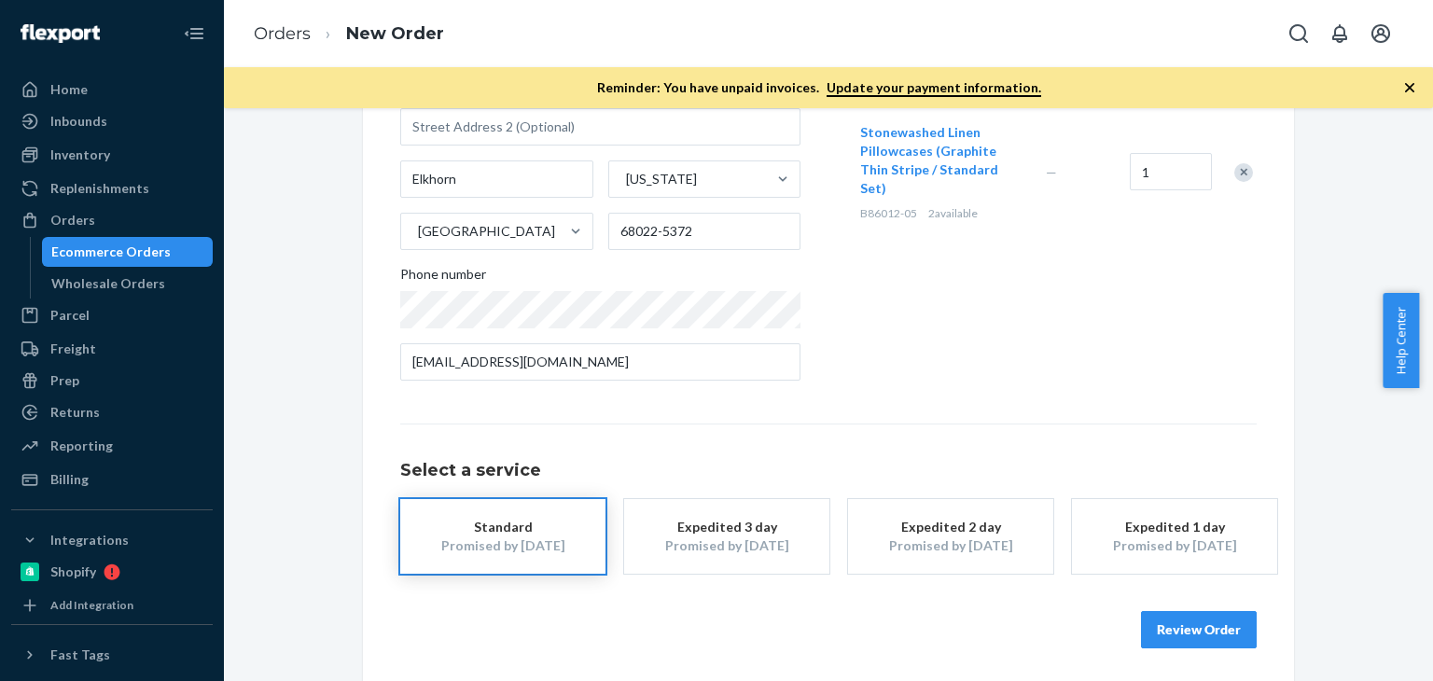
scroll to position [284, 0]
click at [1062, 358] on div "Products Search and select the content of your order here. Search and add produ…" at bounding box center [1056, 141] width 400 height 502
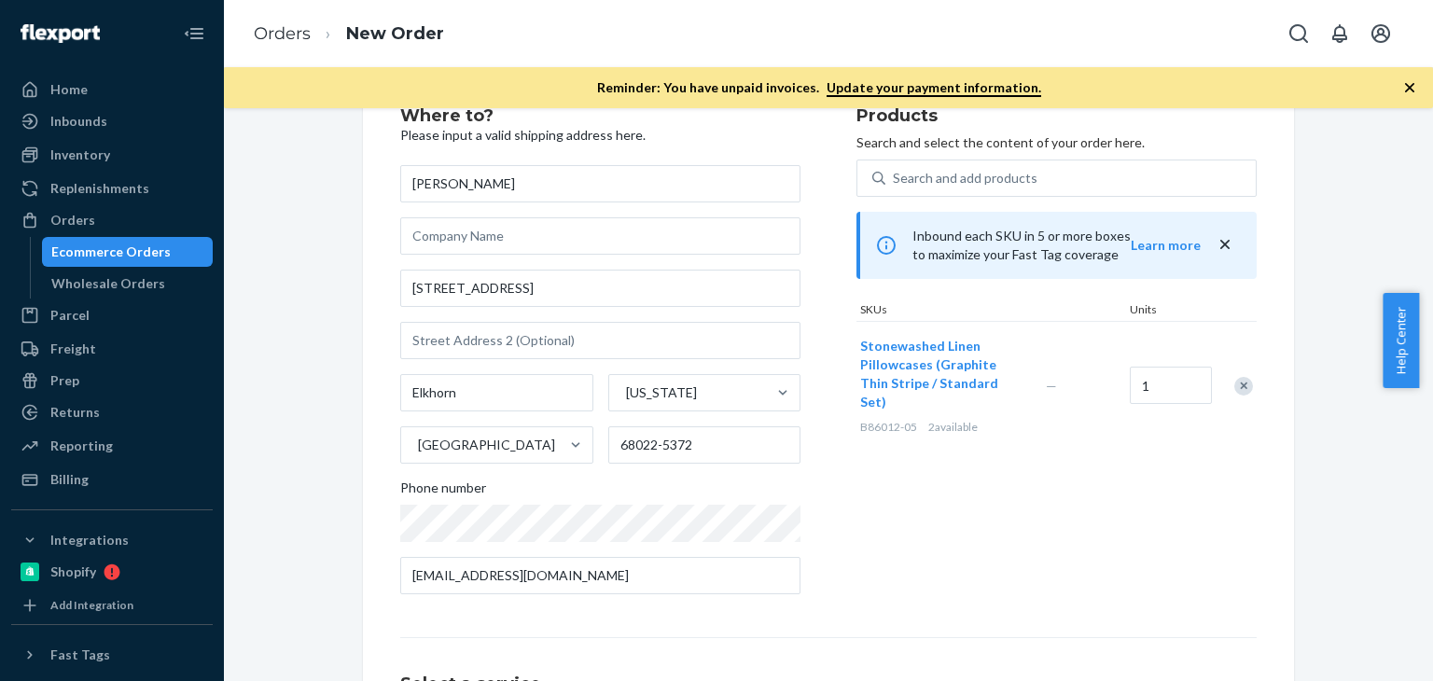
scroll to position [97, 0]
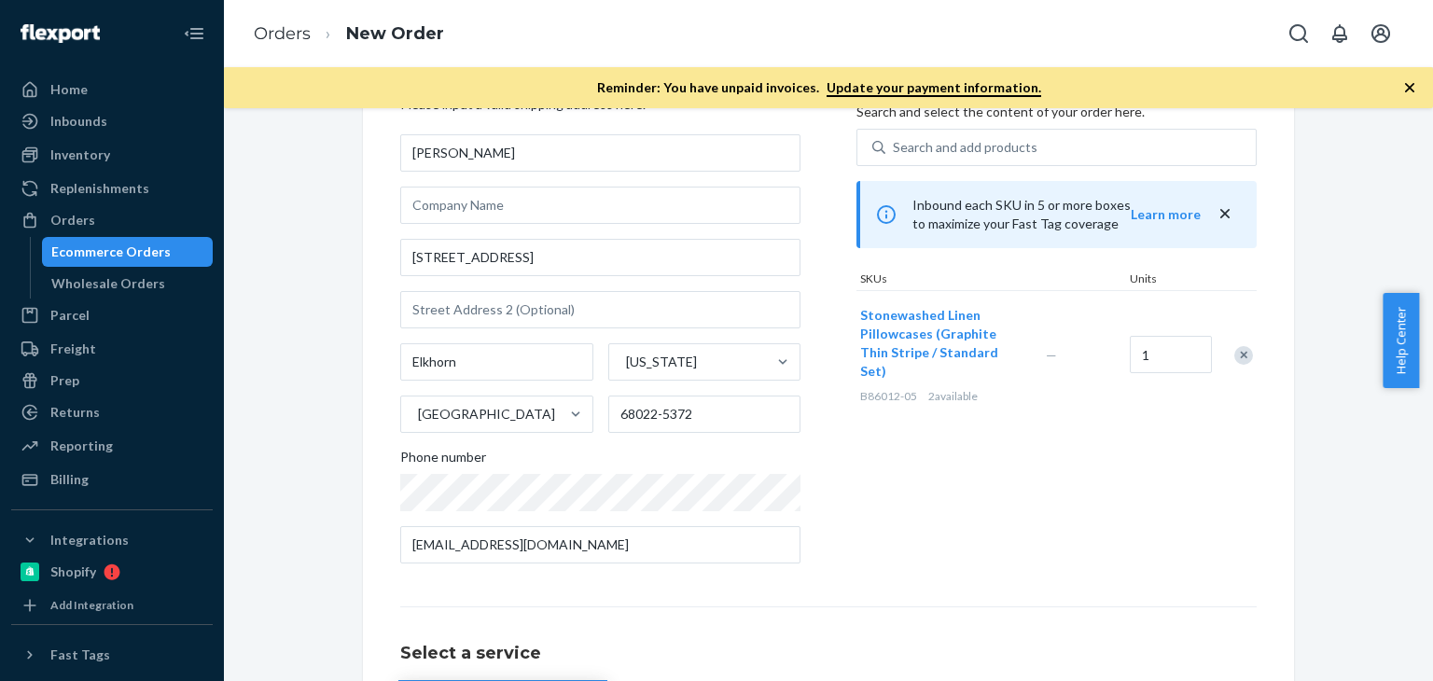
click at [963, 501] on div "Products Search and select the content of your order here. Search and add produ…" at bounding box center [1056, 327] width 400 height 502
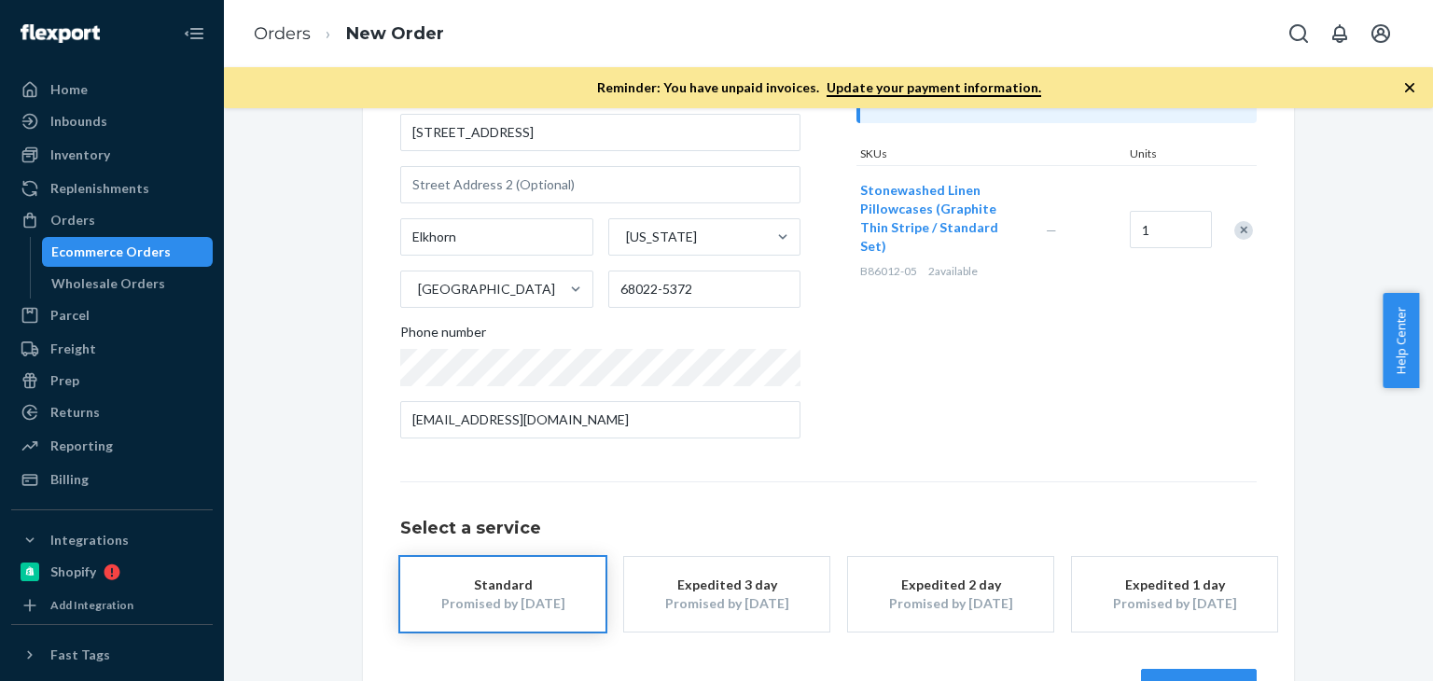
scroll to position [284, 0]
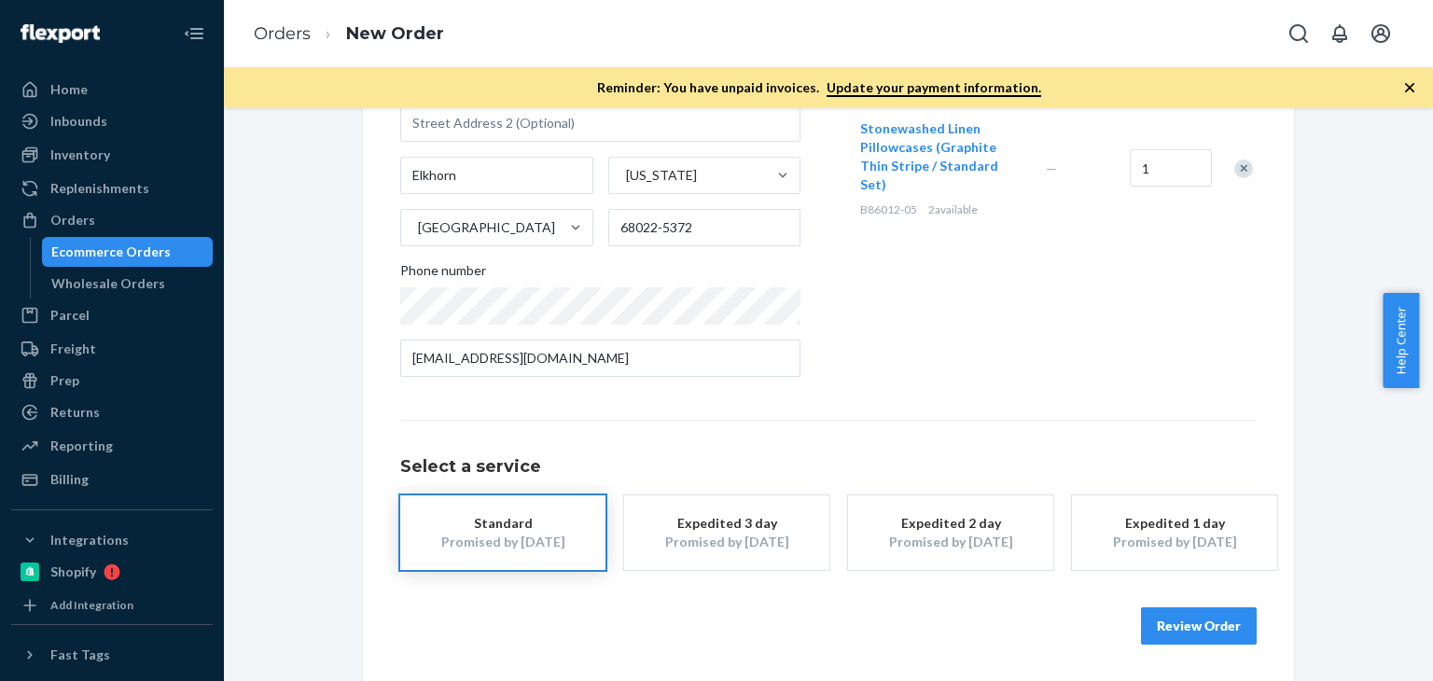
click at [1007, 543] on div "Promised by [DATE]" at bounding box center [950, 542] width 149 height 19
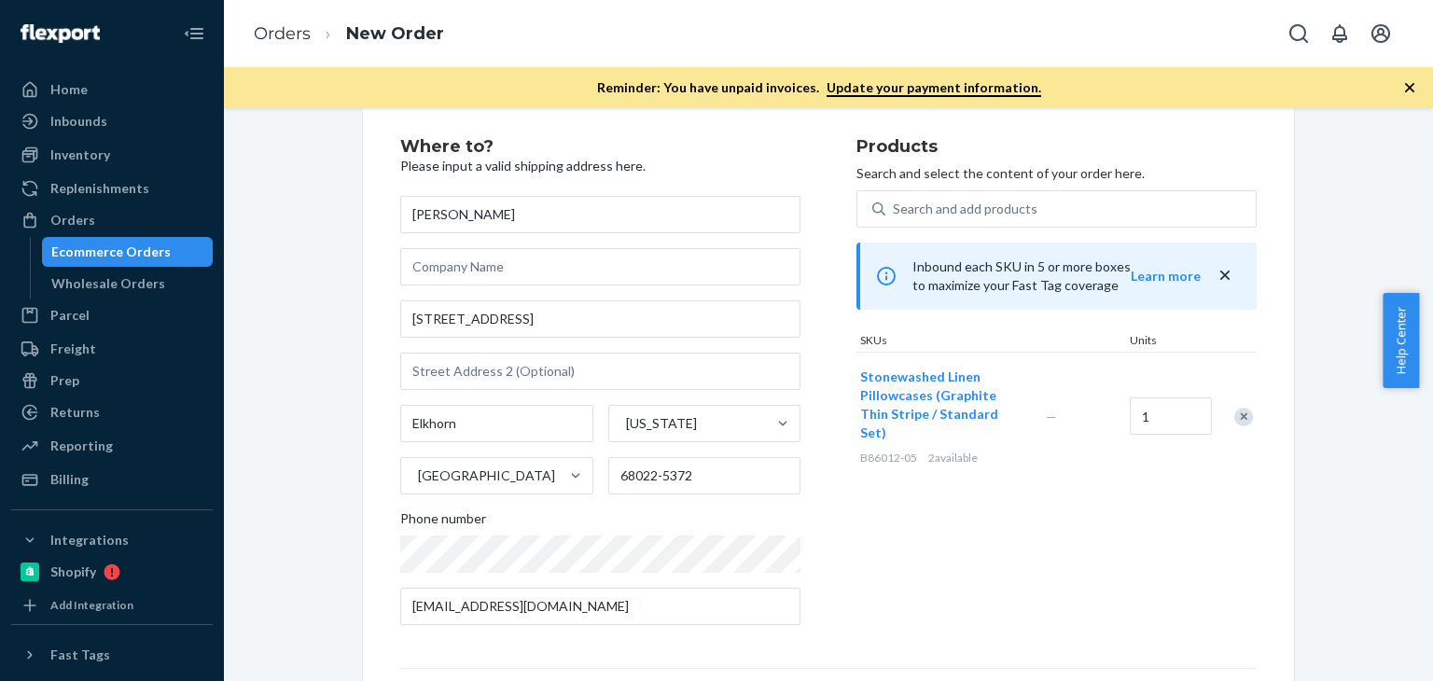
scroll to position [4, 0]
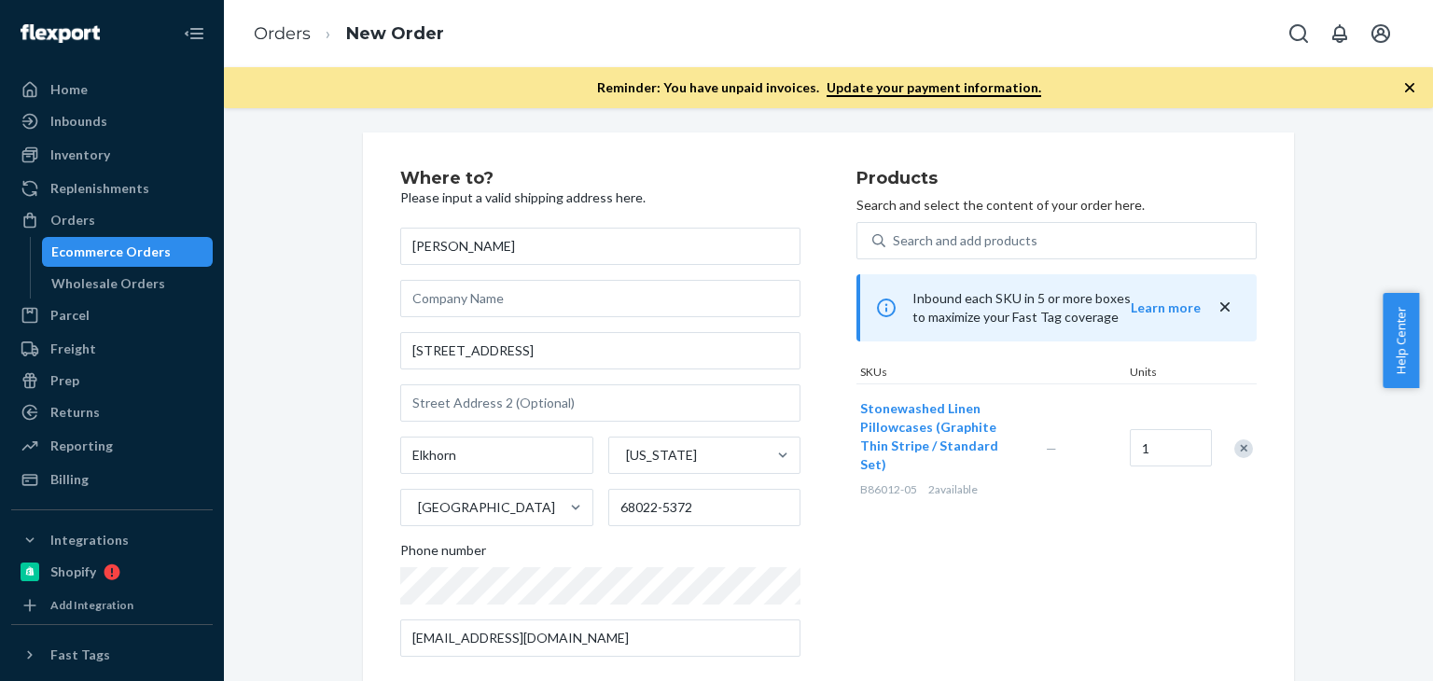
click at [959, 565] on div "Products Search and select the content of your order here. Search and add produ…" at bounding box center [1056, 421] width 400 height 502
click at [988, 541] on div "Products Search and select the content of your order here. Search and add produ…" at bounding box center [1056, 421] width 400 height 502
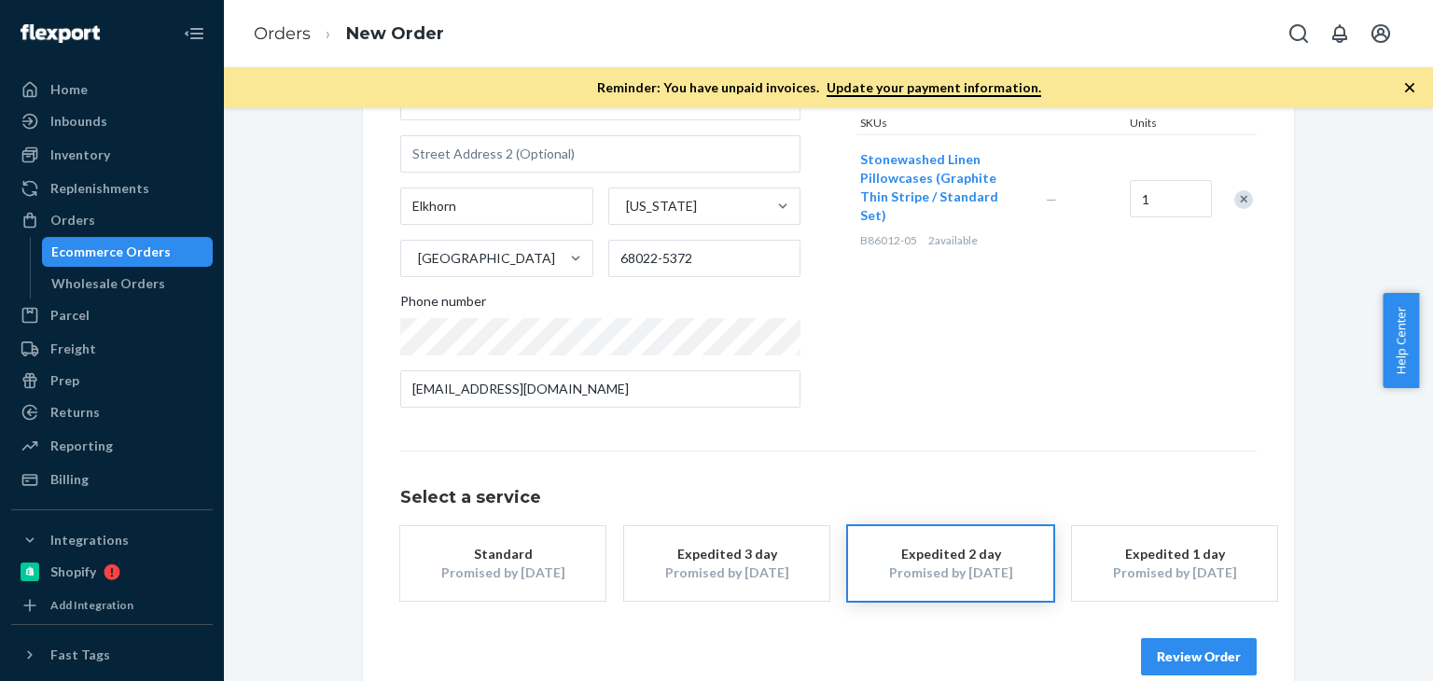
scroll to position [284, 0]
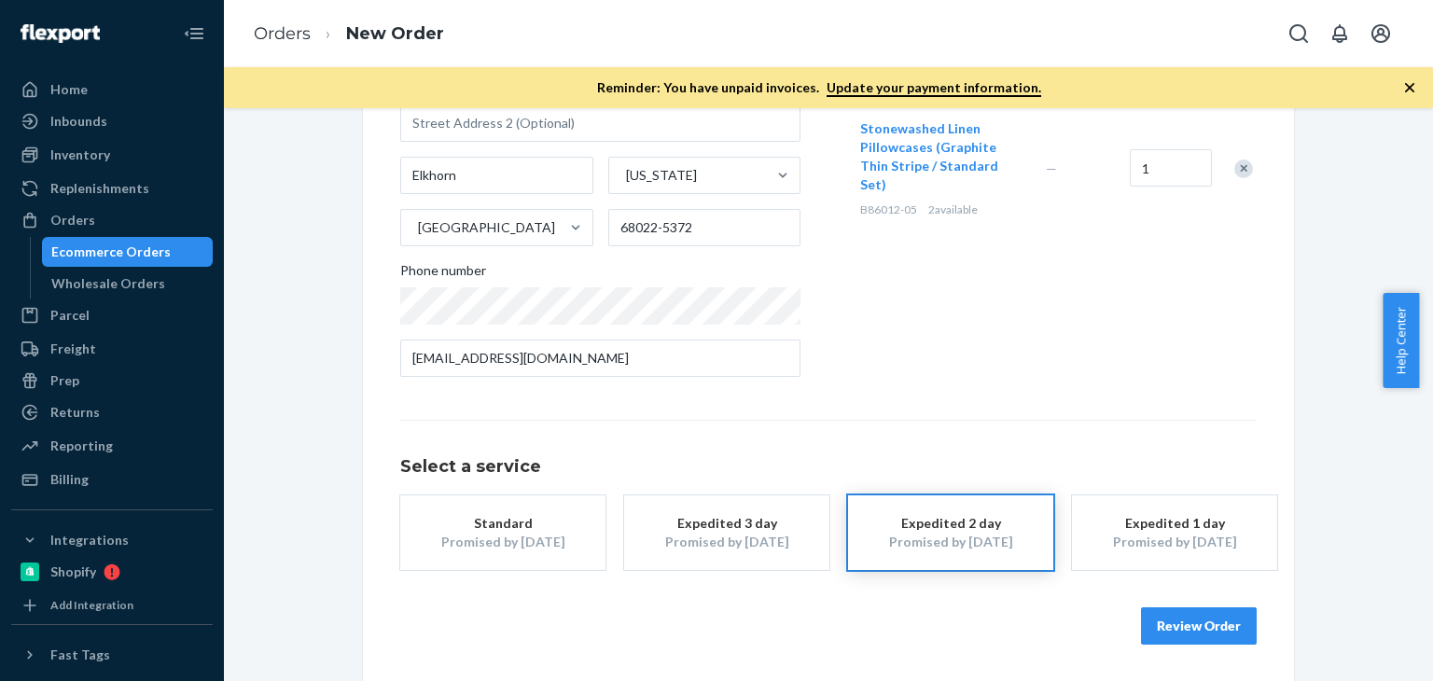
click at [994, 386] on div "Products Search and select the content of your order here. Search and add produ…" at bounding box center [1056, 141] width 400 height 502
click at [1237, 533] on div "Promised by [DATE]" at bounding box center [1174, 542] width 149 height 19
click at [1366, 535] on div "Where to? Please input a valid shipping address here. [PERSON_NAME] [STREET_ADD…" at bounding box center [828, 267] width 1181 height 829
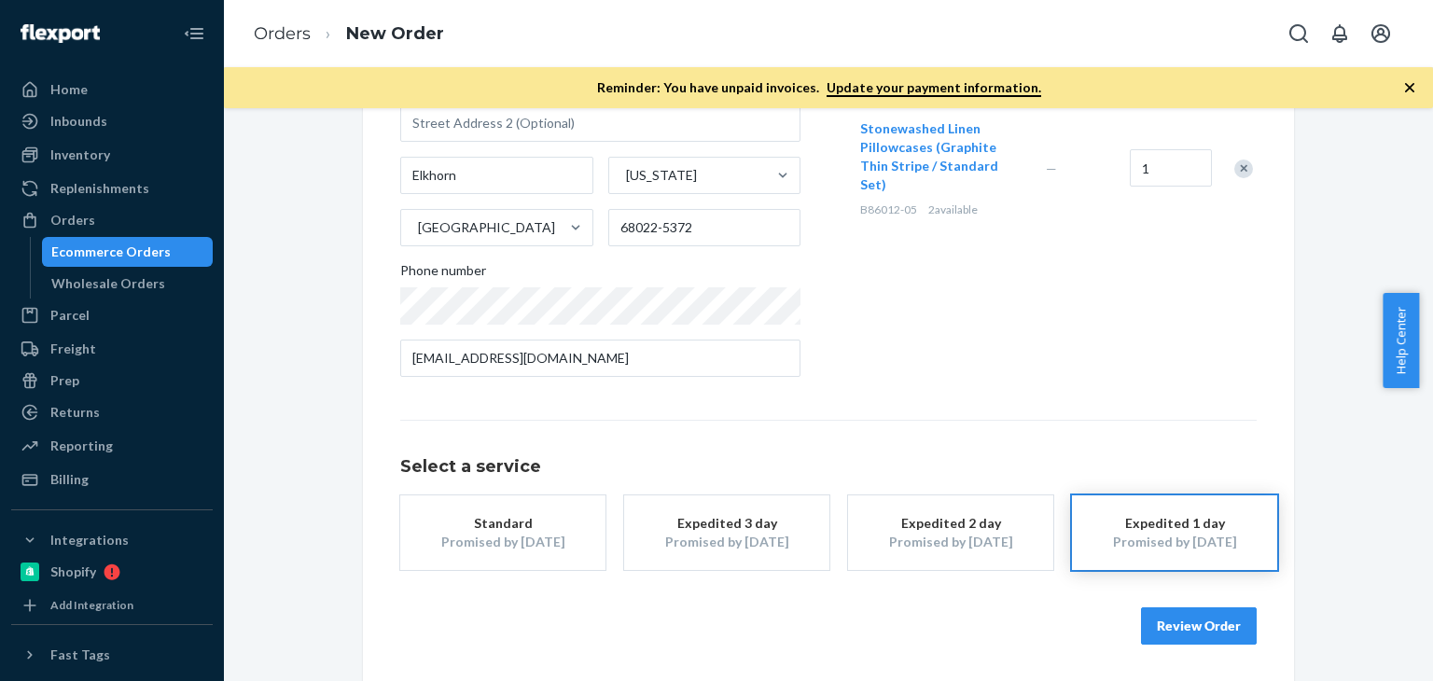
click at [969, 357] on div "Products Search and select the content of your order here. Search and add produ…" at bounding box center [1056, 141] width 400 height 502
click at [1204, 622] on button "Review Order" at bounding box center [1199, 625] width 116 height 37
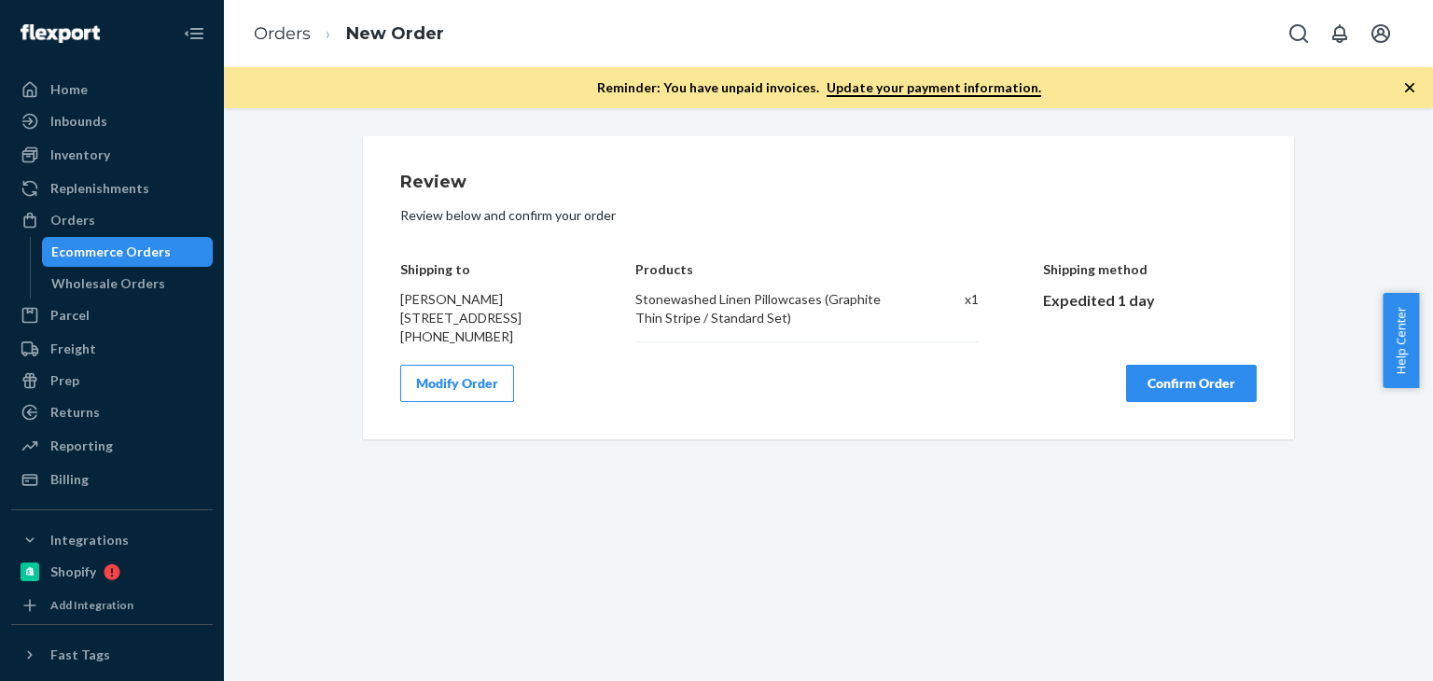
scroll to position [0, 0]
click at [1218, 402] on button "Confirm Order" at bounding box center [1191, 383] width 131 height 37
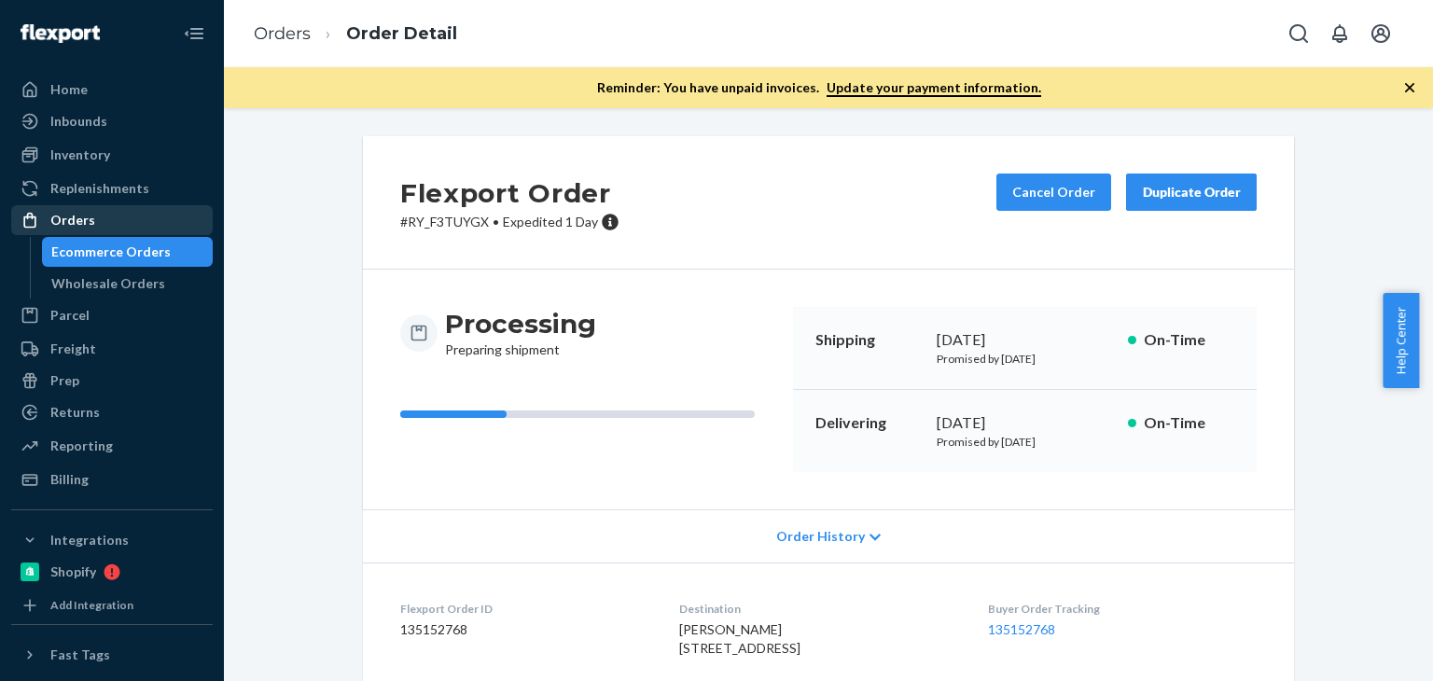
click at [81, 217] on div "Orders" at bounding box center [72, 220] width 45 height 19
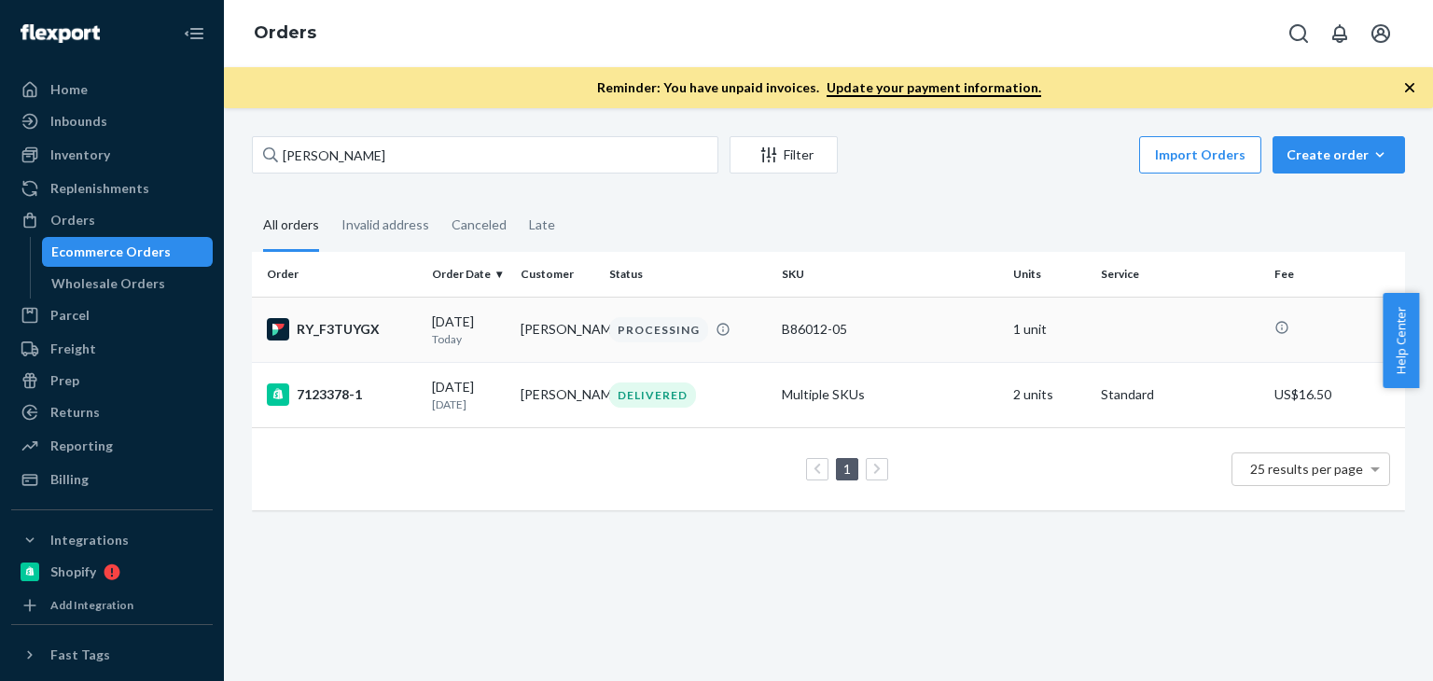
click at [432, 333] on p "Today" at bounding box center [469, 339] width 74 height 16
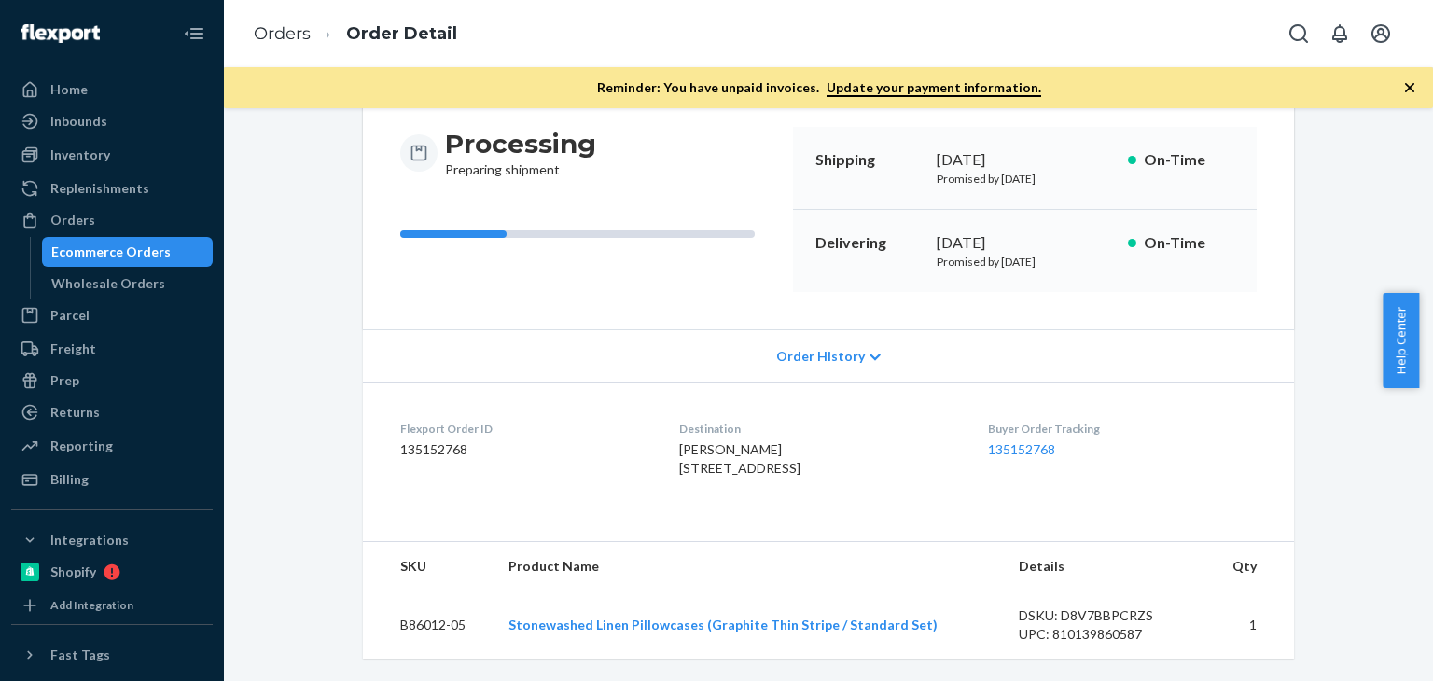
scroll to position [216, 0]
drag, startPoint x: 414, startPoint y: 402, endPoint x: 341, endPoint y: 378, distance: 76.7
click at [349, 378] on div "Flexport Order # RY_F3TUYGX • Expedited 1 Day Cancel Order Duplicate Order Proc…" at bounding box center [828, 307] width 959 height 702
copy div "Flexport Order ID 135152768"
click at [94, 215] on div "Orders" at bounding box center [112, 220] width 198 height 26
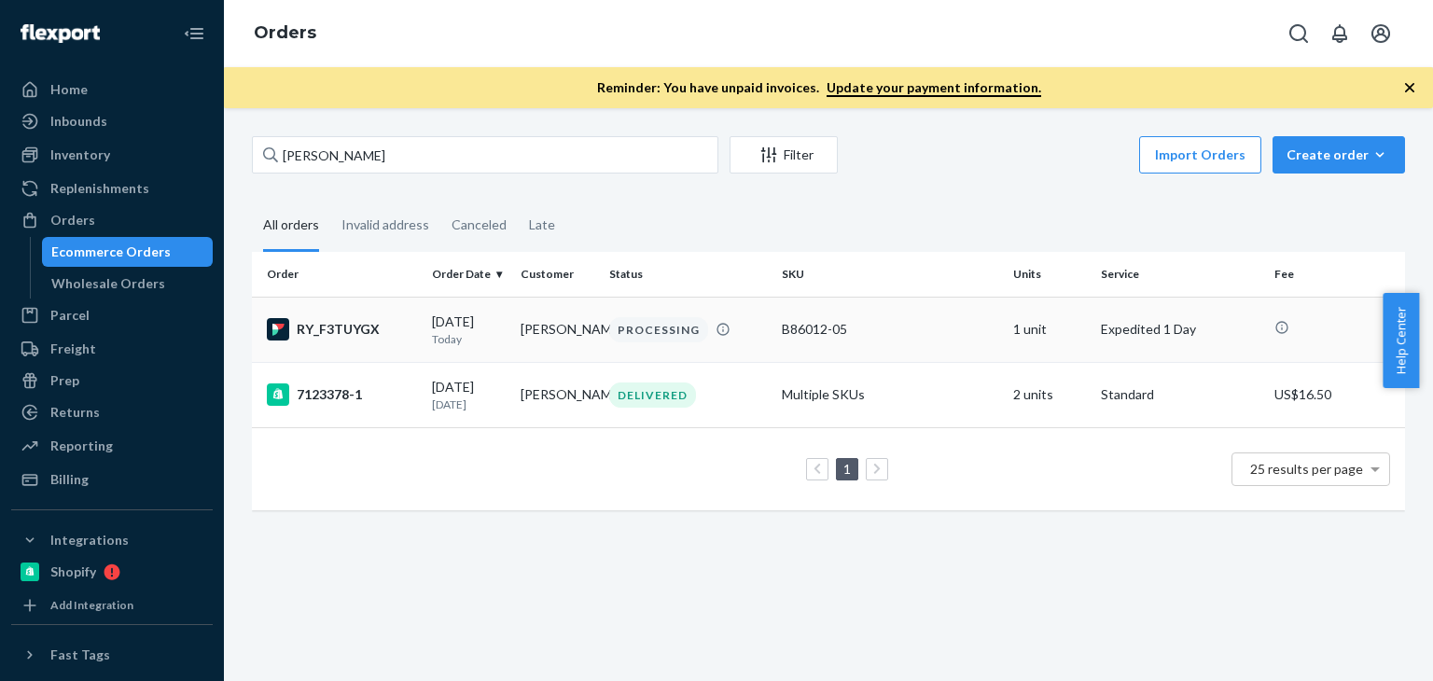
click at [432, 328] on div "[DATE] [DATE]" at bounding box center [469, 330] width 74 height 35
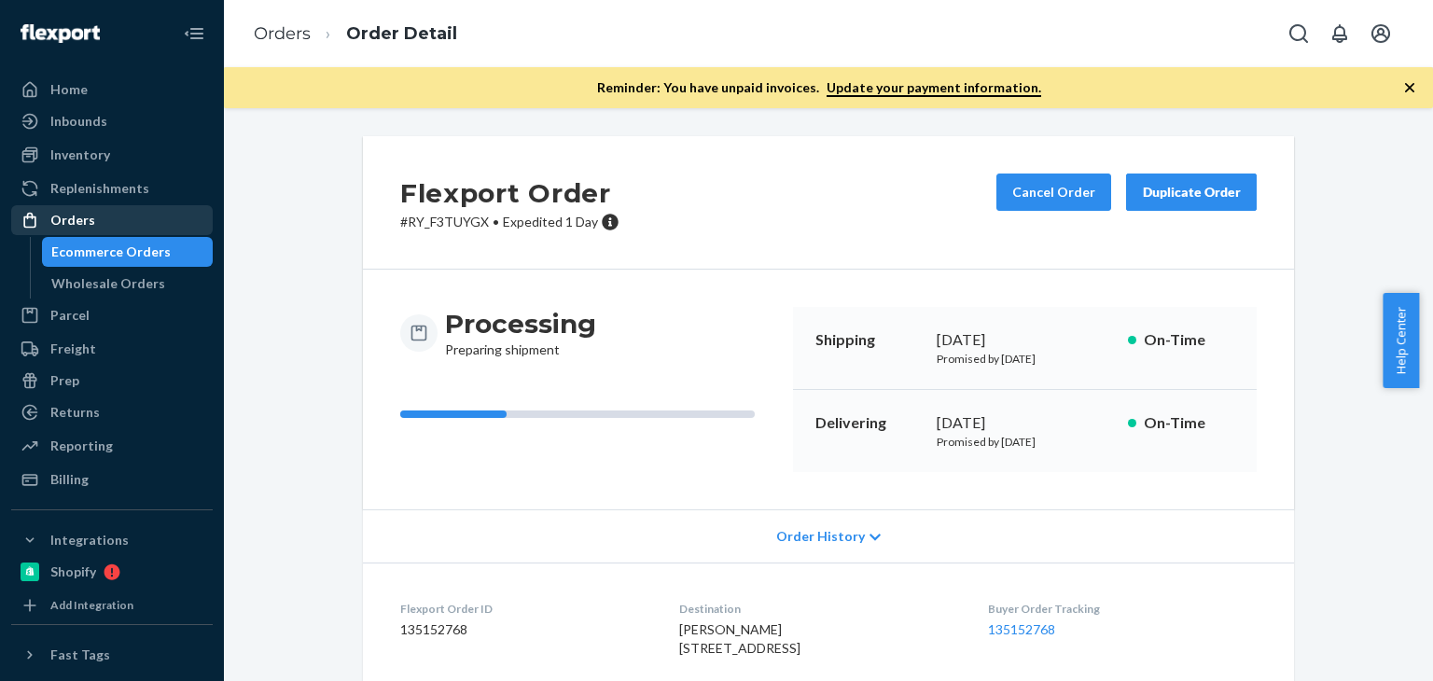
click at [108, 217] on div "Orders" at bounding box center [112, 220] width 198 height 26
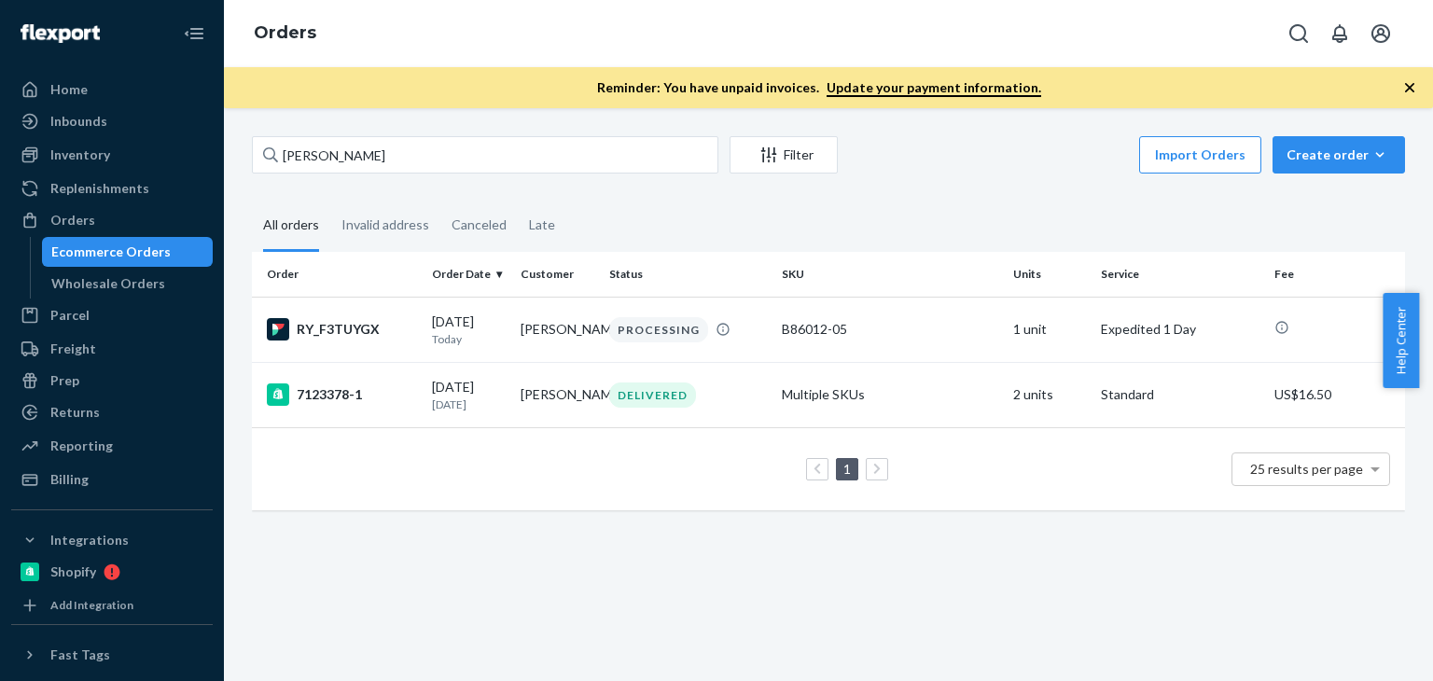
click at [578, 587] on div "[PERSON_NAME] Filter Import Orders Create order Ecommerce order Removal order A…" at bounding box center [828, 394] width 1209 height 573
click at [75, 216] on div "Orders" at bounding box center [72, 220] width 45 height 19
click at [130, 214] on div "Orders" at bounding box center [112, 220] width 198 height 26
click at [470, 157] on input "[PERSON_NAME]" at bounding box center [485, 154] width 466 height 37
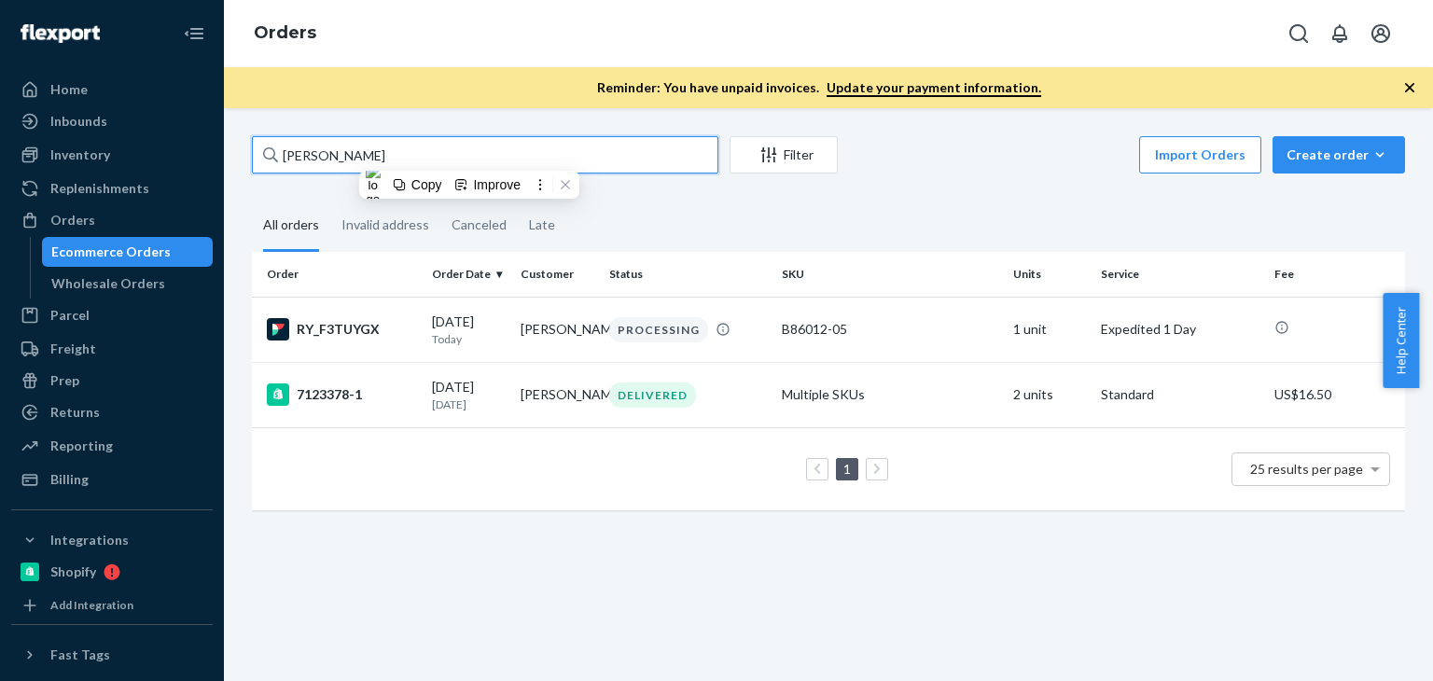
click at [470, 157] on input "[PERSON_NAME]" at bounding box center [485, 154] width 466 height 37
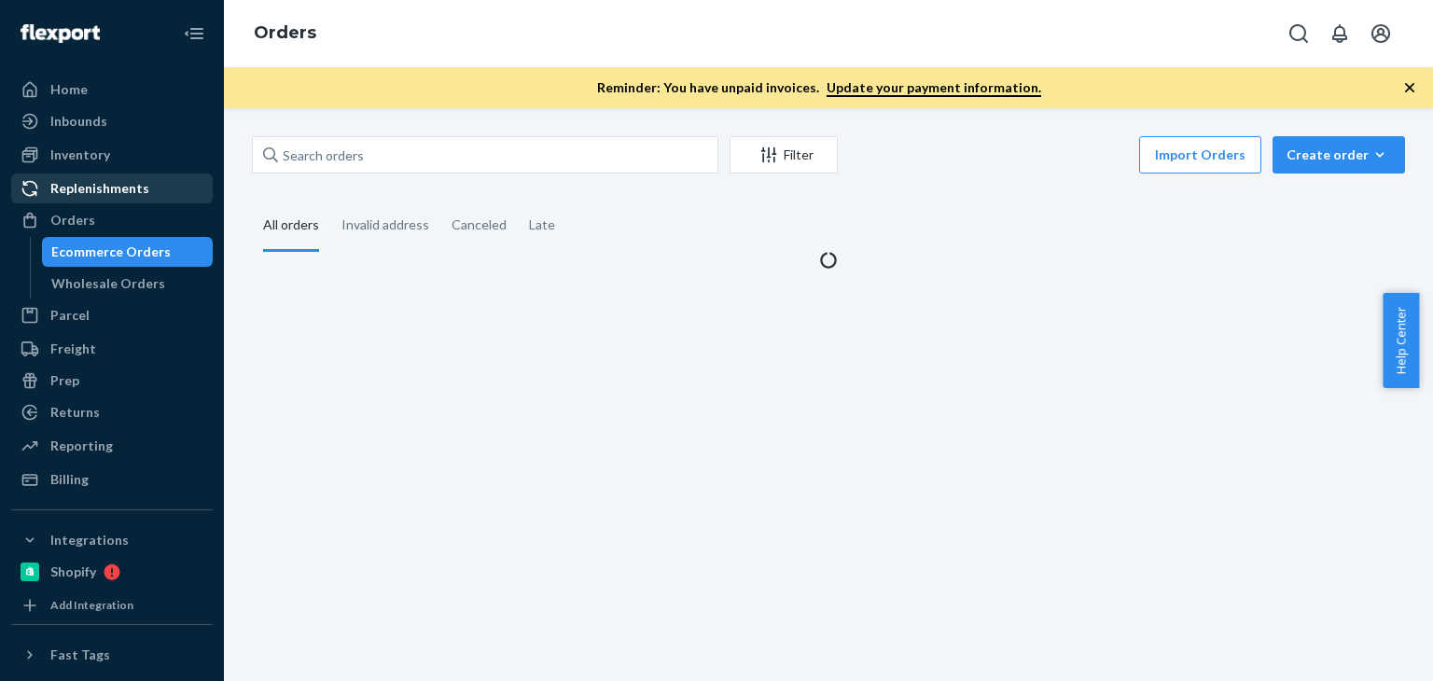
click at [71, 201] on div "Replenishments" at bounding box center [112, 188] width 198 height 26
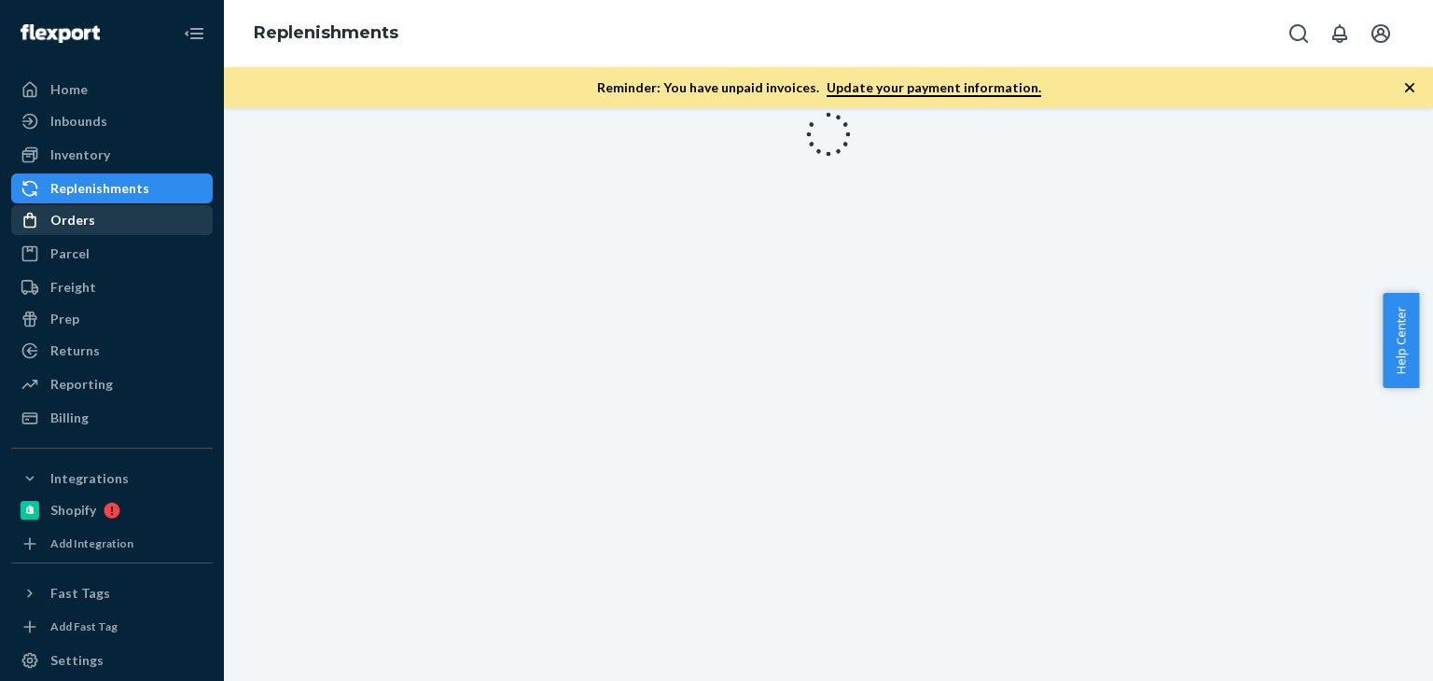
click at [71, 215] on div "Orders" at bounding box center [72, 220] width 45 height 19
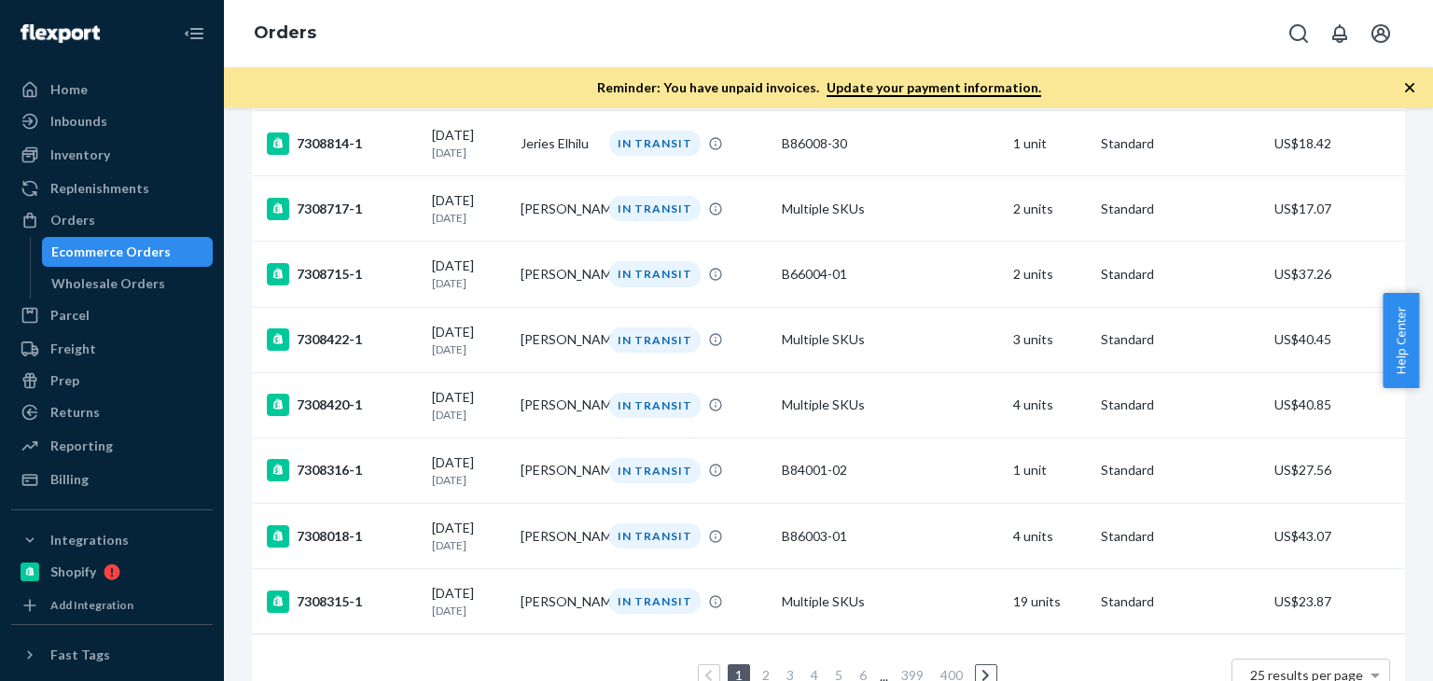
scroll to position [1487, 0]
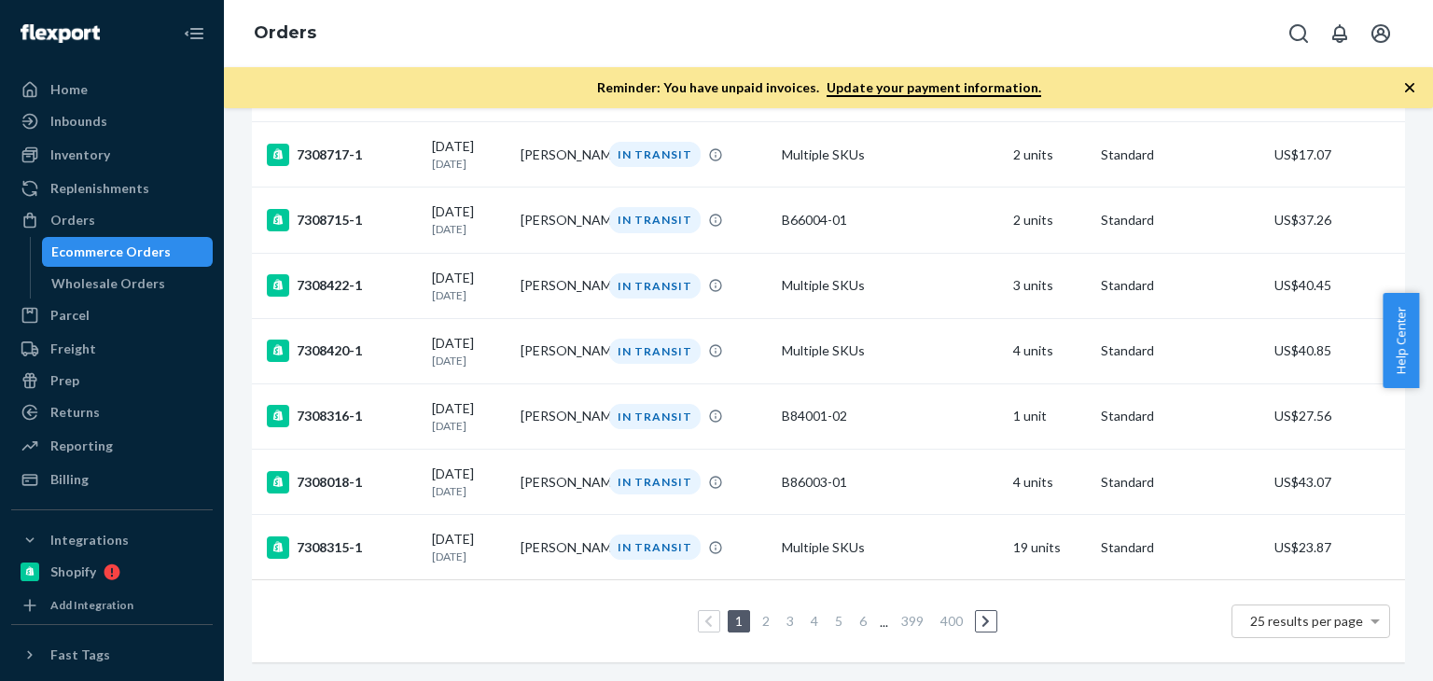
click at [985, 610] on link at bounding box center [986, 621] width 21 height 22
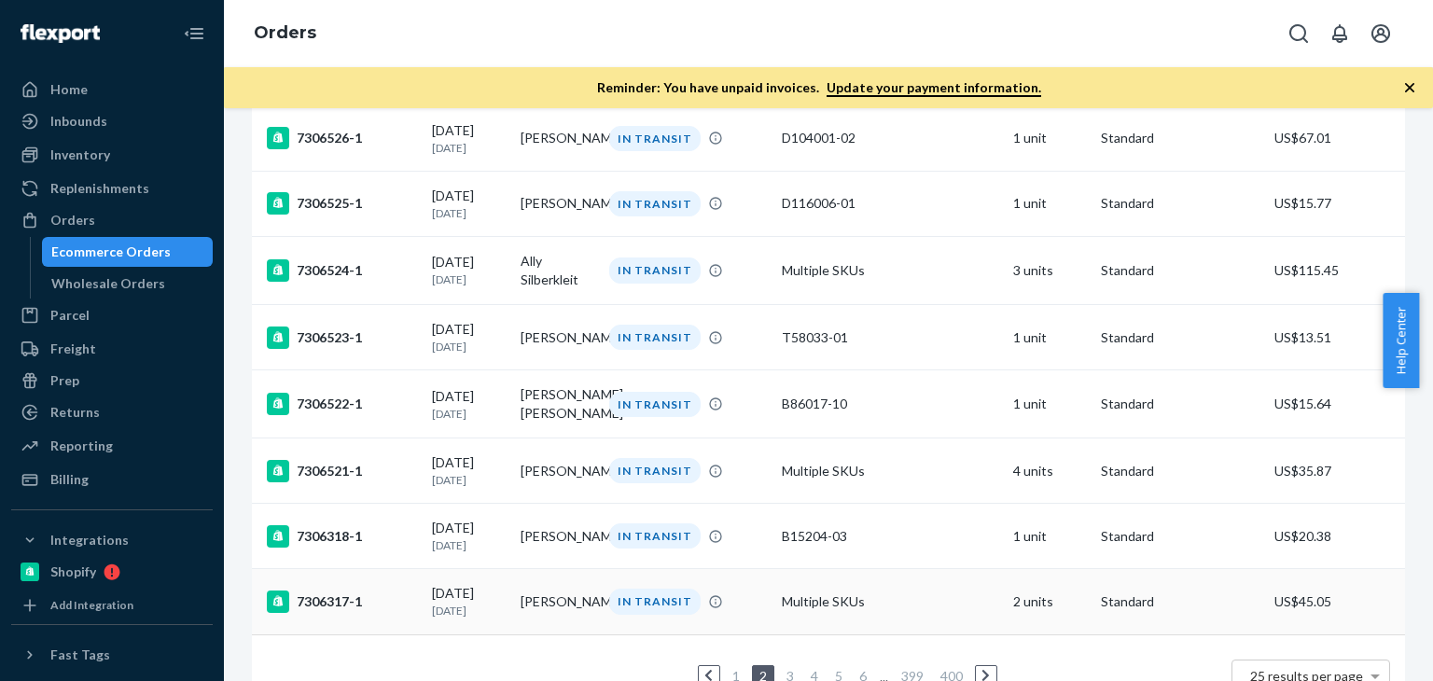
scroll to position [1404, 0]
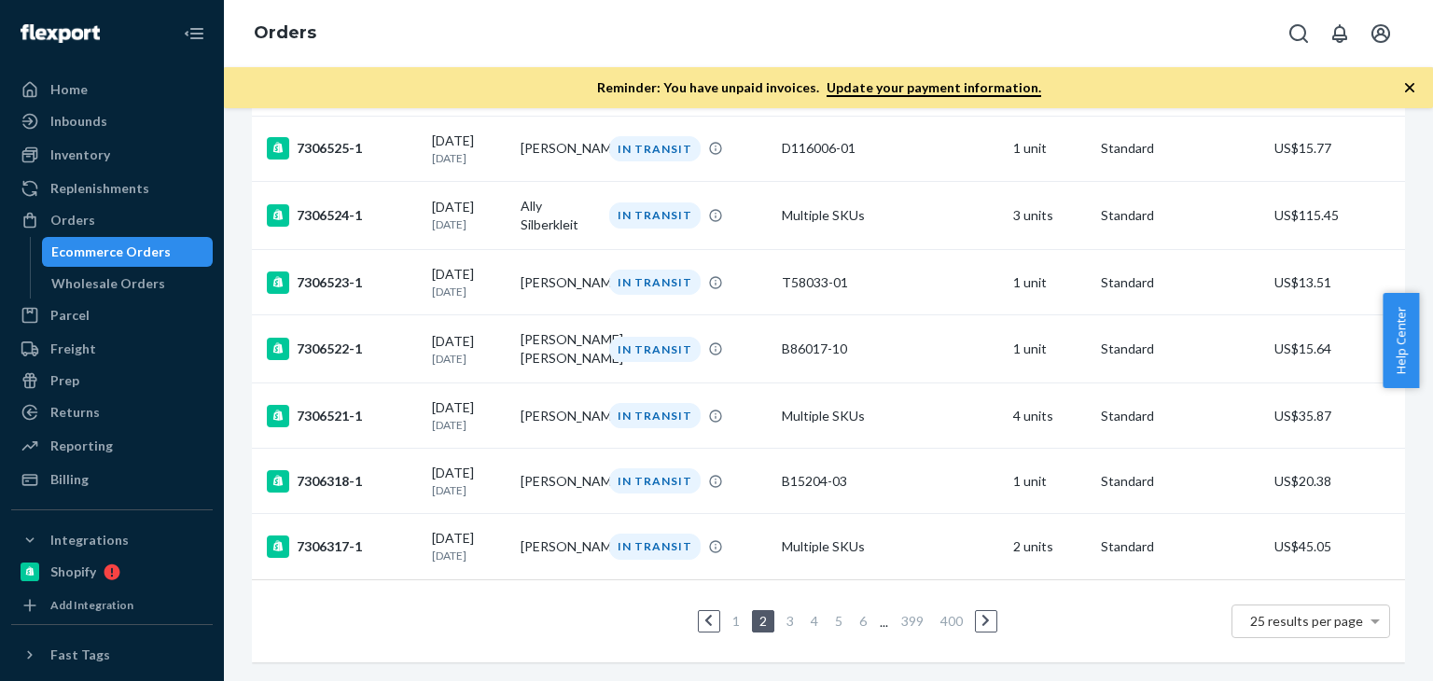
click at [981, 614] on icon at bounding box center [985, 620] width 8 height 13
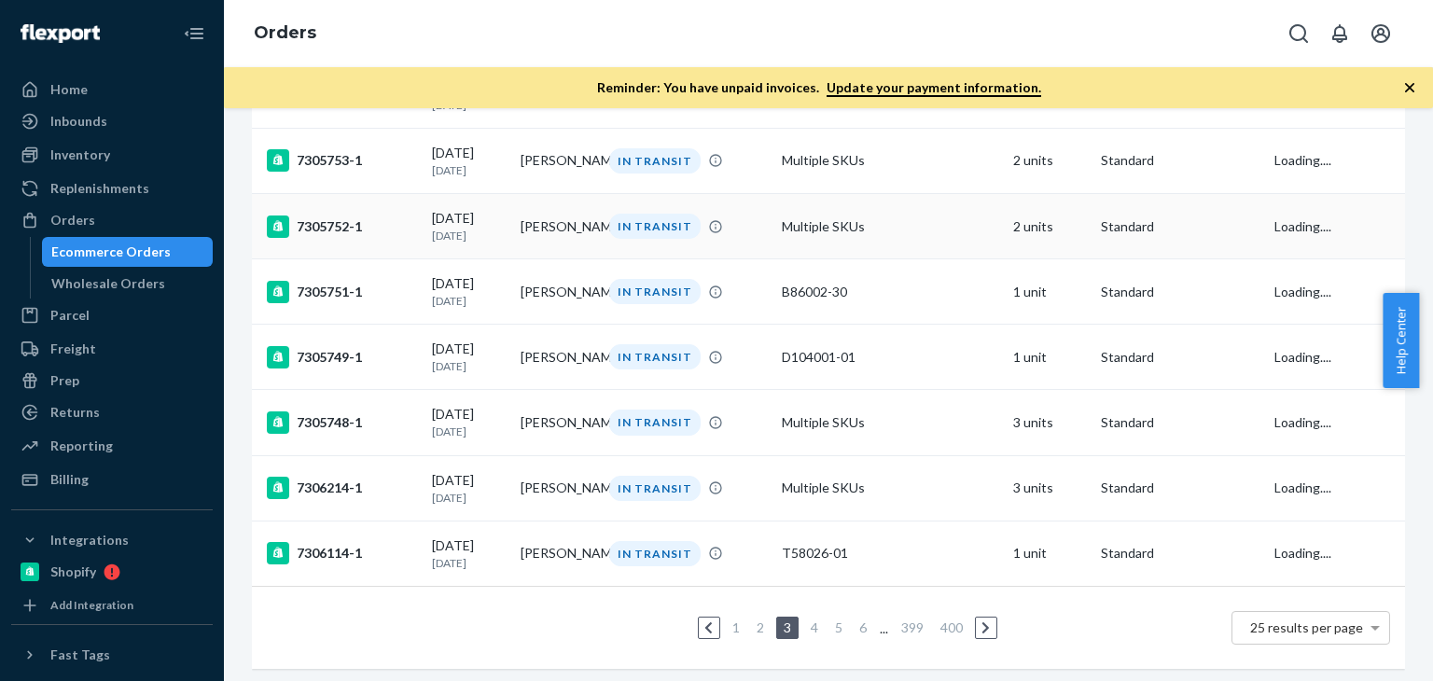
scroll to position [1439, 0]
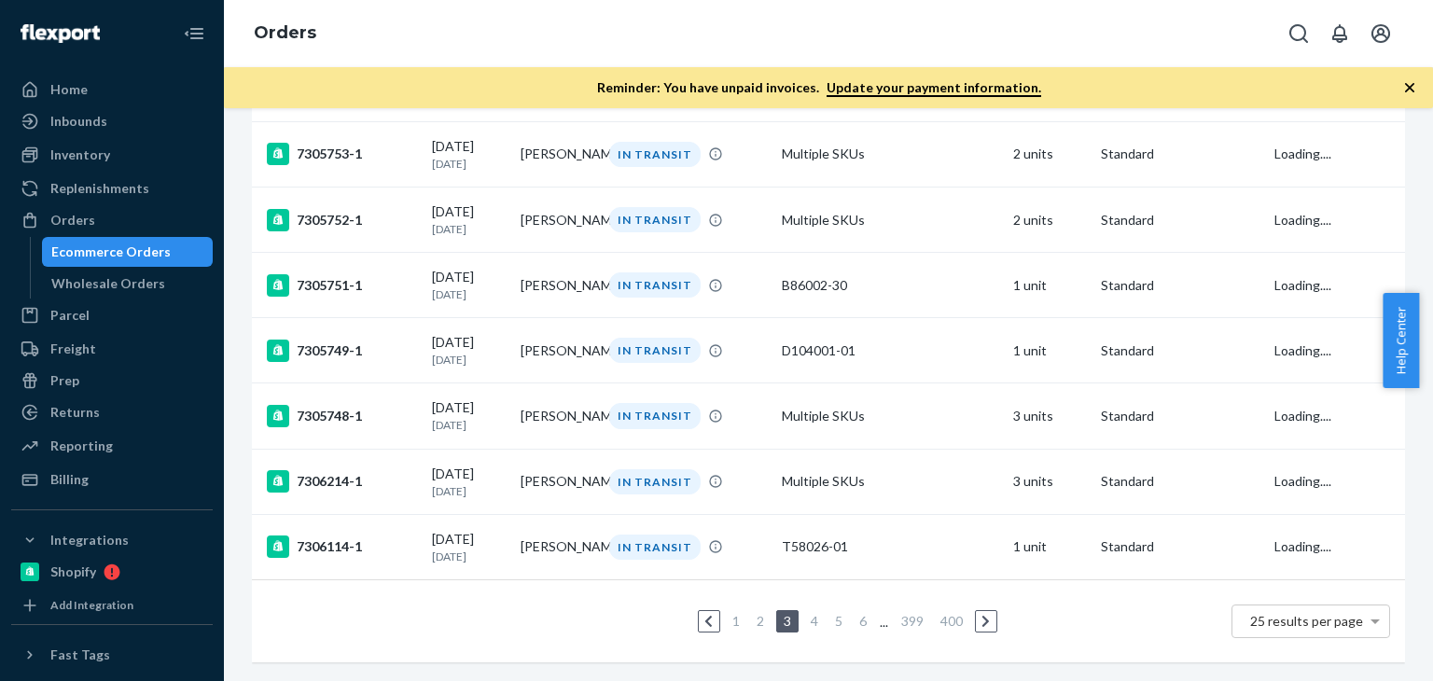
click at [704, 615] on icon at bounding box center [708, 621] width 8 height 13
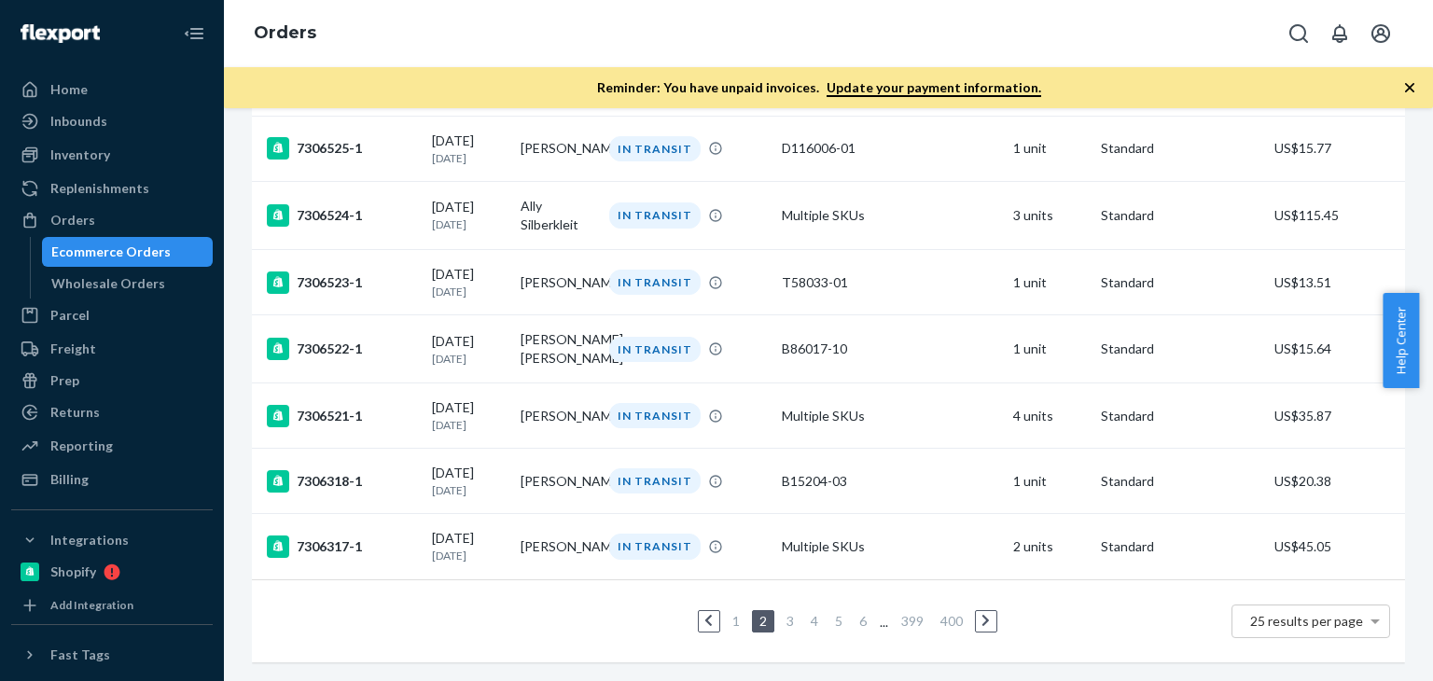
scroll to position [1404, 0]
click at [704, 614] on icon at bounding box center [708, 620] width 8 height 13
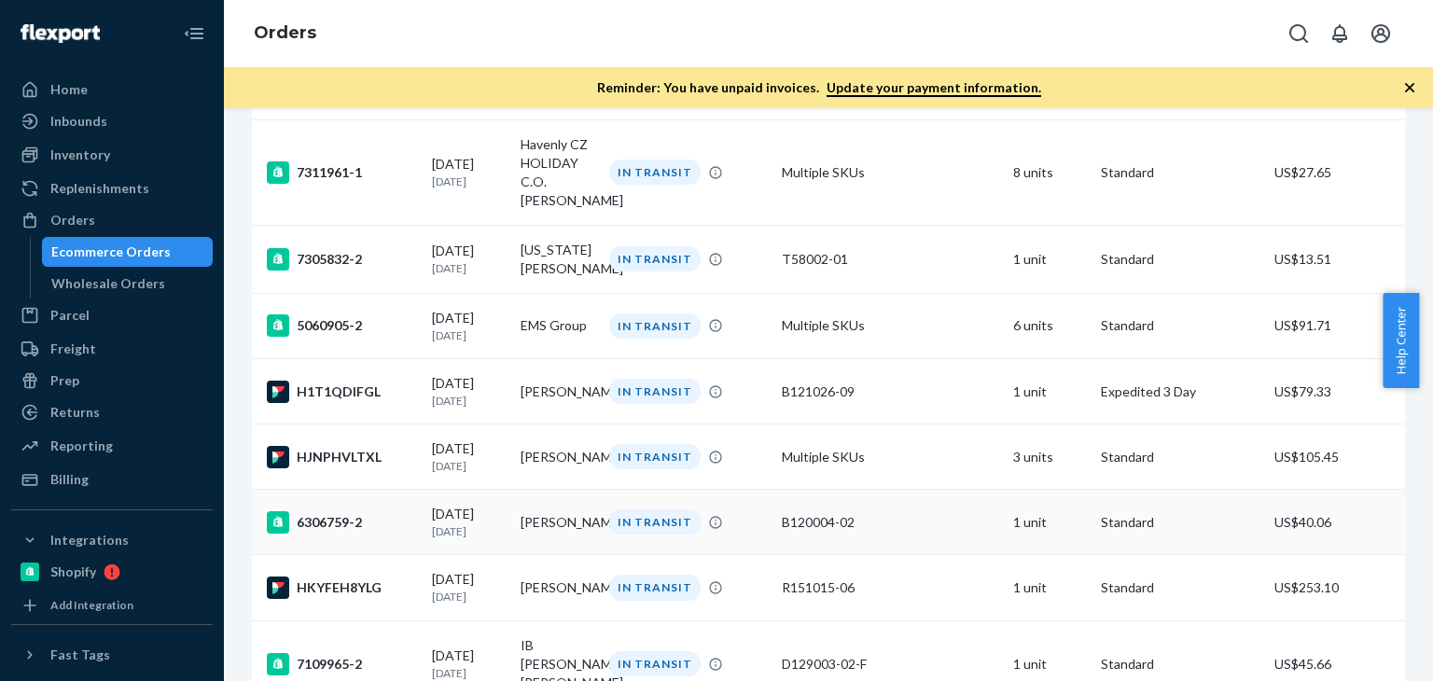
scroll to position [404, 0]
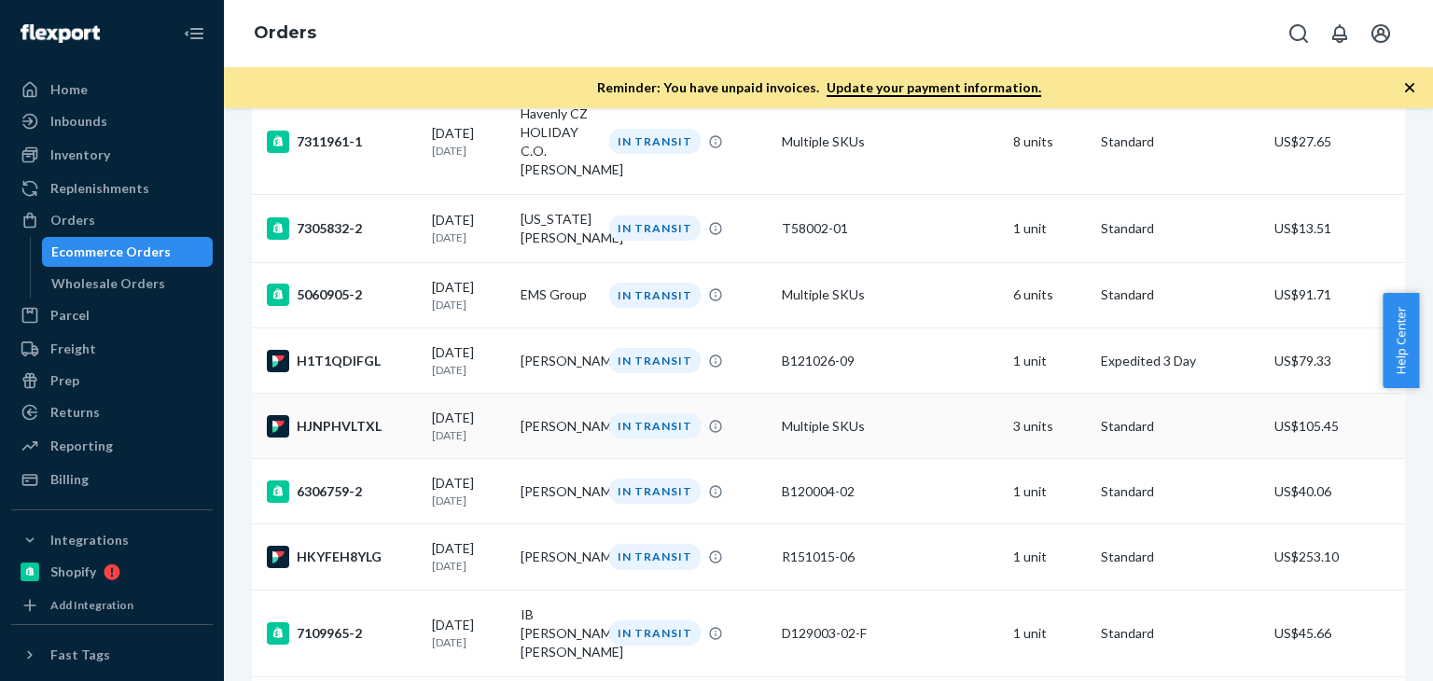
click at [552, 430] on td "[PERSON_NAME]" at bounding box center [557, 426] width 89 height 65
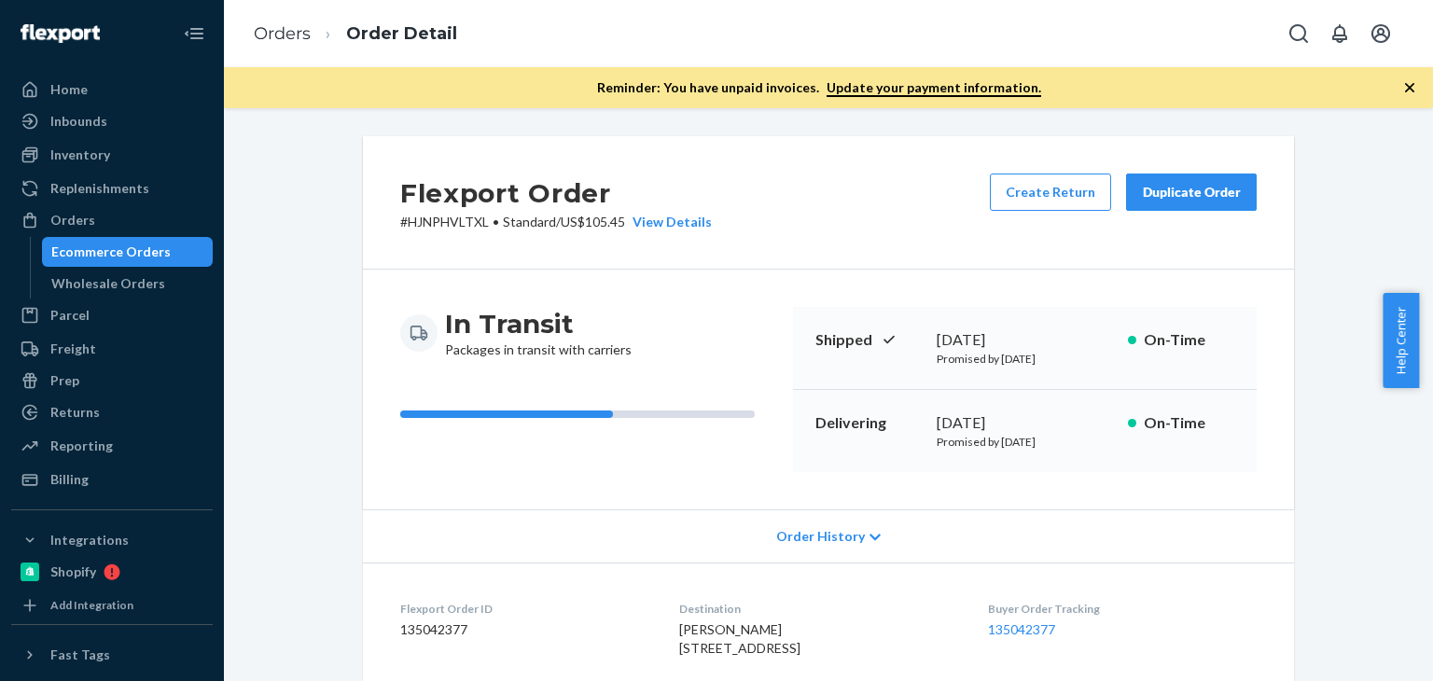
scroll to position [124, 0]
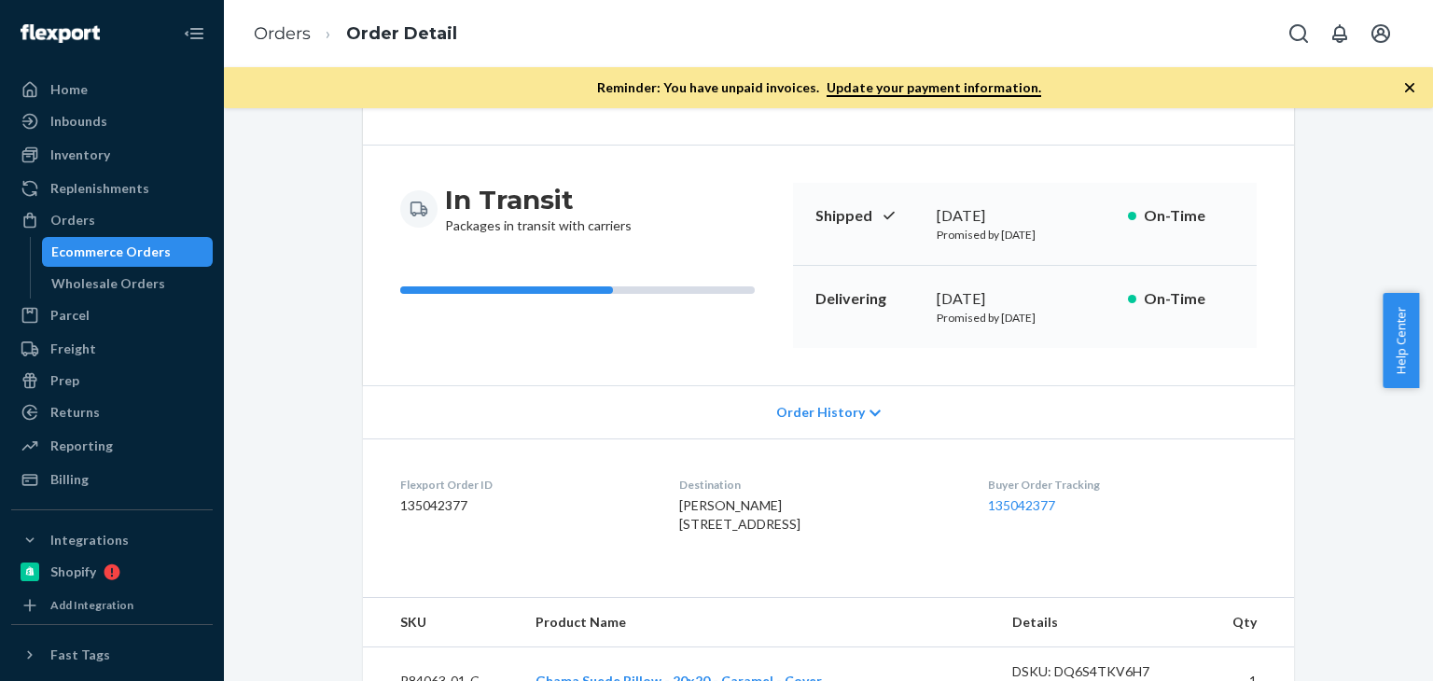
click at [988, 337] on div "Delivering [DATE] Promised by [DATE] On-Time" at bounding box center [1025, 307] width 464 height 82
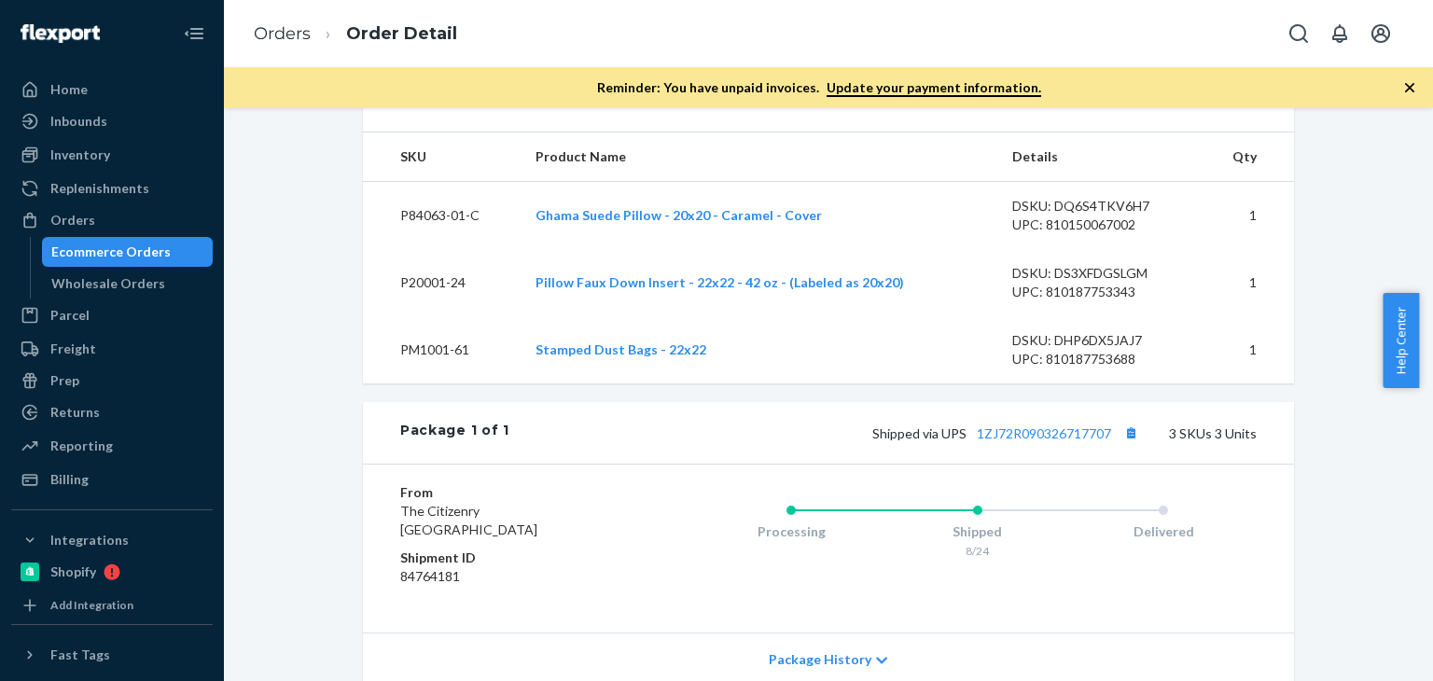
scroll to position [776, 0]
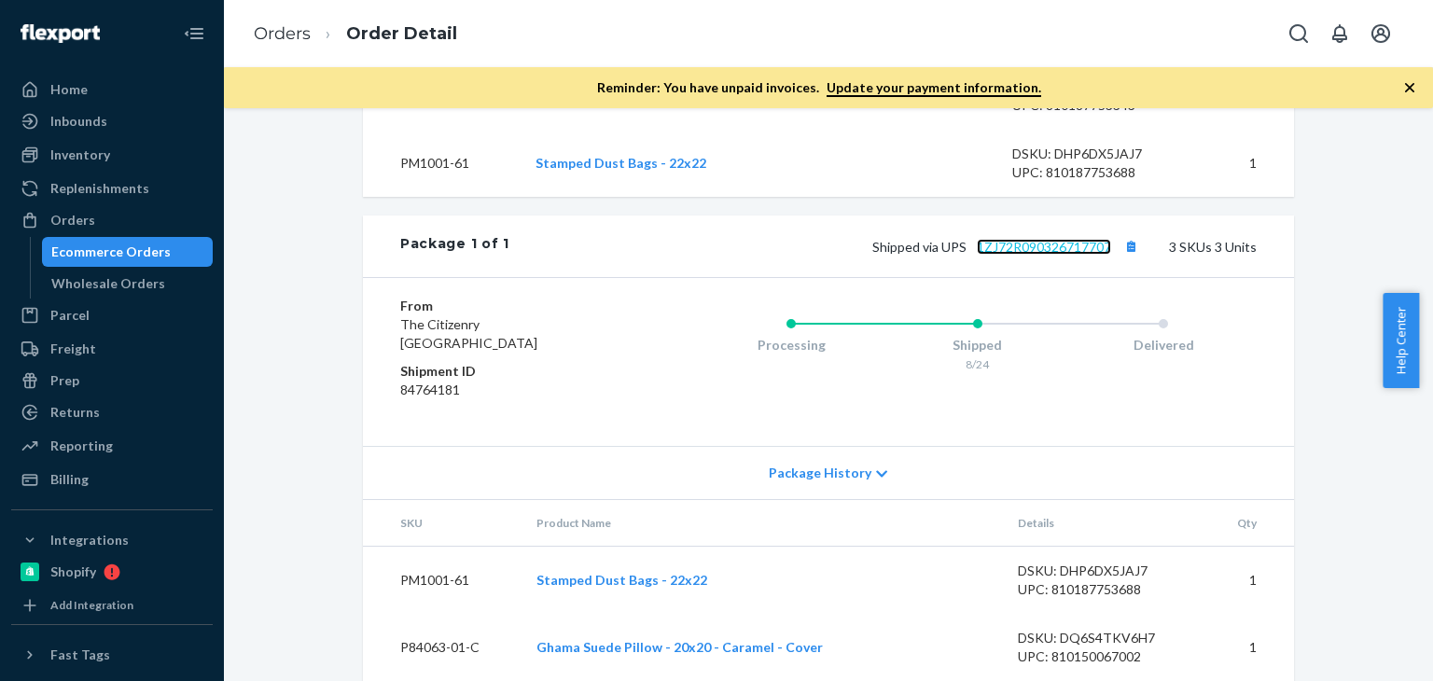
click at [1006, 255] on link "1ZJ72R090326717707" at bounding box center [1044, 247] width 134 height 16
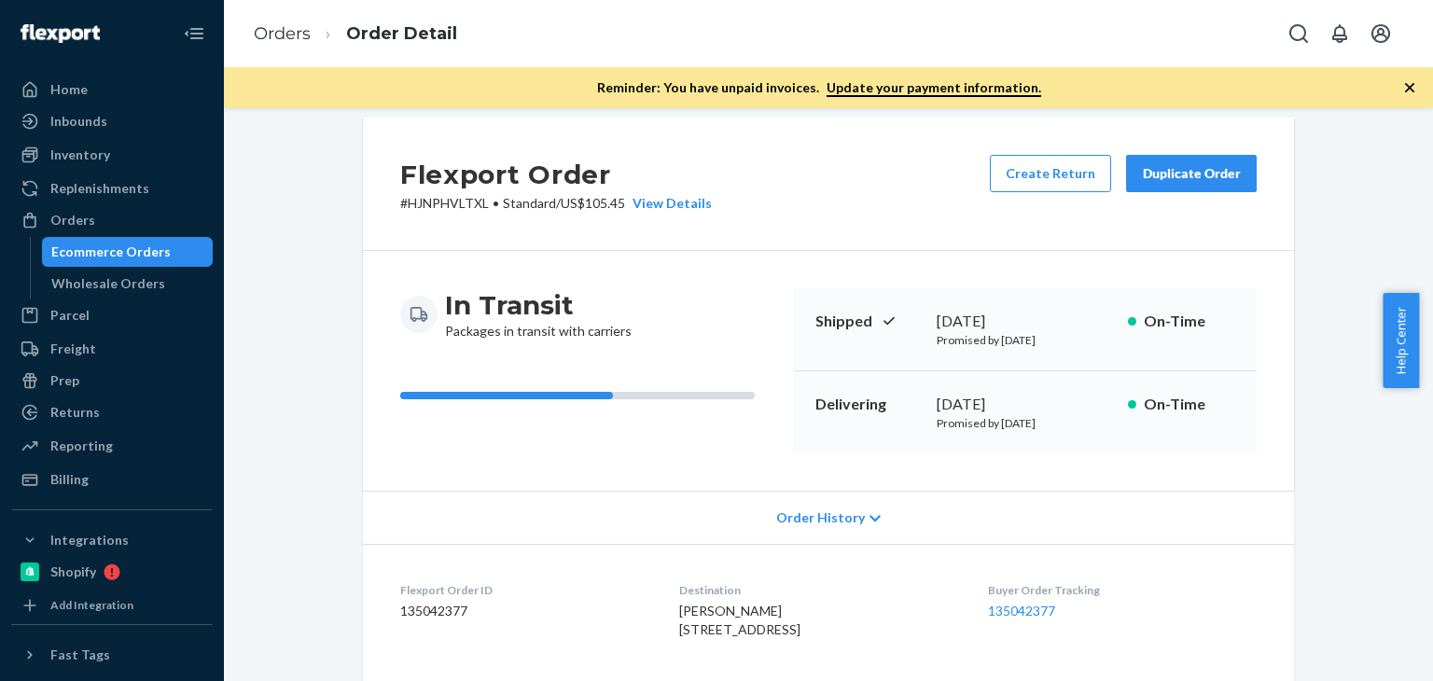
scroll to position [0, 0]
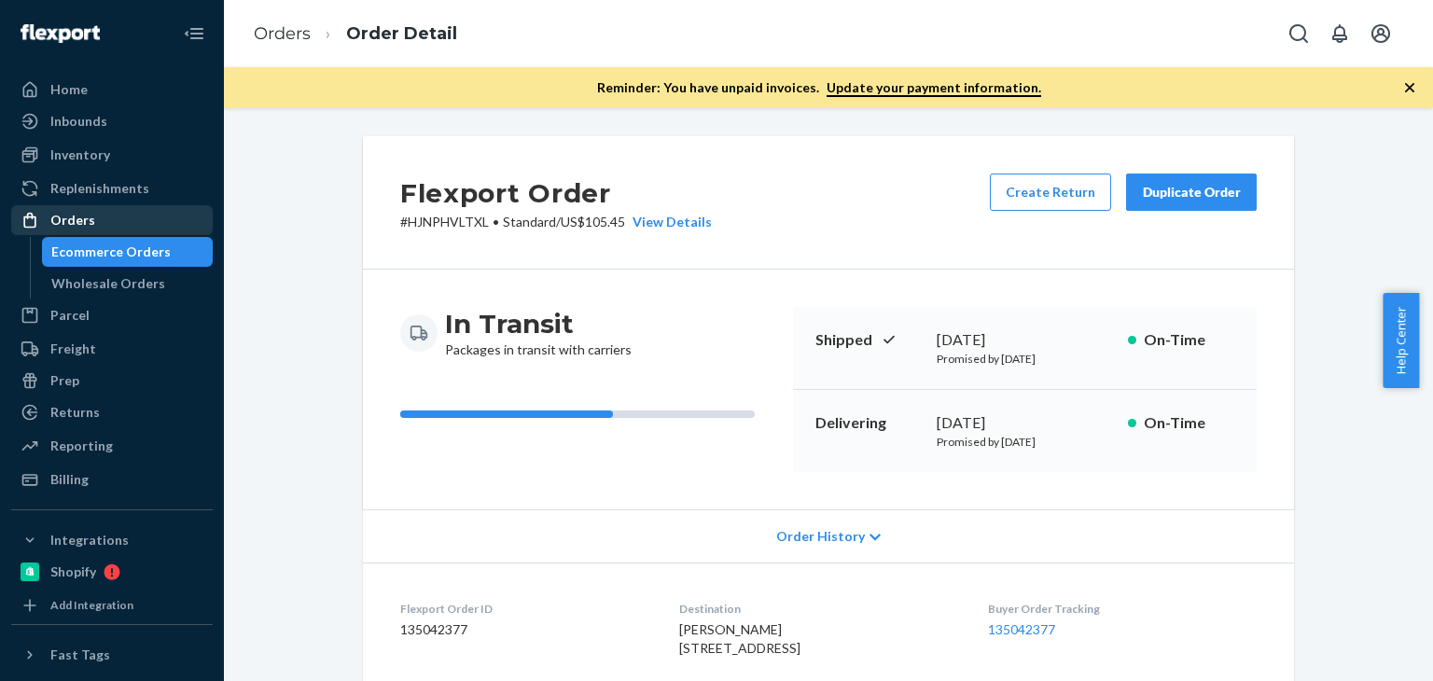
click at [84, 216] on div "Orders" at bounding box center [72, 220] width 45 height 19
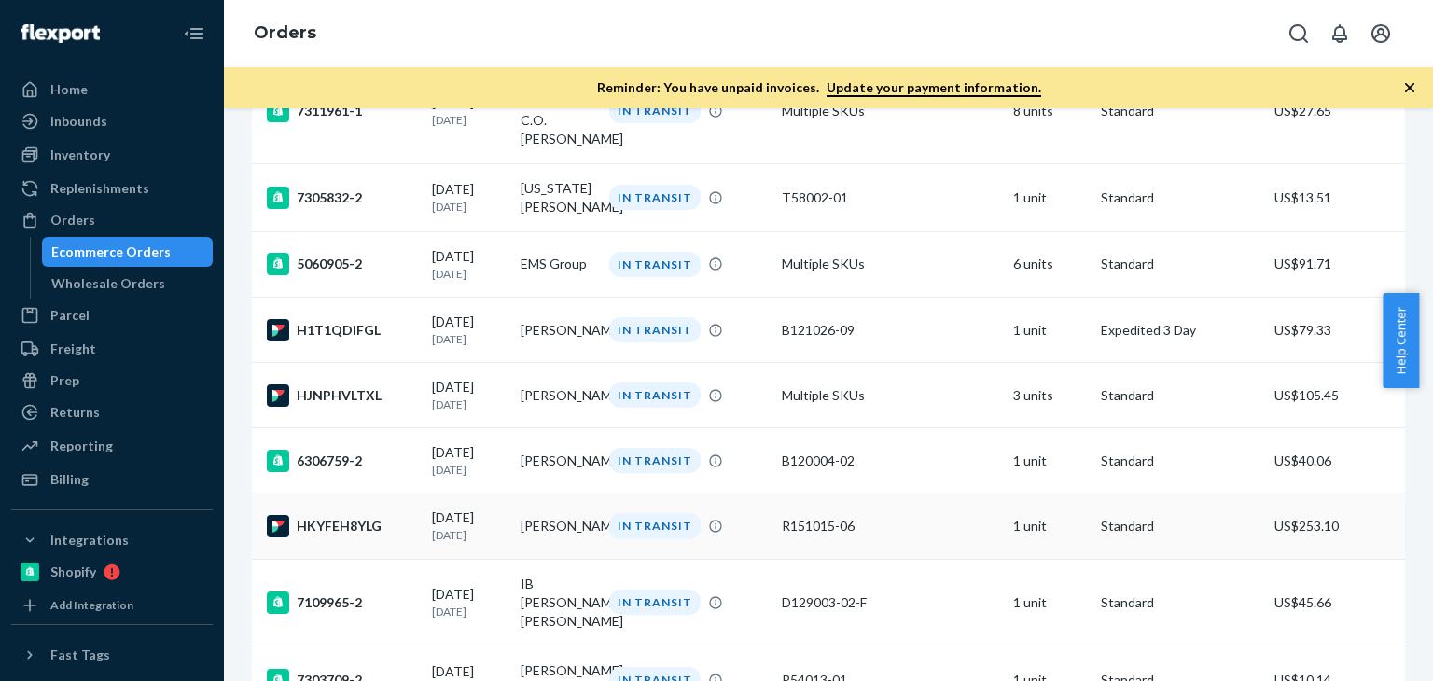
scroll to position [404, 0]
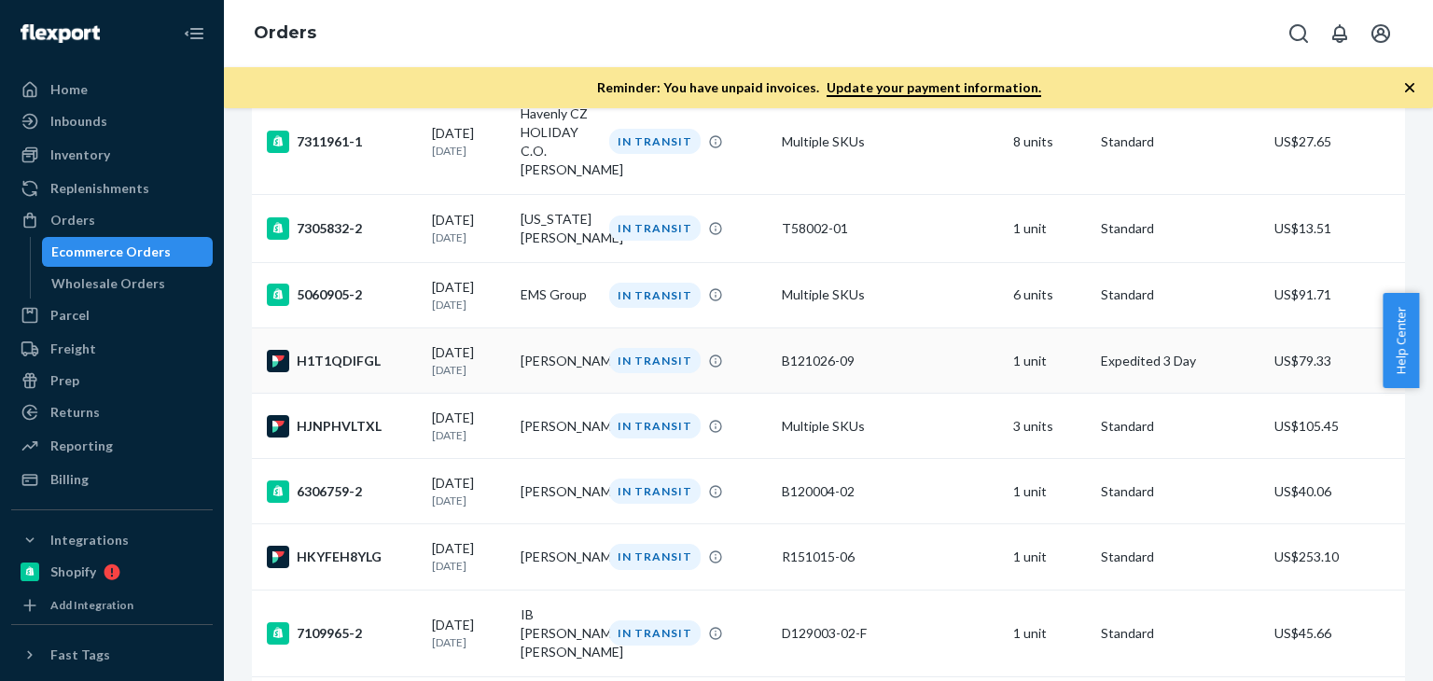
click at [275, 359] on icon at bounding box center [275, 358] width 6 height 6
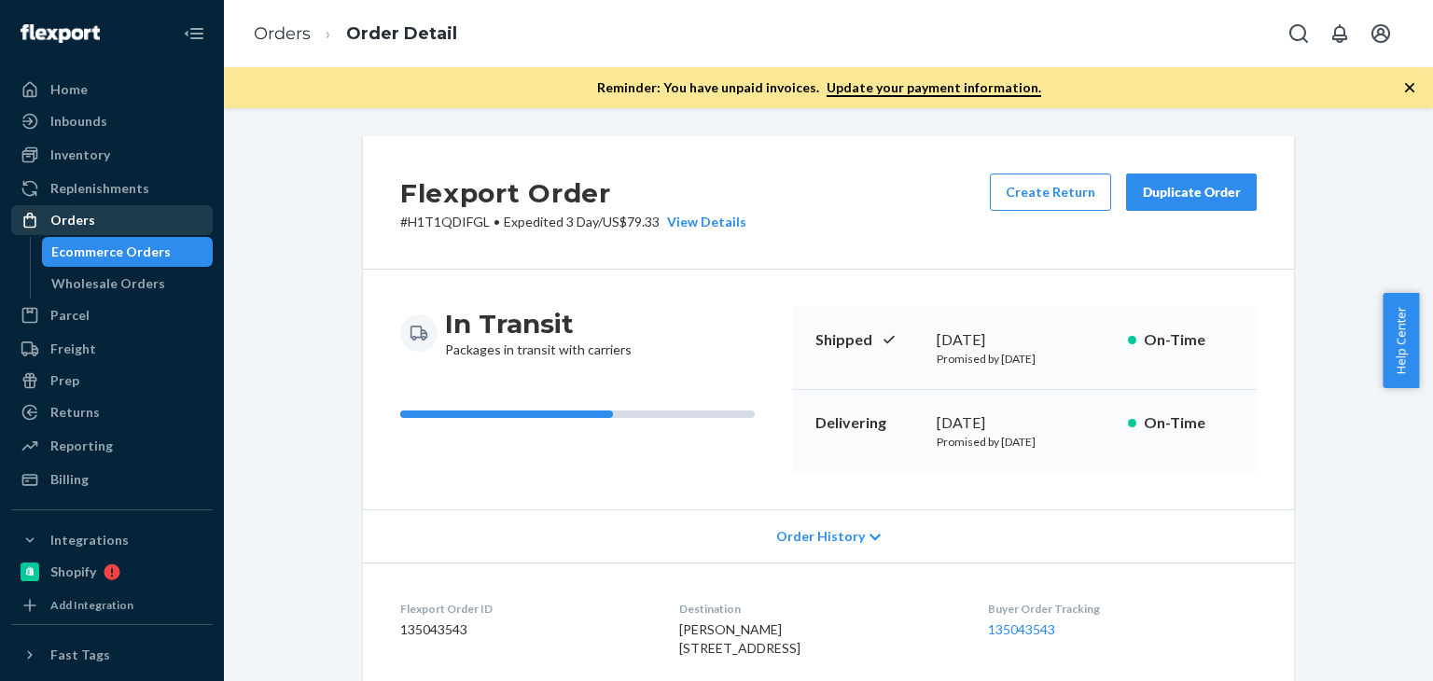
click at [116, 229] on div "Orders" at bounding box center [112, 220] width 198 height 26
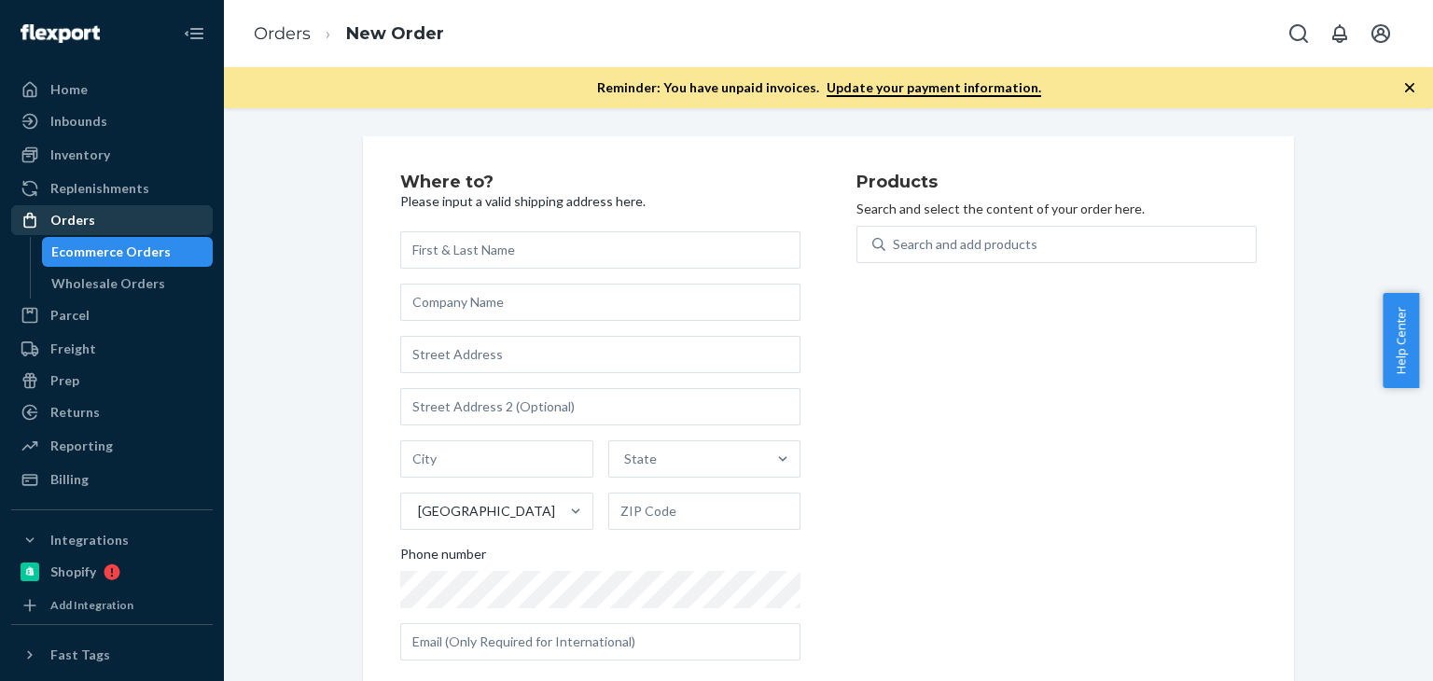
click at [86, 217] on div "Orders" at bounding box center [72, 220] width 45 height 19
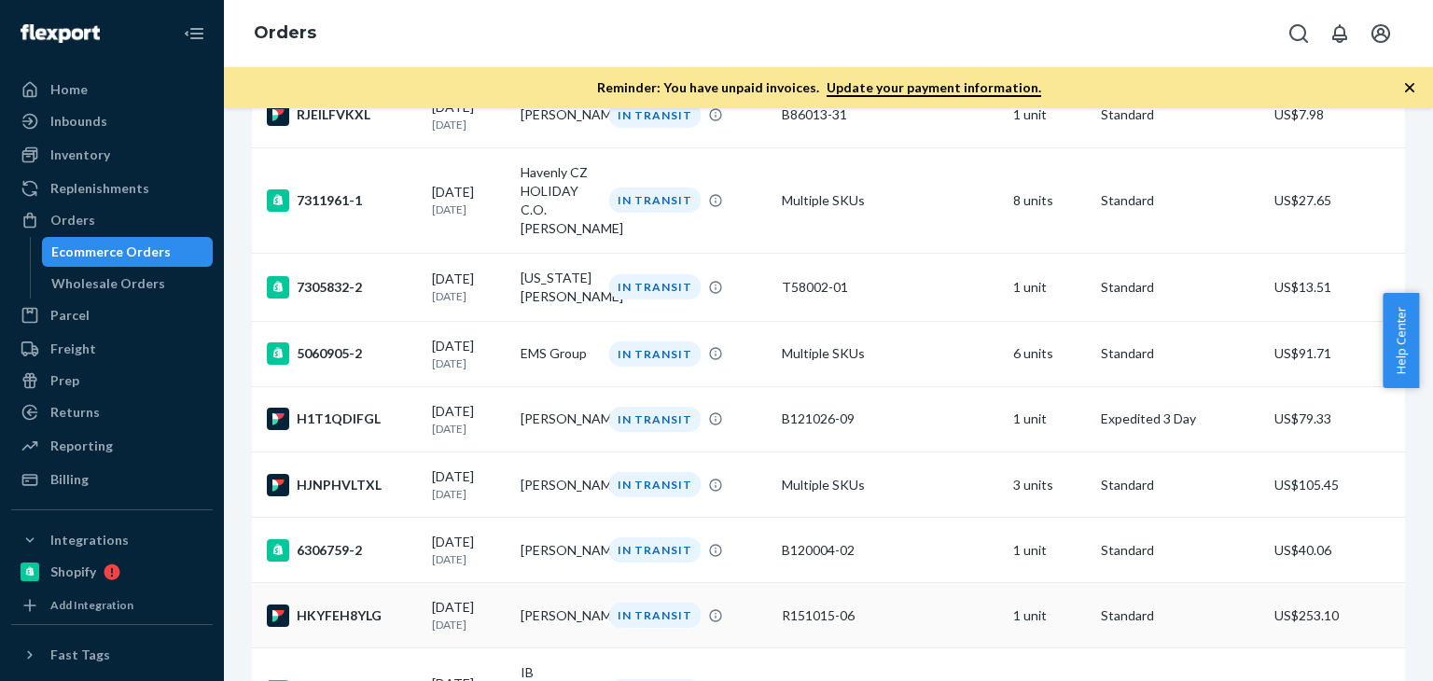
scroll to position [311, 0]
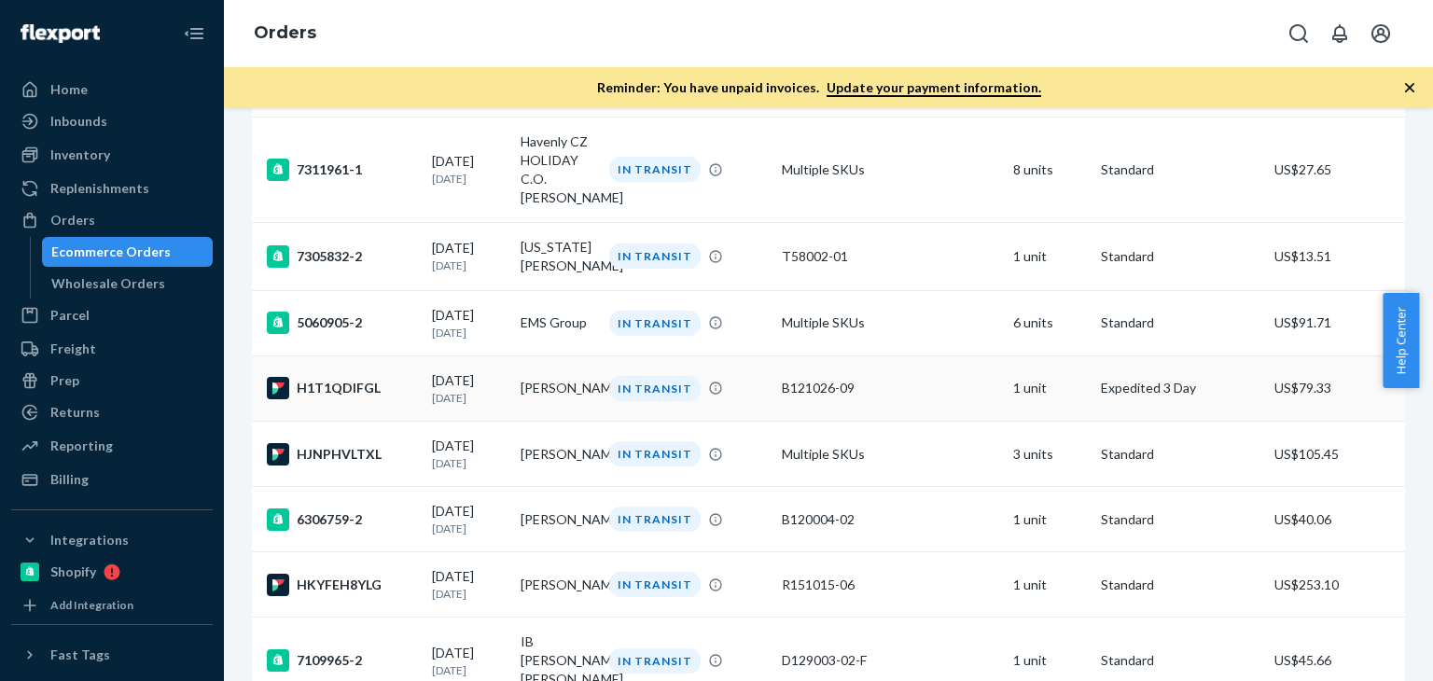
click at [475, 382] on div "08/23/2025 2 days ago" at bounding box center [469, 388] width 74 height 35
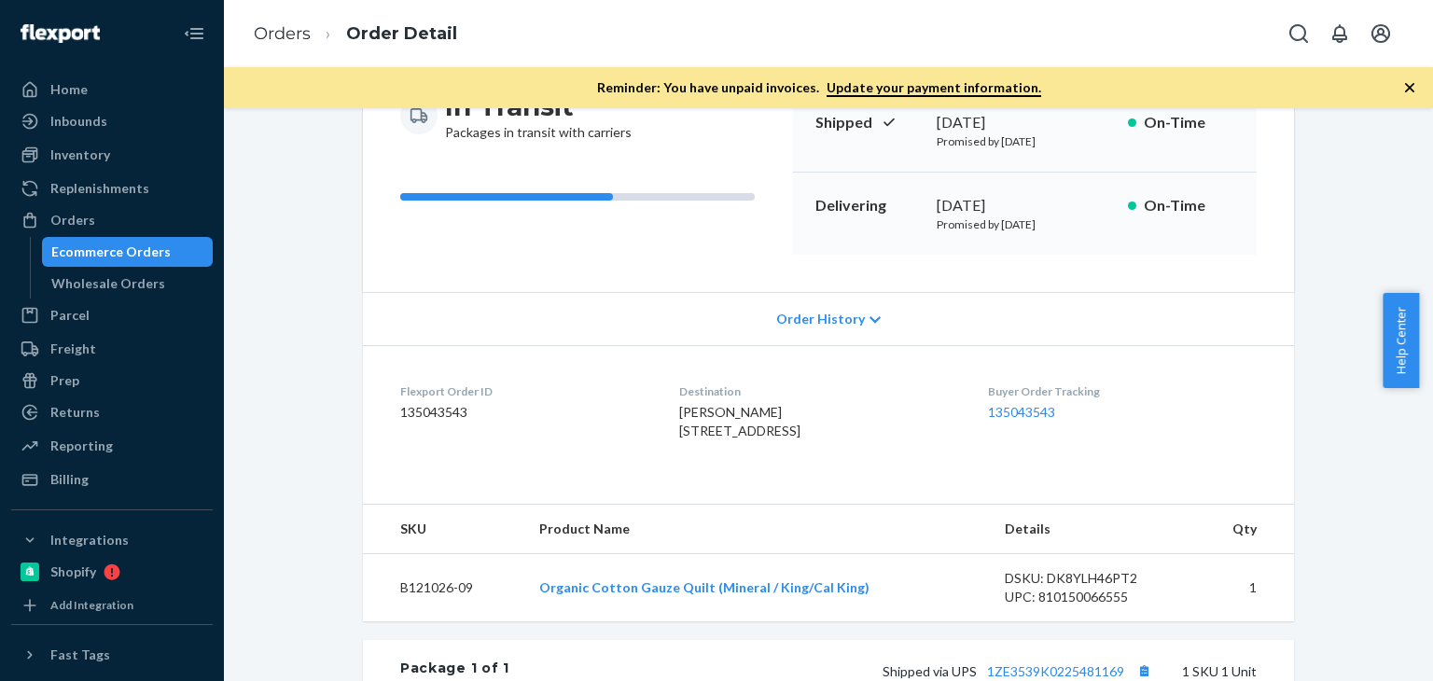
scroll to position [155, 0]
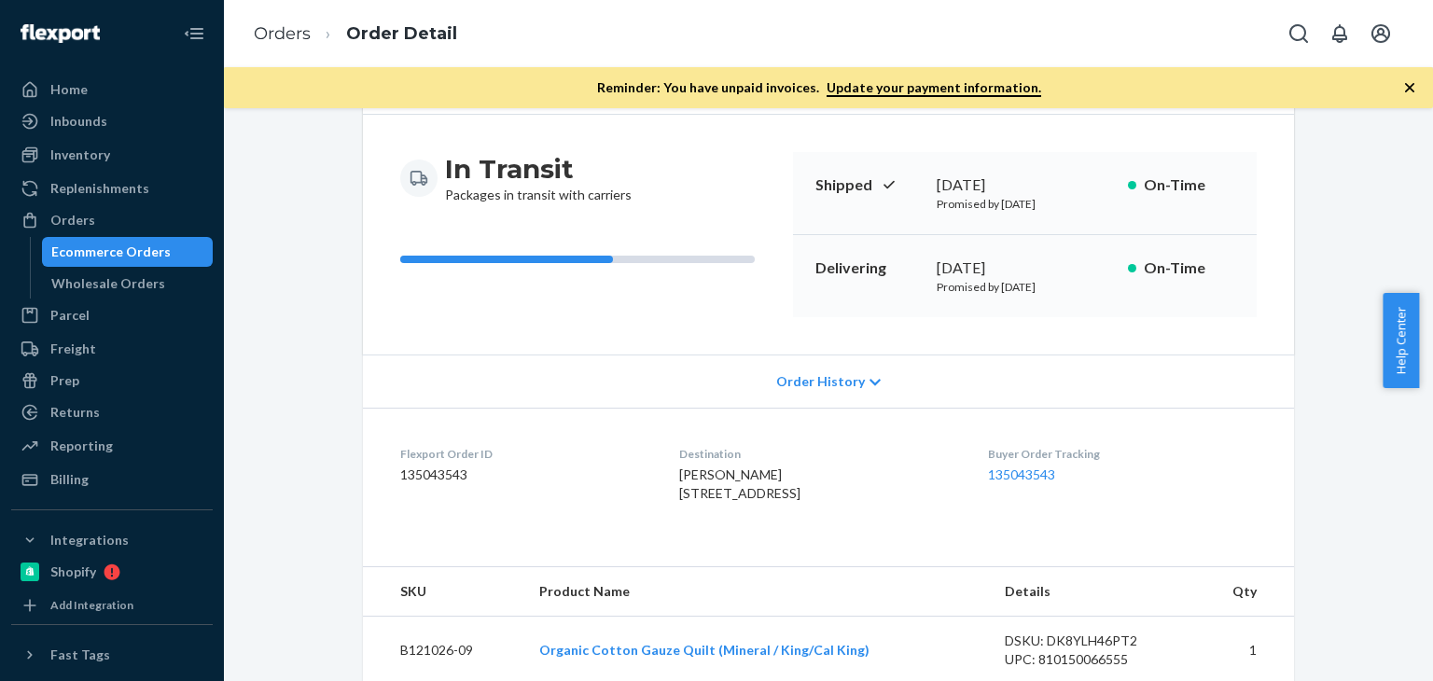
click at [709, 475] on span "jeffrey arliss 4 Ahmek Dr Lake Placid, NY 12946-1067 US" at bounding box center [739, 483] width 121 height 35
click at [708, 475] on span "jeffrey arliss 4 Ahmek Dr Lake Placid, NY 12946-1067 US" at bounding box center [739, 483] width 121 height 35
click at [708, 475] on span "[PERSON_NAME] [STREET_ADDRESS]" at bounding box center [739, 483] width 121 height 35
copy span "[PERSON_NAME]"
click at [105, 221] on div "Orders" at bounding box center [112, 220] width 198 height 26
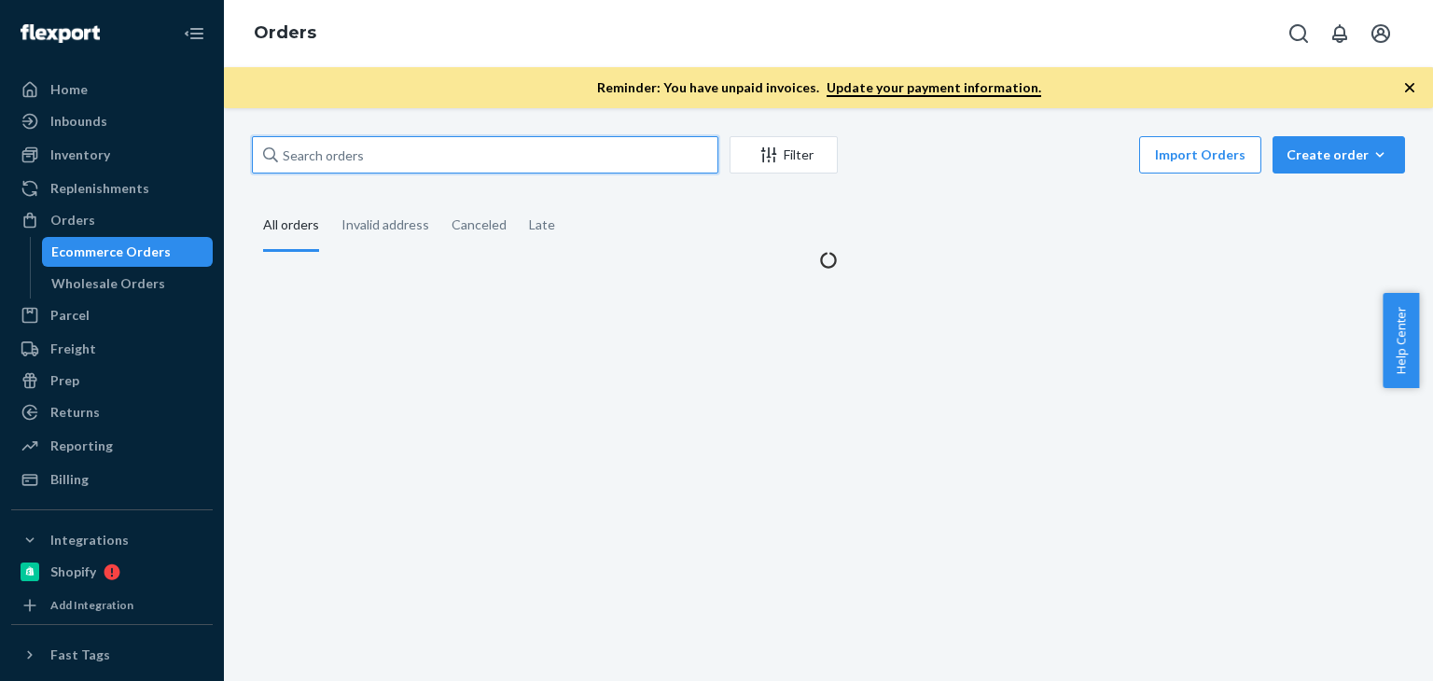
click at [366, 146] on input "text" at bounding box center [485, 154] width 466 height 37
paste input "[PERSON_NAME]"
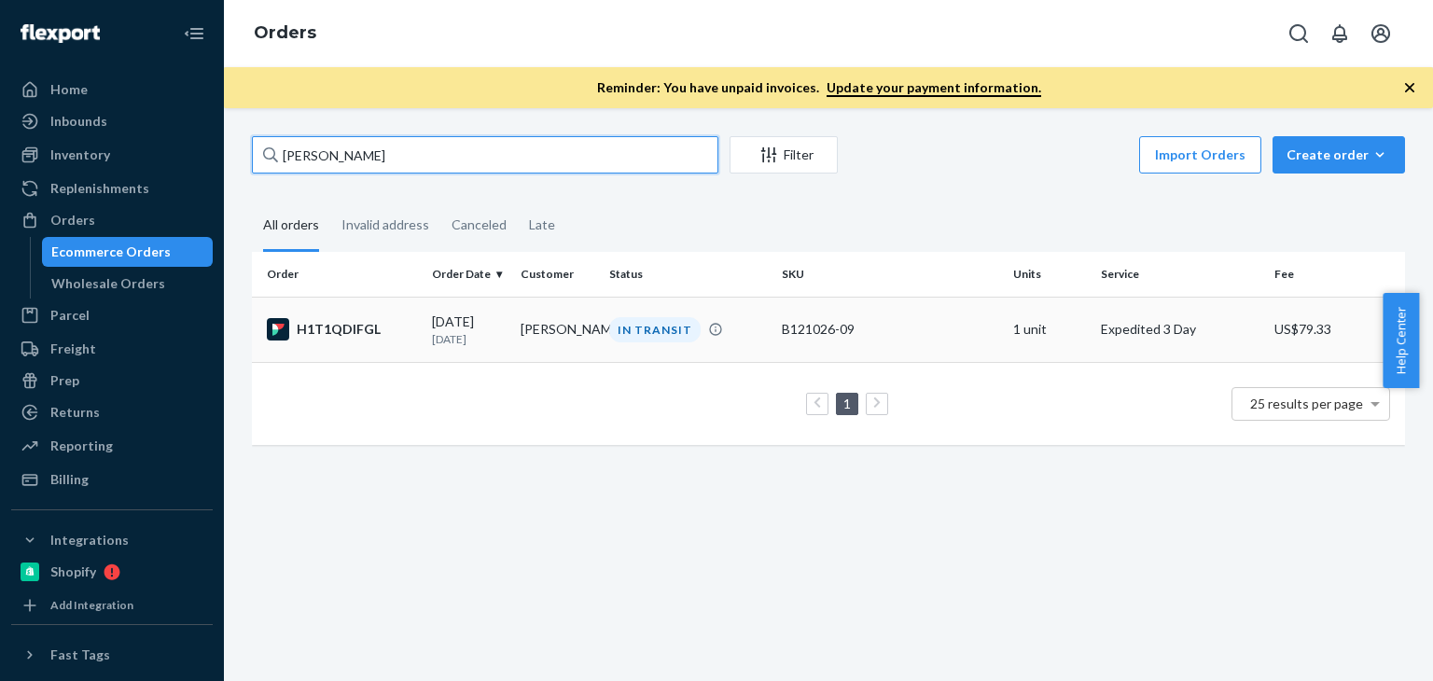
type input "[PERSON_NAME]"
click at [908, 343] on td "B121026-09" at bounding box center [889, 329] width 230 height 65
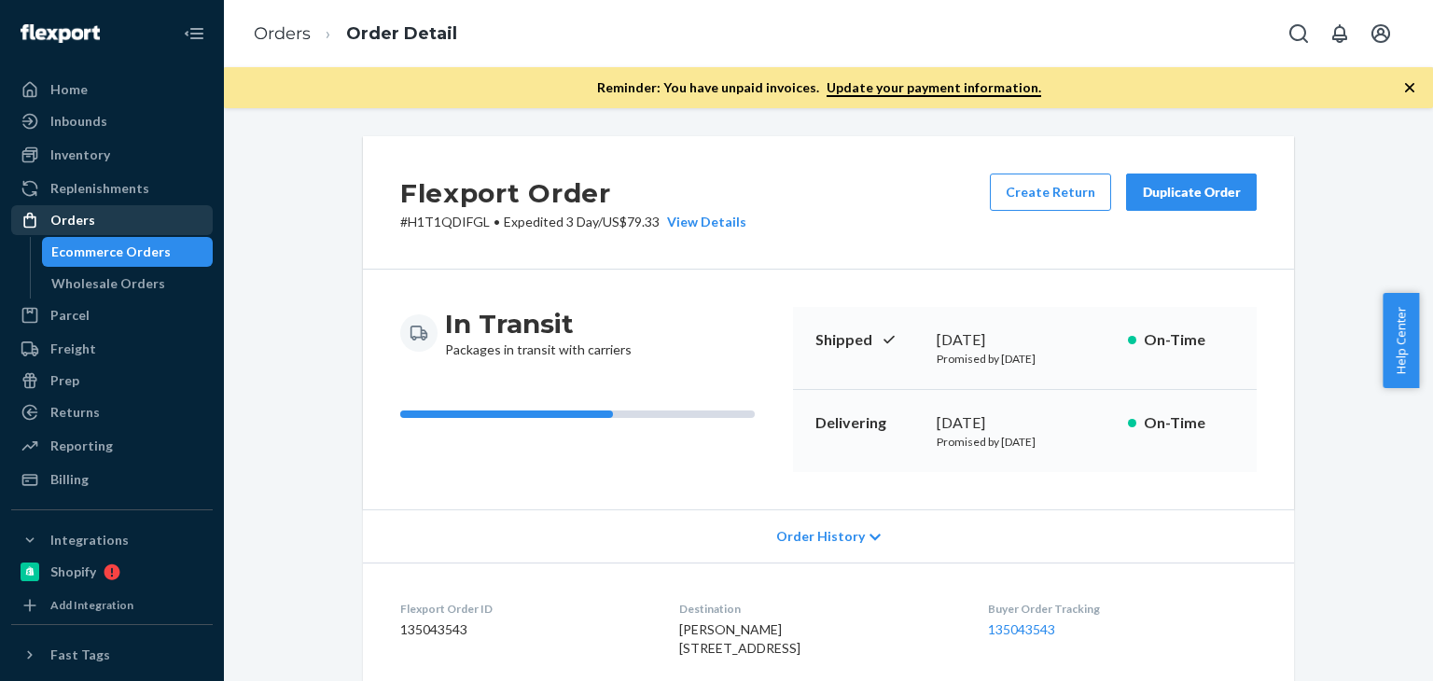
click at [86, 213] on div "Orders" at bounding box center [72, 220] width 45 height 19
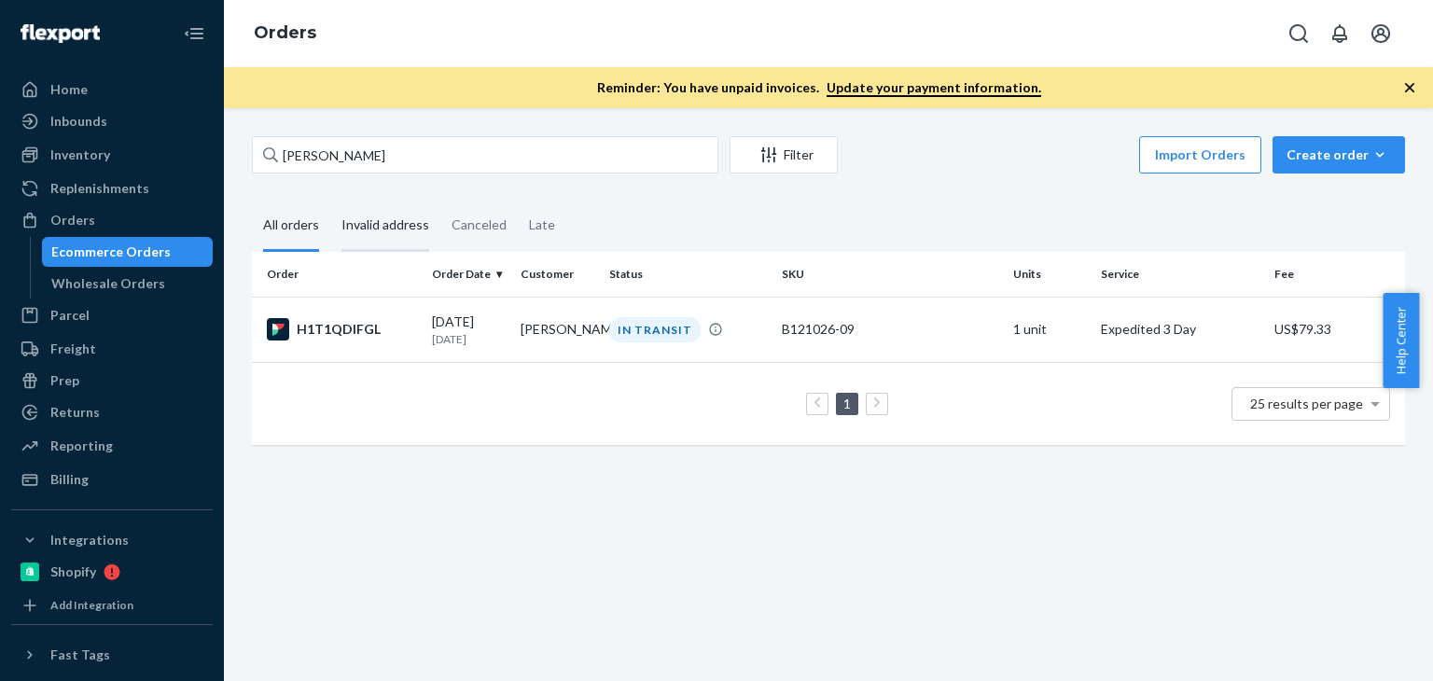
click at [368, 212] on div "Invalid address" at bounding box center [385, 226] width 88 height 51
click at [330, 201] on input "Invalid address" at bounding box center [330, 201] width 0 height 0
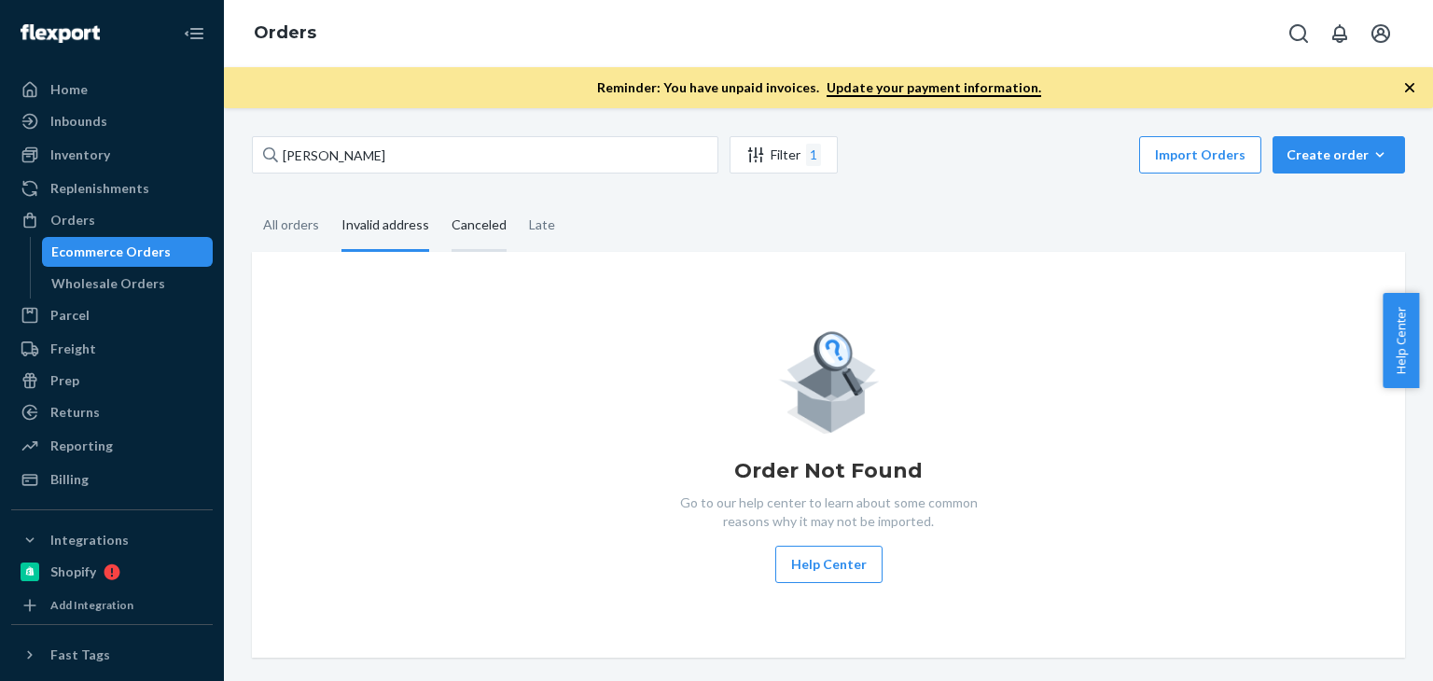
click at [484, 221] on div "Canceled" at bounding box center [479, 226] width 55 height 51
click at [440, 201] on input "Canceled" at bounding box center [440, 201] width 0 height 0
click at [544, 233] on div "Late" at bounding box center [542, 226] width 26 height 51
click at [518, 201] on input "Late" at bounding box center [518, 201] width 0 height 0
click at [314, 225] on div "All orders" at bounding box center [291, 226] width 56 height 51
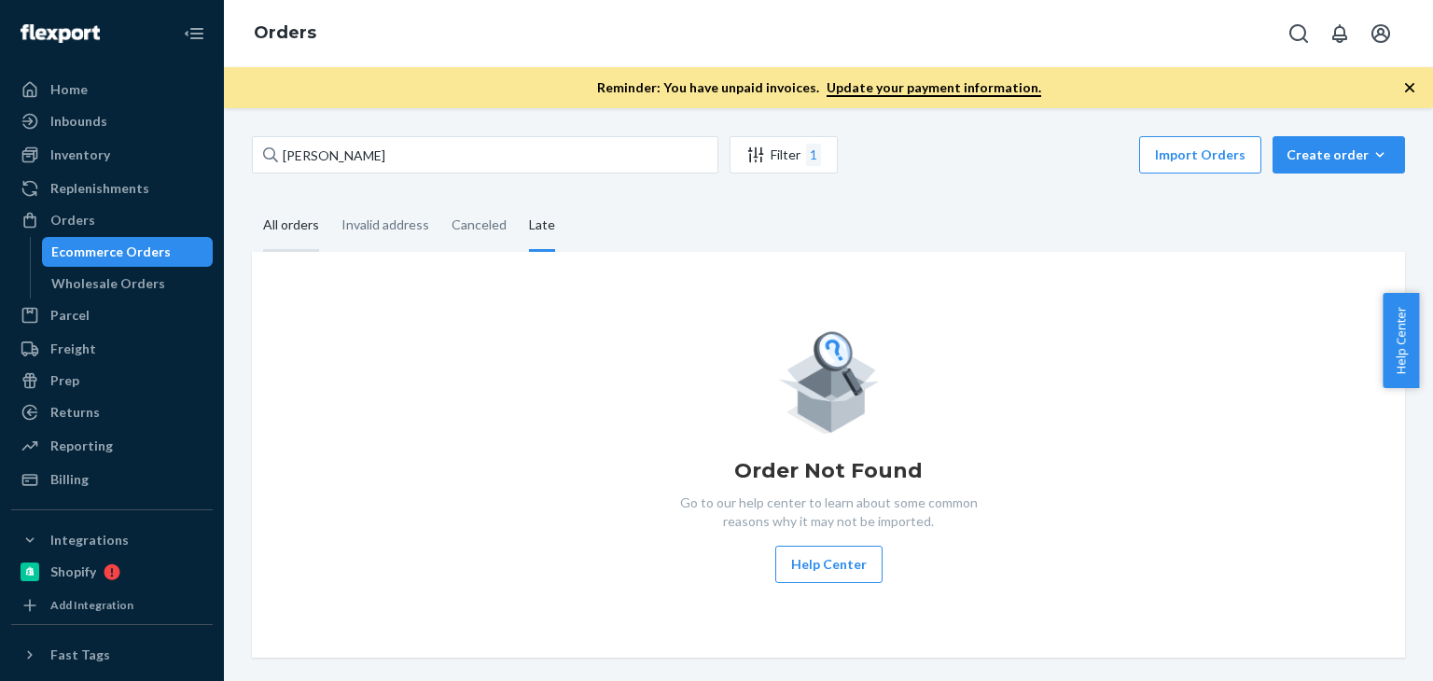
click at [252, 201] on input "All orders" at bounding box center [252, 201] width 0 height 0
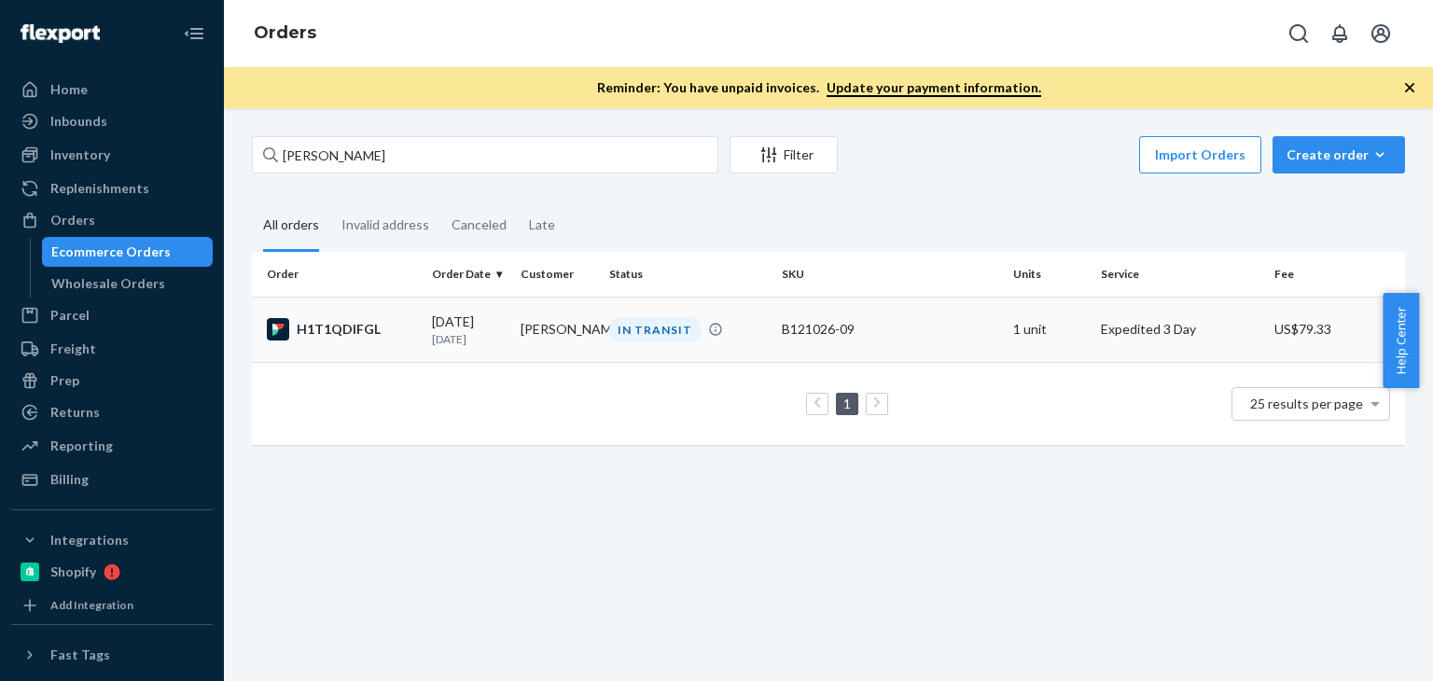
click at [496, 325] on div "08/23/2025 2 days ago" at bounding box center [469, 330] width 74 height 35
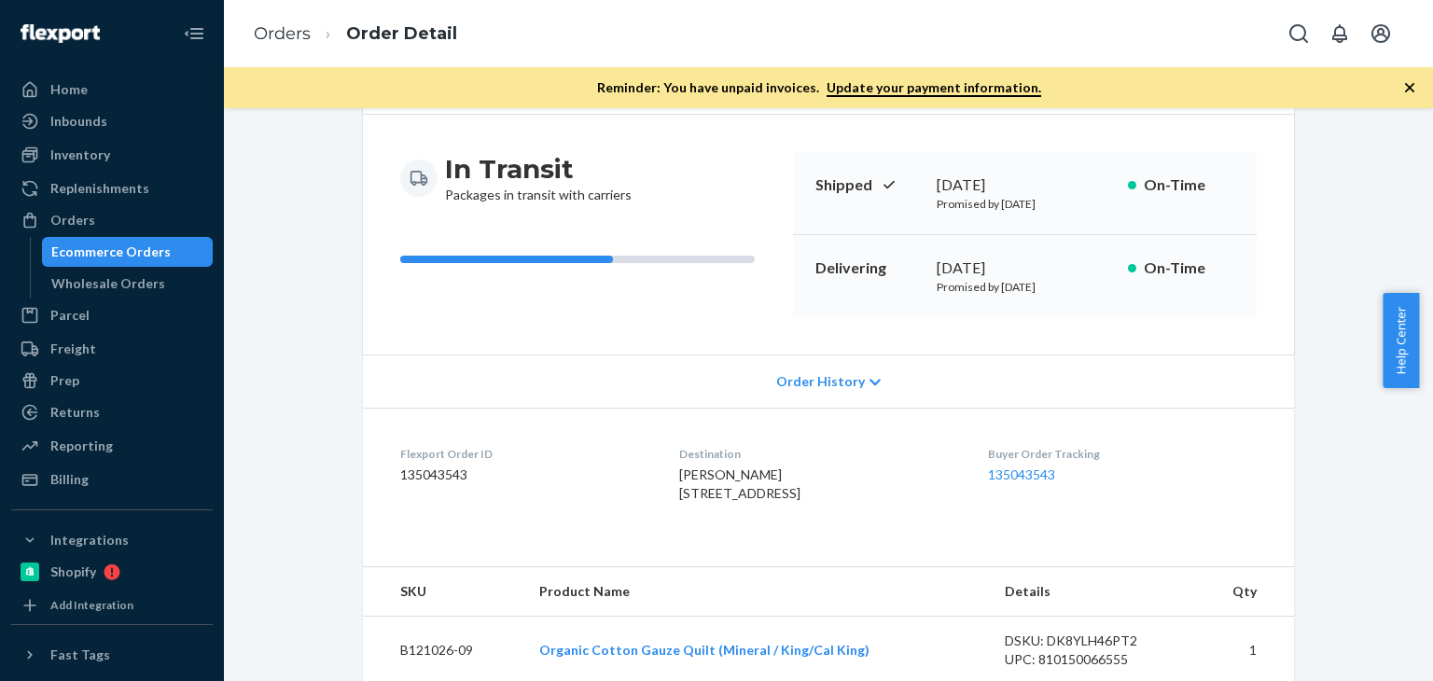
scroll to position [341, 0]
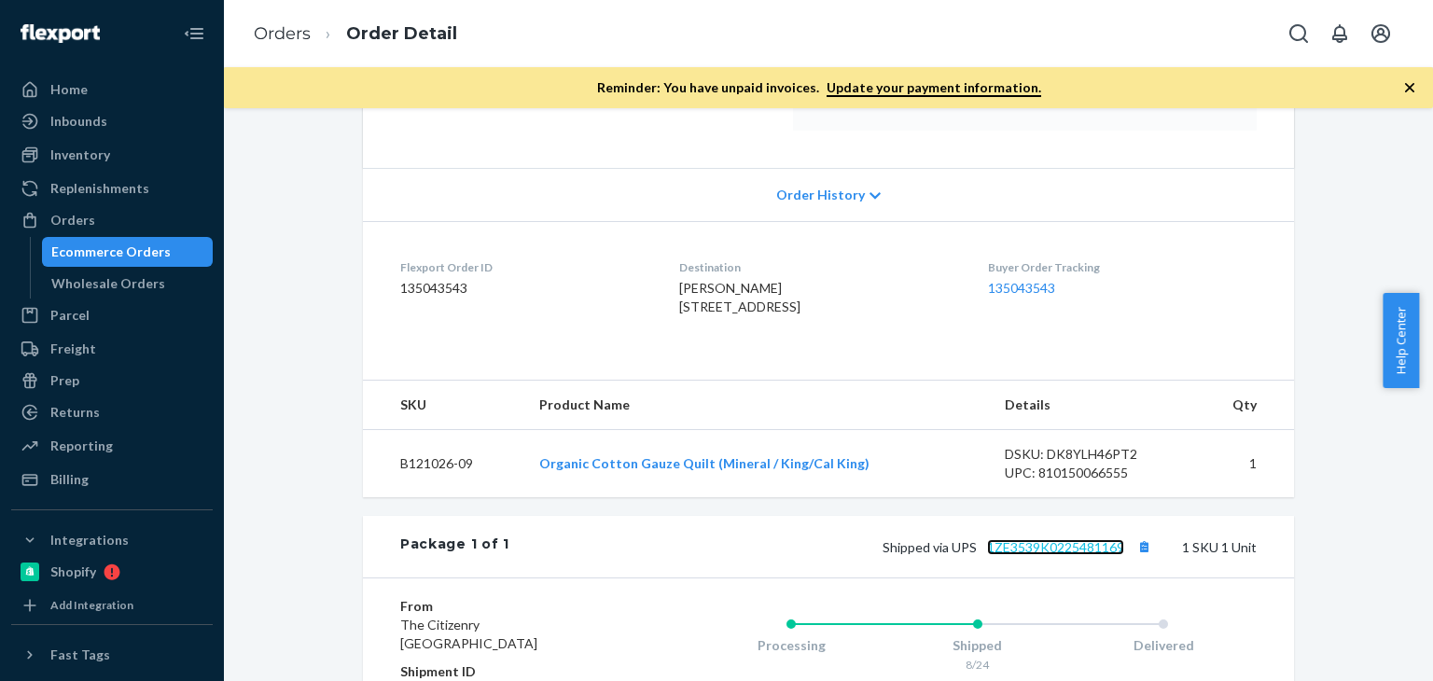
click at [1060, 555] on link "1ZE3539K0225481169" at bounding box center [1055, 547] width 137 height 16
click at [90, 220] on div "Orders" at bounding box center [72, 220] width 45 height 19
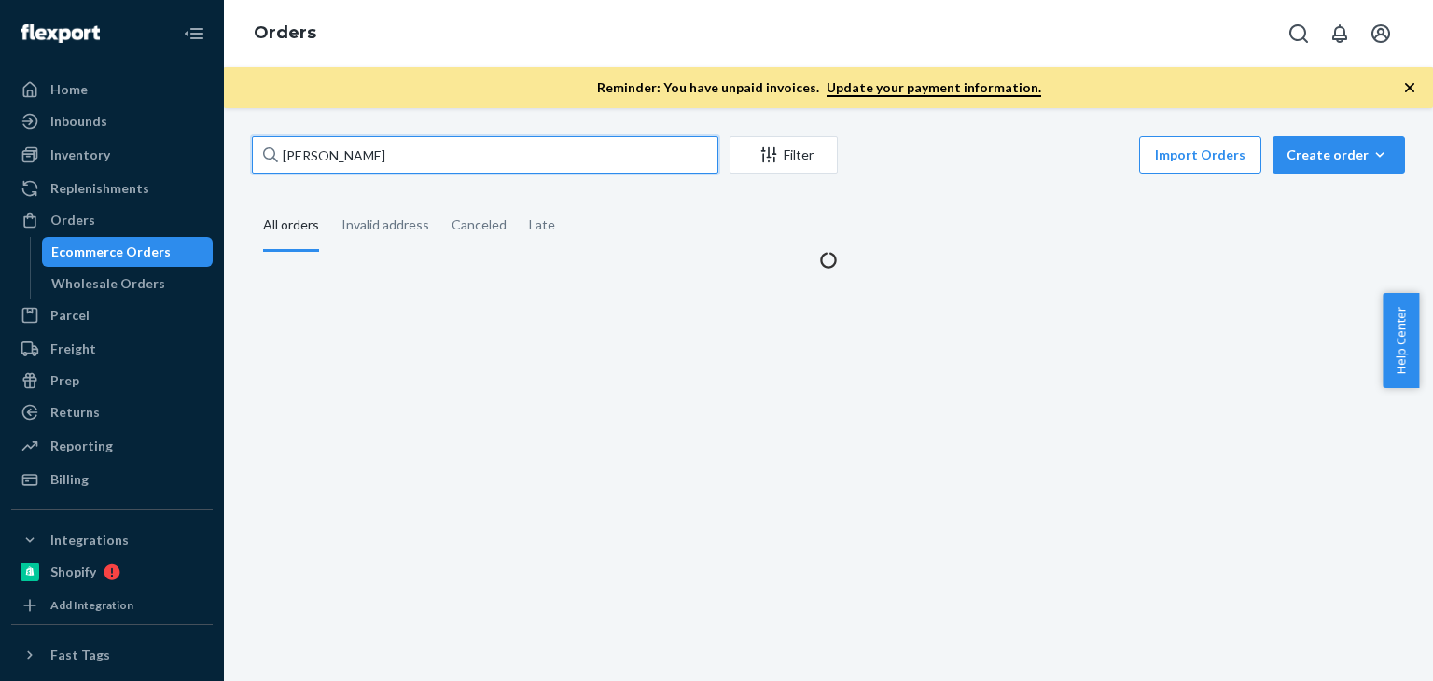
drag, startPoint x: 429, startPoint y: 153, endPoint x: 384, endPoint y: 165, distance: 46.4
click at [208, 147] on div "Home Inbounds Shipping Plans Problems Inventory Products Branded Packaging Repl…" at bounding box center [716, 340] width 1433 height 681
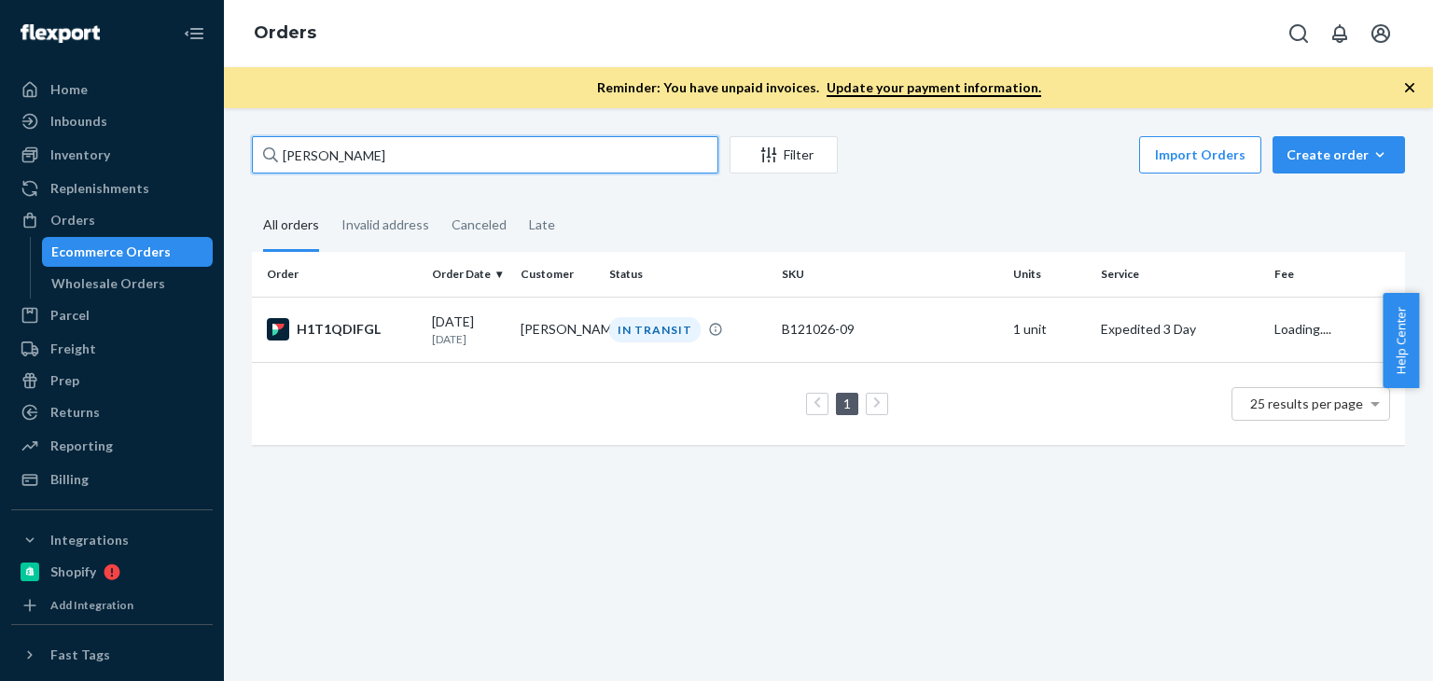
paste input "nicole chen"
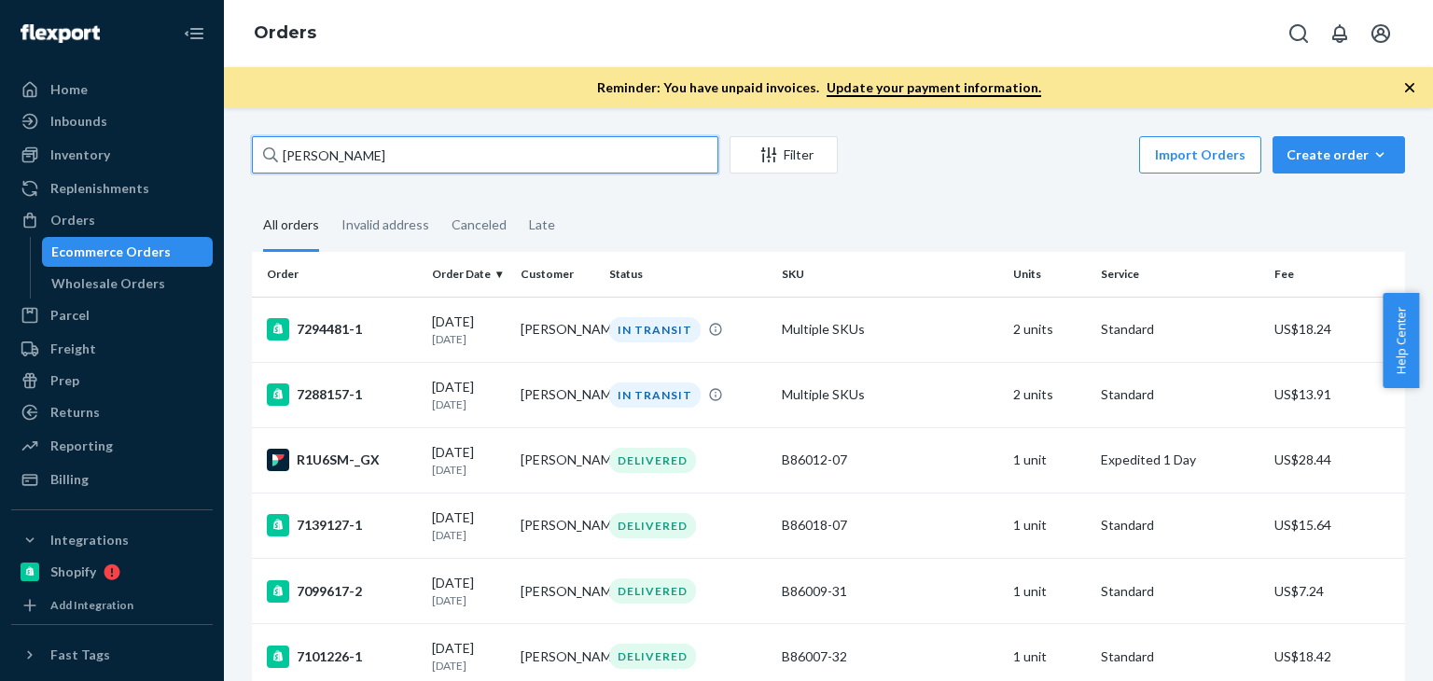
type input "nicole chen"
click at [517, 389] on td "nicole chen" at bounding box center [557, 394] width 89 height 65
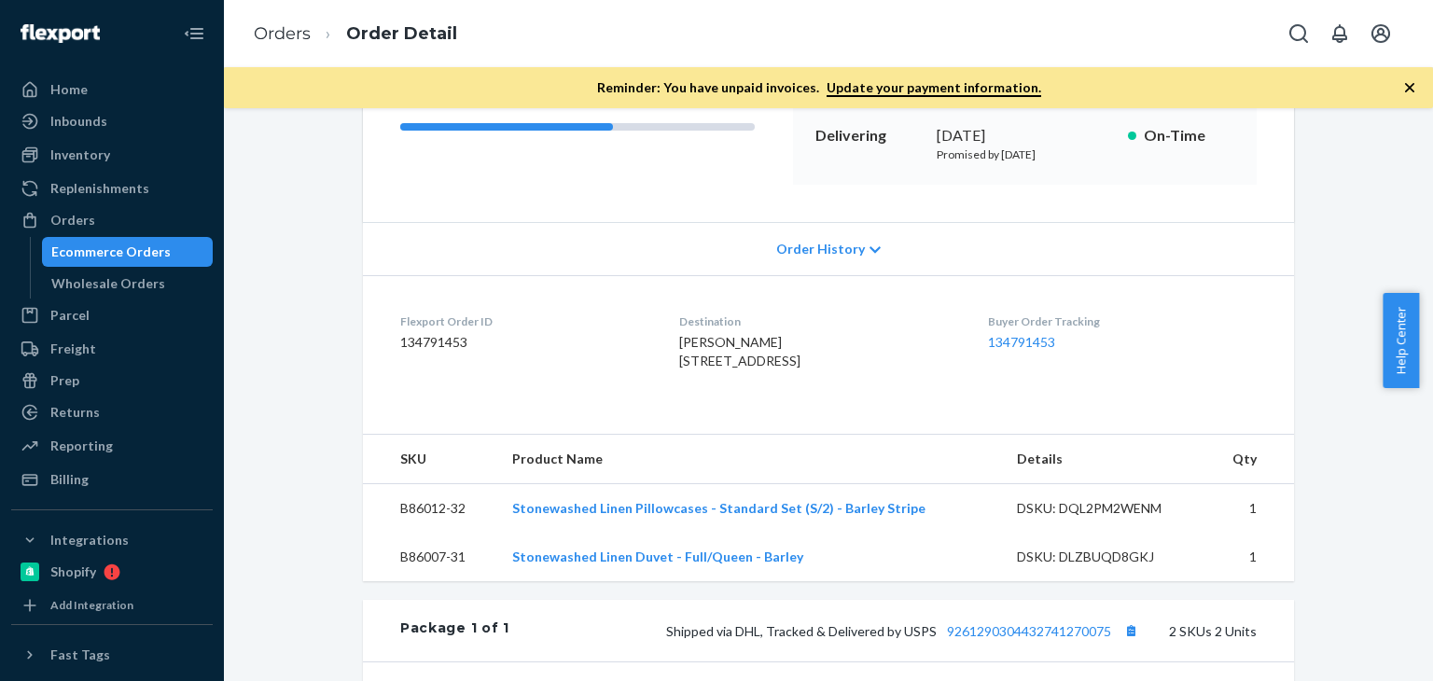
scroll to position [412, 0]
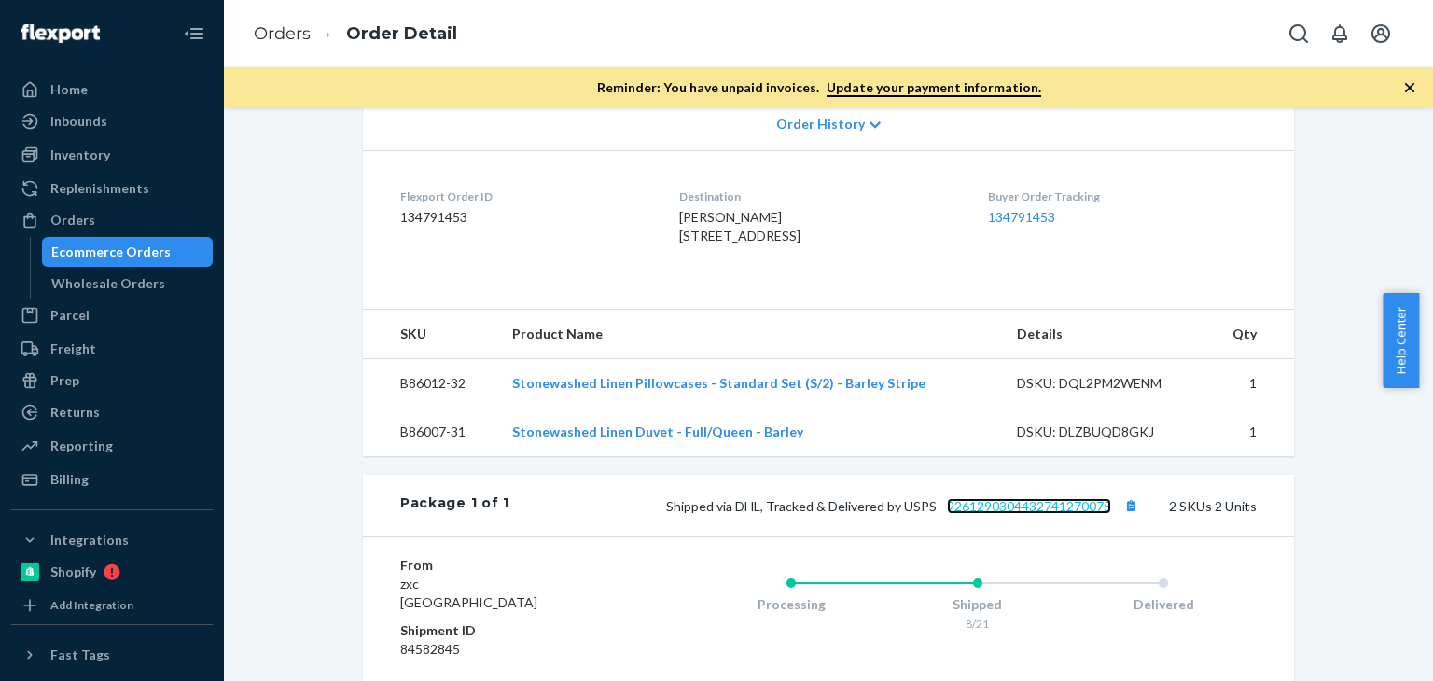
click at [1060, 514] on link "9261290304432741270075" at bounding box center [1029, 506] width 164 height 16
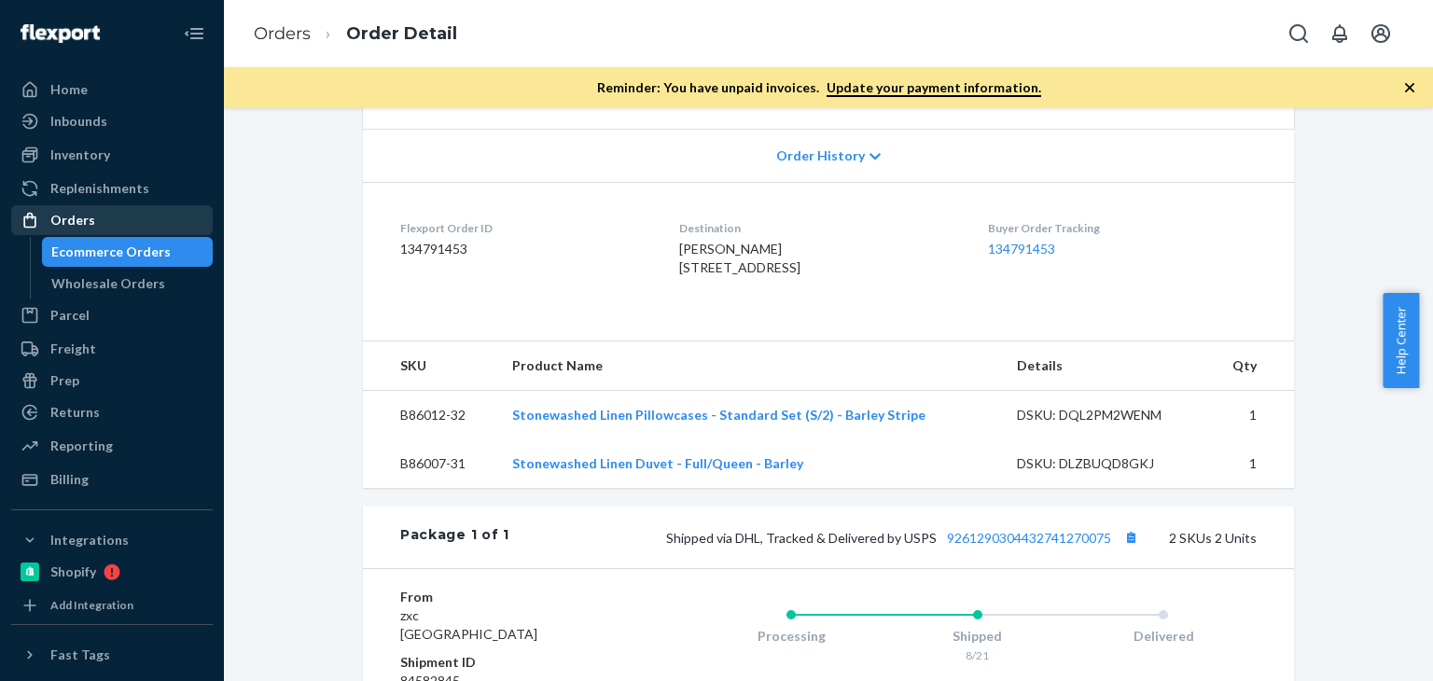
click at [75, 222] on div "Orders" at bounding box center [72, 220] width 45 height 19
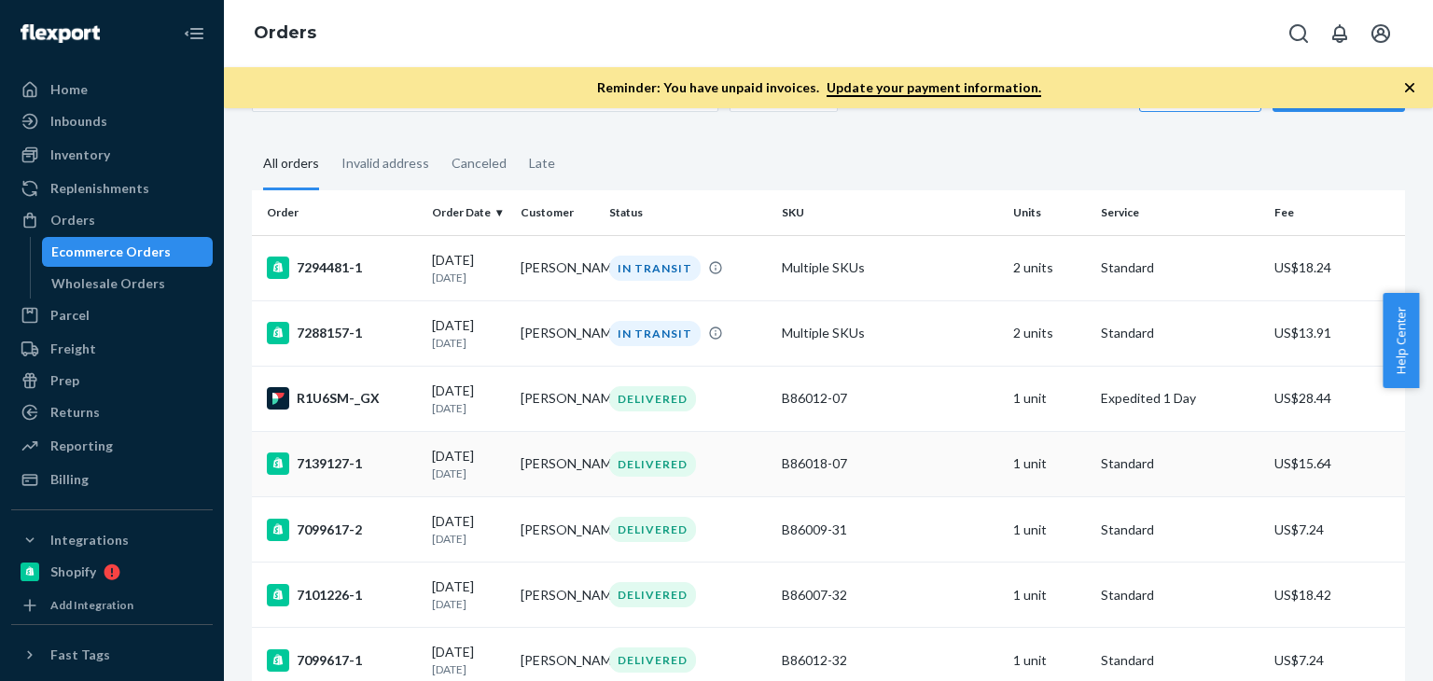
scroll to position [93, 0]
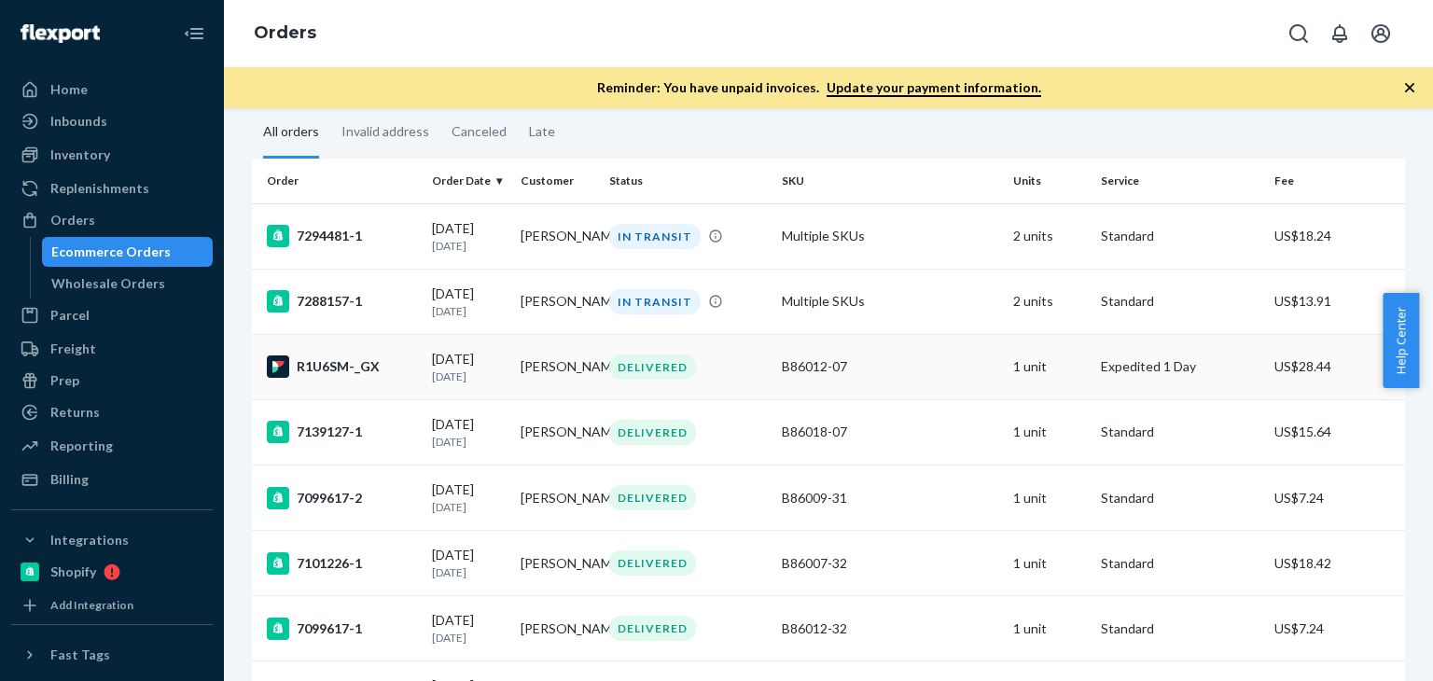
click at [392, 370] on div "R1U6SM-_GX" at bounding box center [342, 366] width 150 height 22
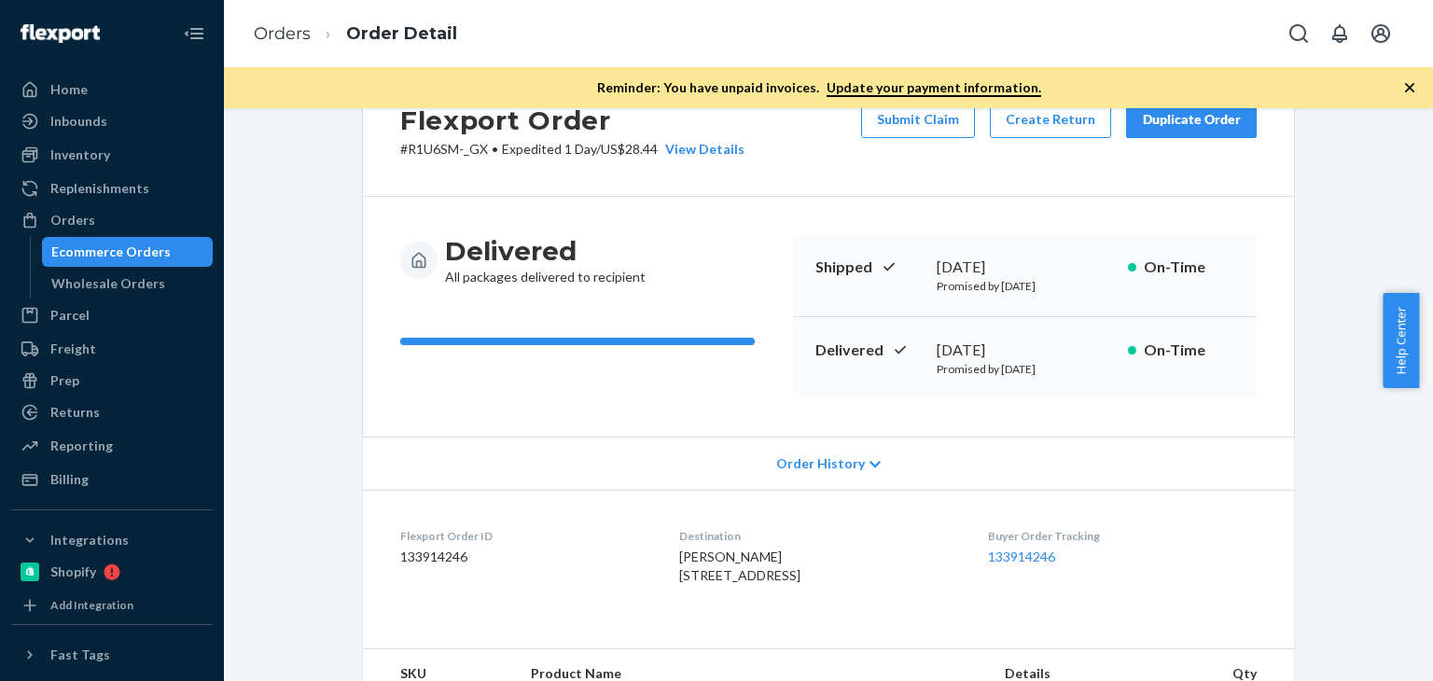
scroll to position [11, 0]
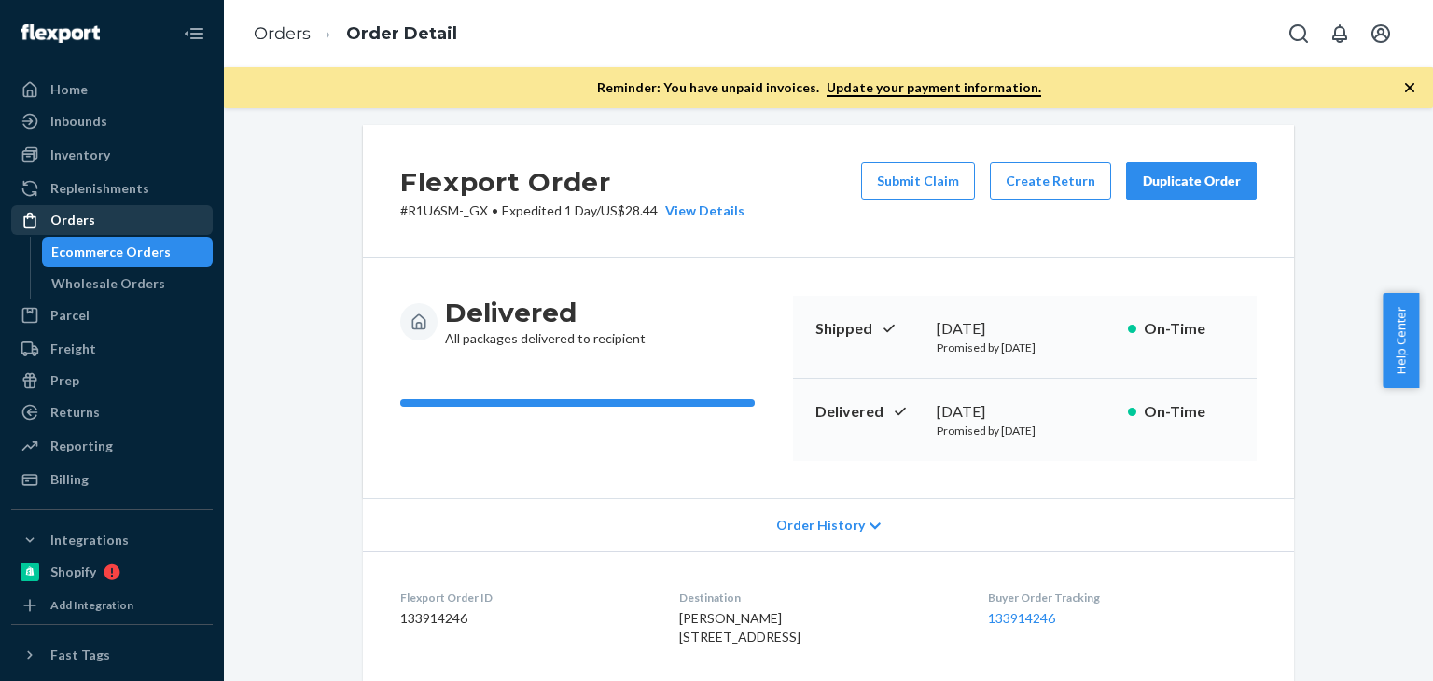
click at [90, 217] on div "Orders" at bounding box center [72, 220] width 45 height 19
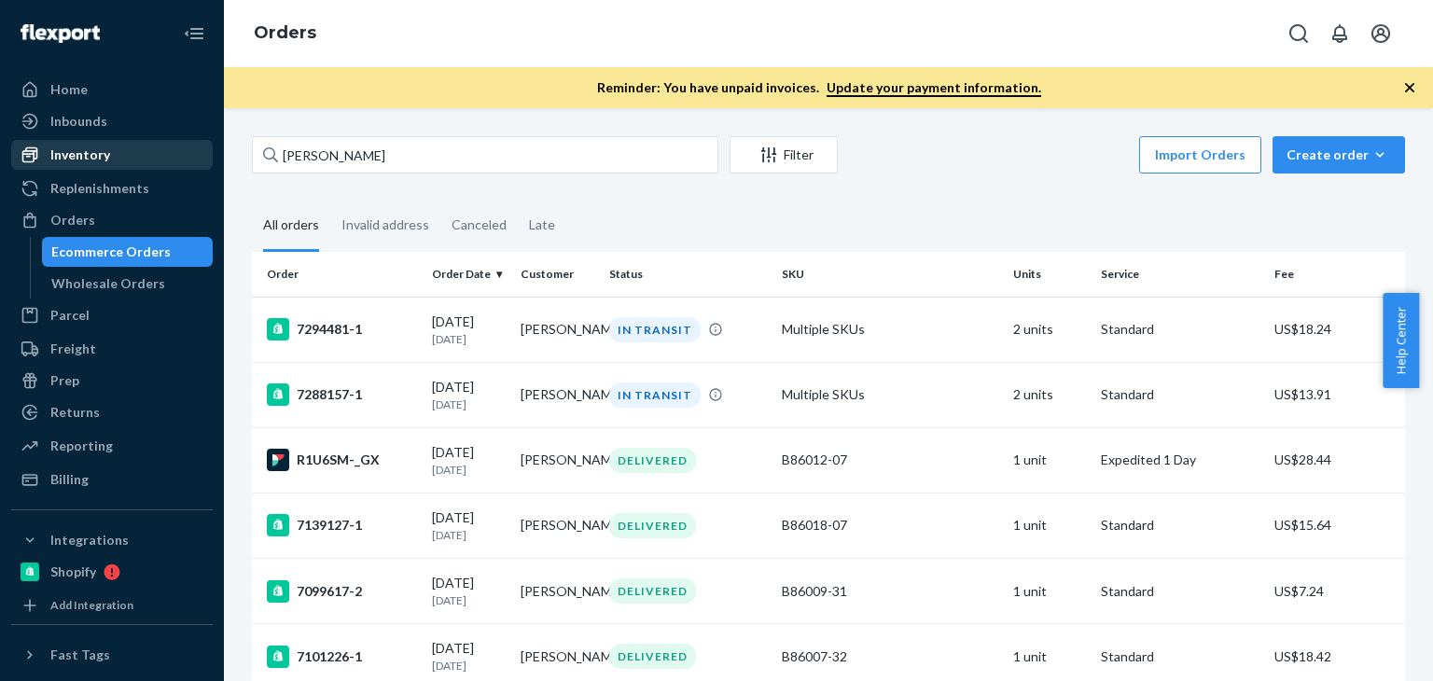
click at [104, 153] on div "Inventory" at bounding box center [80, 155] width 60 height 19
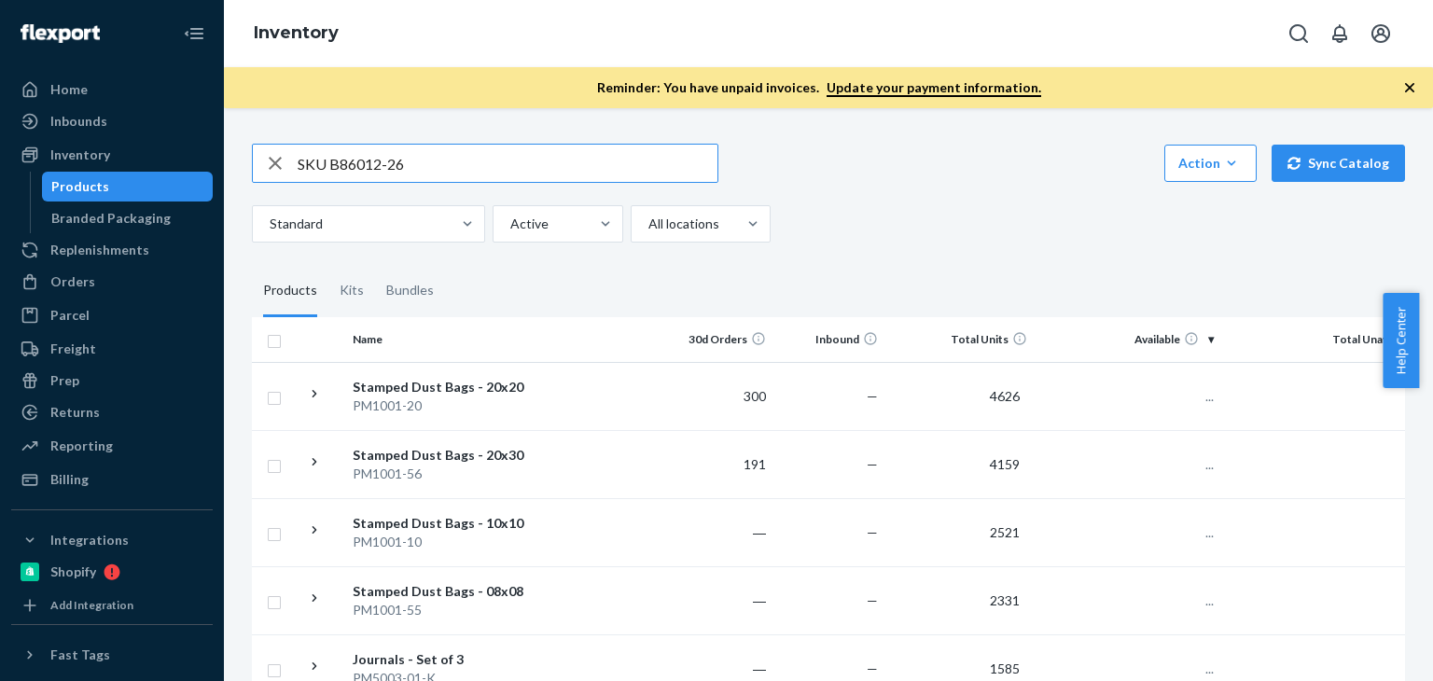
drag, startPoint x: 329, startPoint y: 161, endPoint x: 229, endPoint y: 161, distance: 99.8
click at [230, 161] on div "SKU B86012-26 Action Create product Create kit or bundle Bulk create products B…" at bounding box center [828, 394] width 1209 height 573
type input "B86012-26"
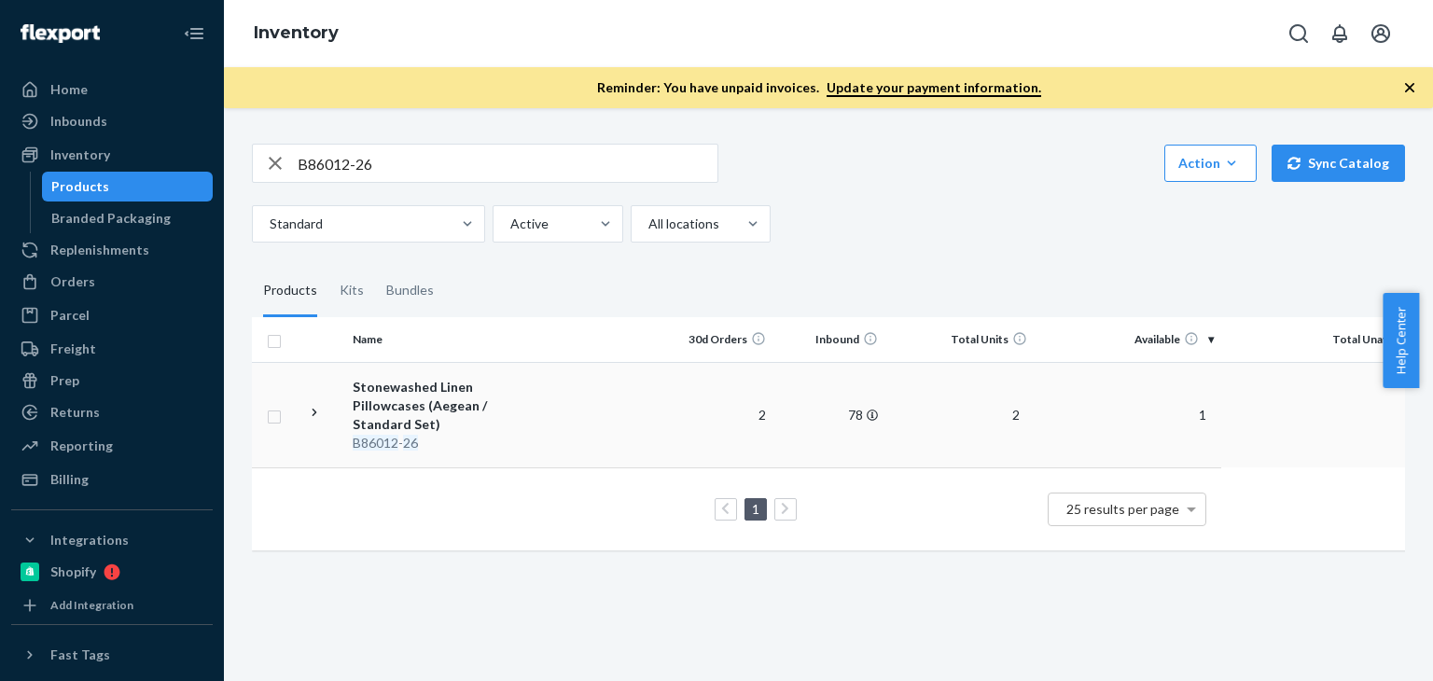
click at [429, 317] on div "Bundles" at bounding box center [410, 291] width 70 height 52
click at [375, 265] on input "Bundles" at bounding box center [375, 265] width 0 height 0
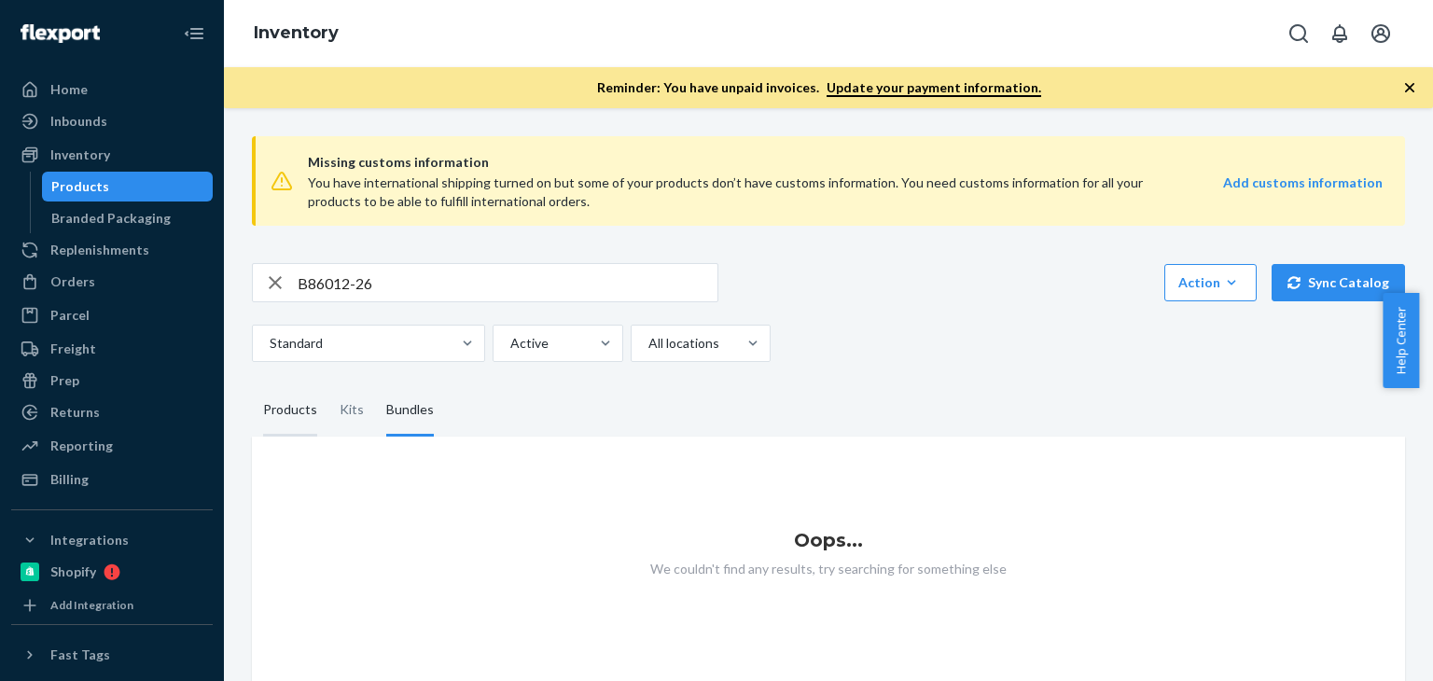
click at [277, 399] on div "Products" at bounding box center [290, 410] width 54 height 52
click at [252, 384] on input "Products" at bounding box center [252, 384] width 0 height 0
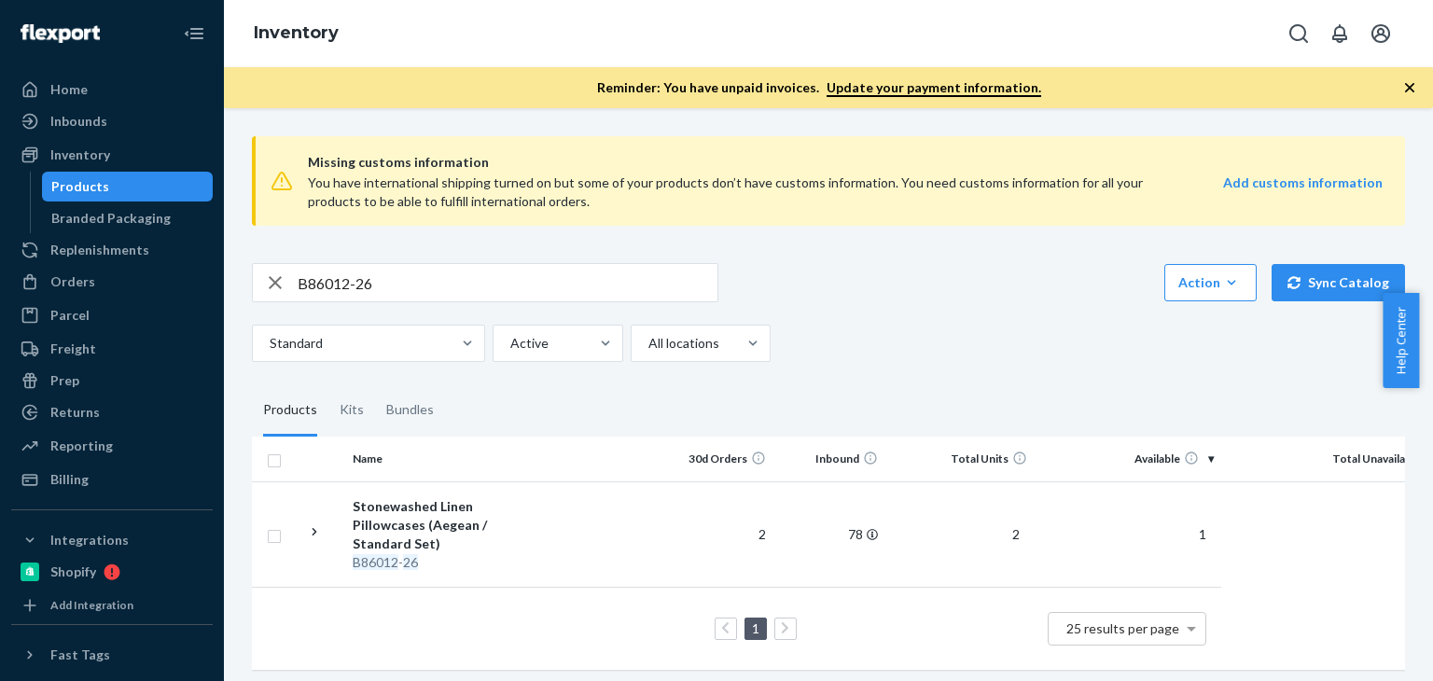
scroll to position [2, 0]
click at [448, 511] on div "Stonewashed Linen Pillowcases (Aegean / Standard Set)" at bounding box center [450, 523] width 195 height 56
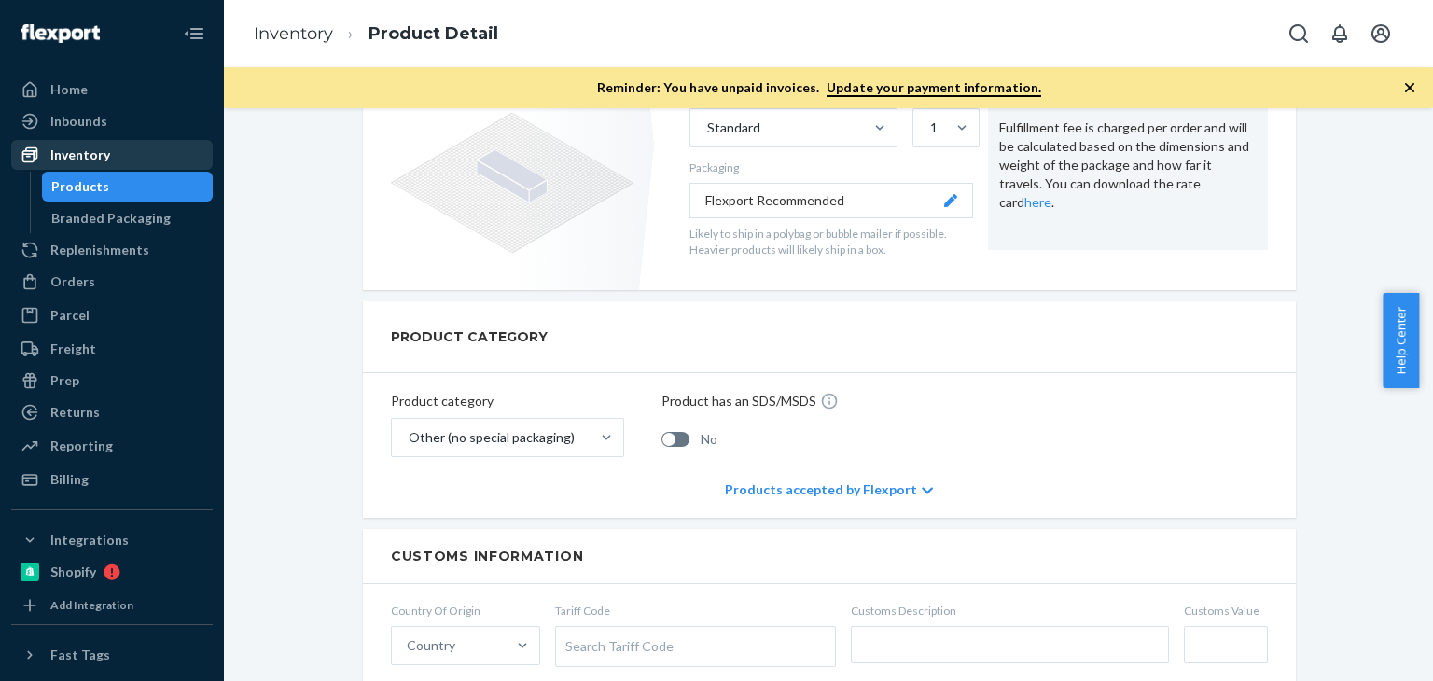
scroll to position [435, 0]
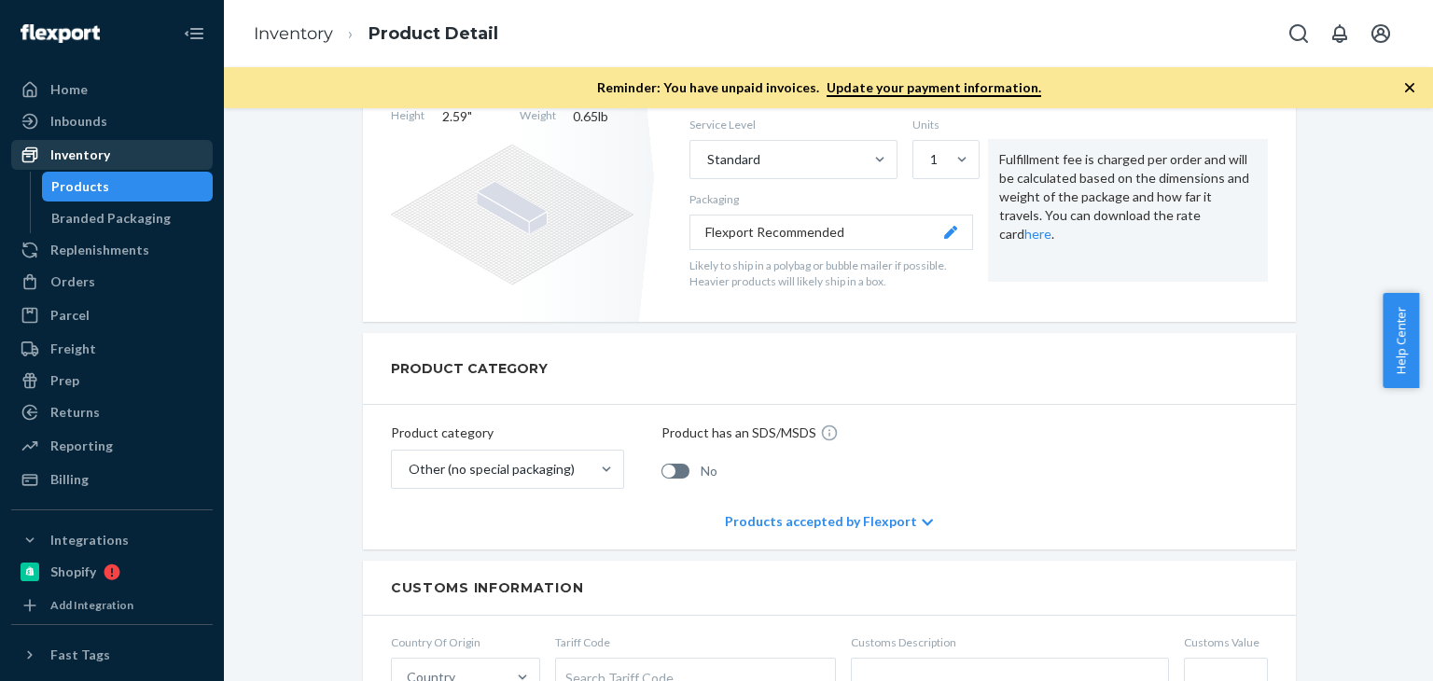
click at [110, 151] on div "Inventory" at bounding box center [112, 155] width 198 height 26
